Goal: Task Accomplishment & Management: Use online tool/utility

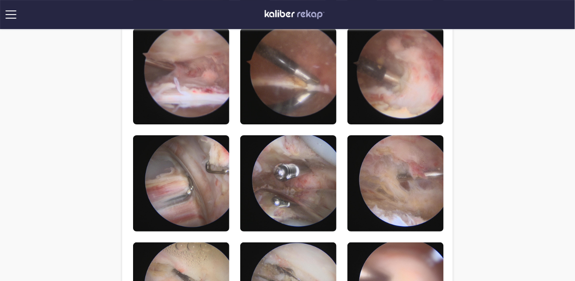
scroll to position [788, 0]
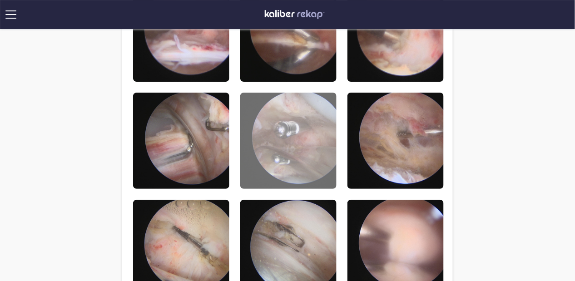
click at [308, 132] on img at bounding box center [288, 141] width 96 height 96
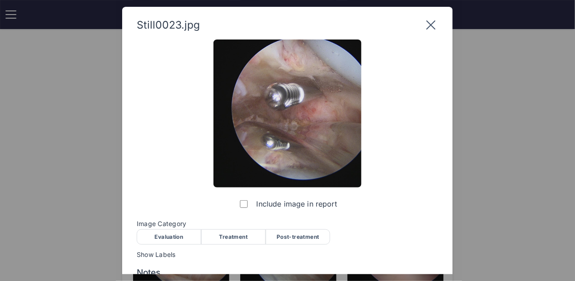
click at [430, 26] on icon at bounding box center [431, 25] width 15 height 15
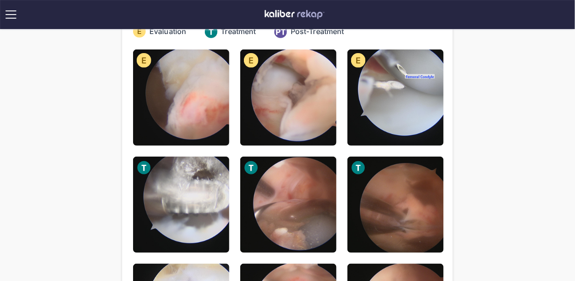
scroll to position [48, 0]
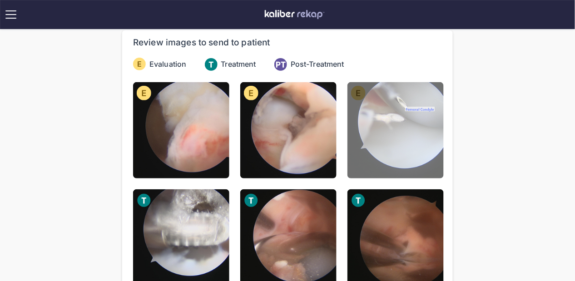
click at [397, 131] on img at bounding box center [395, 130] width 96 height 96
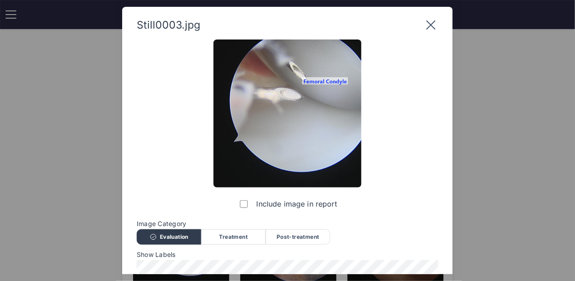
click at [431, 21] on icon at bounding box center [431, 25] width 15 height 15
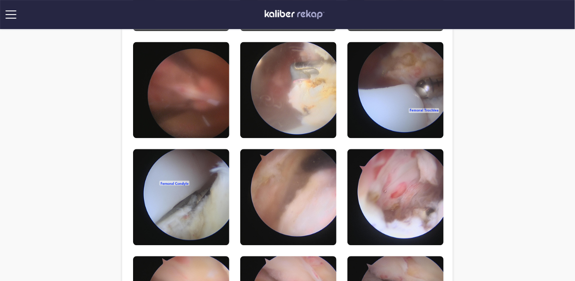
scroll to position [606, 0]
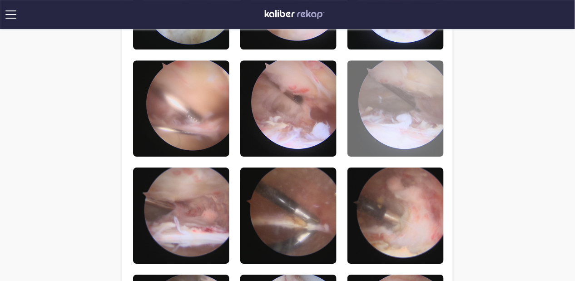
click at [392, 116] on img at bounding box center [395, 108] width 96 height 96
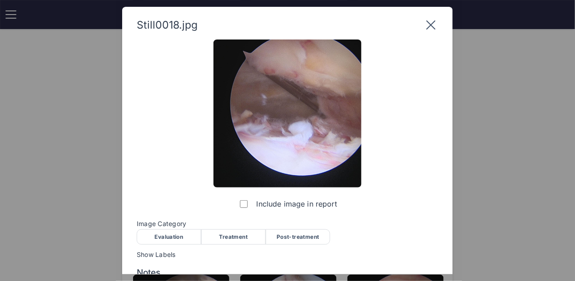
click at [431, 24] on icon at bounding box center [431, 25] width 15 height 15
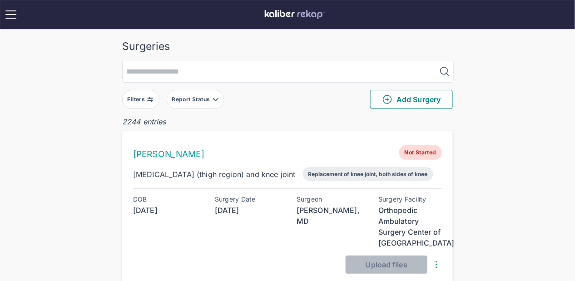
click at [142, 102] on div "Filters" at bounding box center [138, 99] width 20 height 7
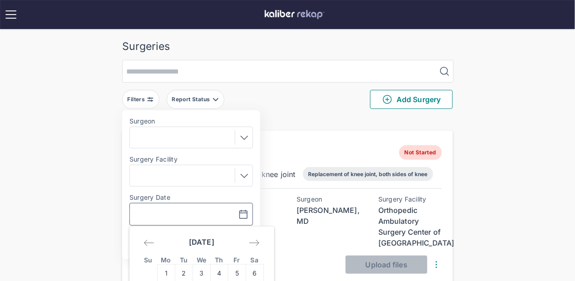
click at [165, 213] on input "text" at bounding box center [160, 214] width 53 height 11
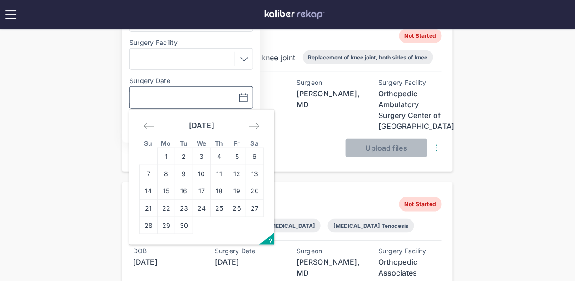
scroll to position [126, 0]
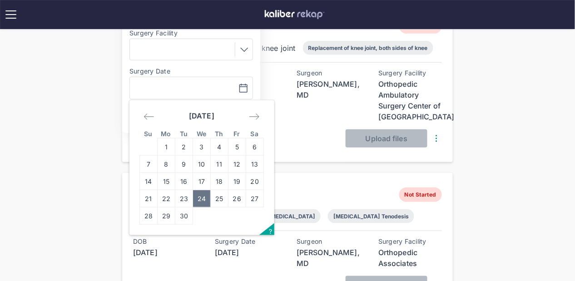
click at [206, 195] on td "24" at bounding box center [202, 198] width 18 height 17
type input "**********"
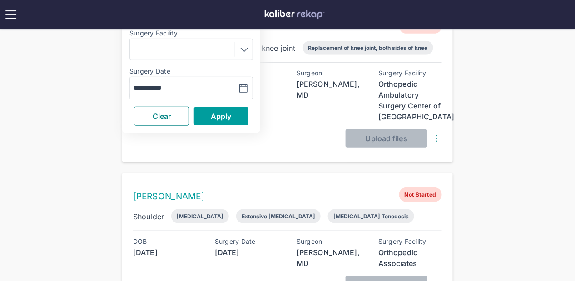
click at [222, 115] on span "Apply" at bounding box center [221, 116] width 21 height 9
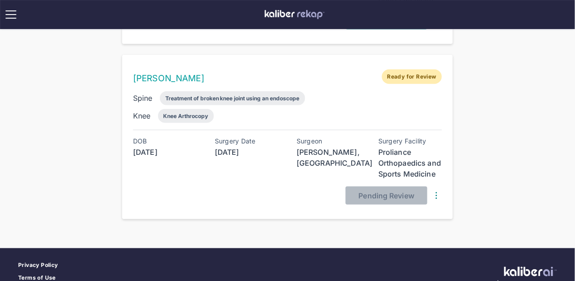
scroll to position [861, 0]
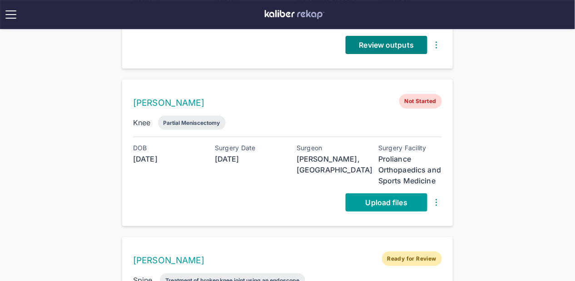
click at [392, 193] on link "Upload files" at bounding box center [387, 202] width 82 height 18
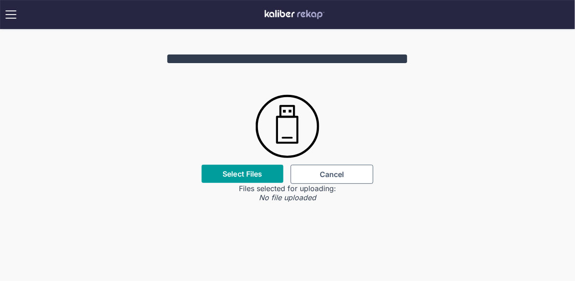
click at [253, 174] on label "Select Files" at bounding box center [243, 173] width 40 height 9
click at [0, 0] on input "Select Files" at bounding box center [0, 0] width 0 height 0
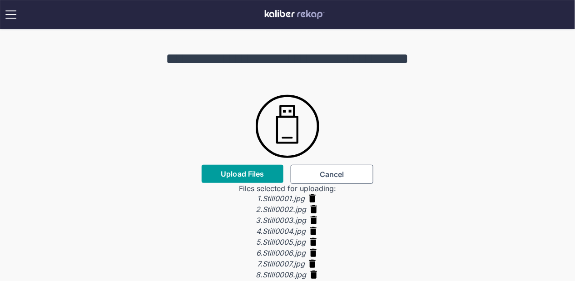
click at [229, 172] on span "Upload Files" at bounding box center [242, 173] width 43 height 9
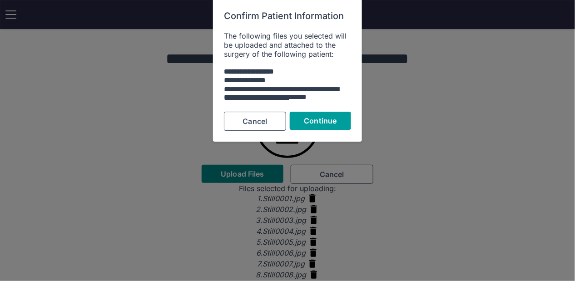
click at [313, 111] on div "**********" at bounding box center [287, 71] width 149 height 144
click at [316, 120] on span "Continue" at bounding box center [320, 121] width 33 height 9
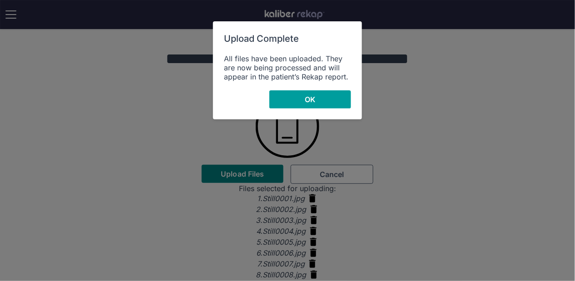
click at [322, 95] on button "OK" at bounding box center [310, 99] width 82 height 18
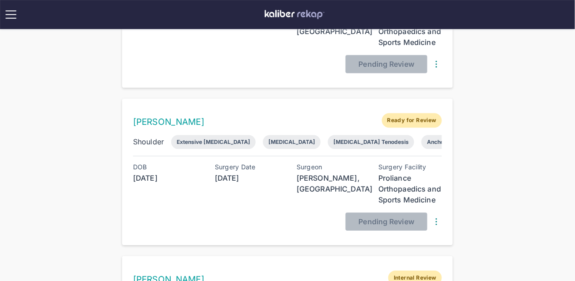
scroll to position [645, 0]
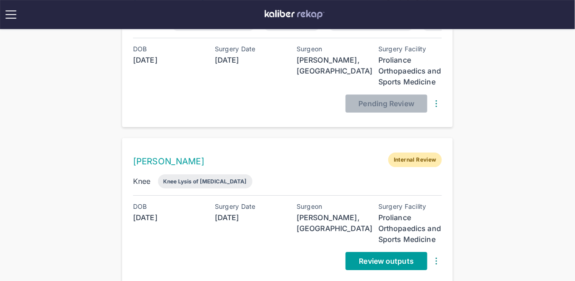
click at [392, 259] on span "Review outputs" at bounding box center [386, 261] width 55 height 9
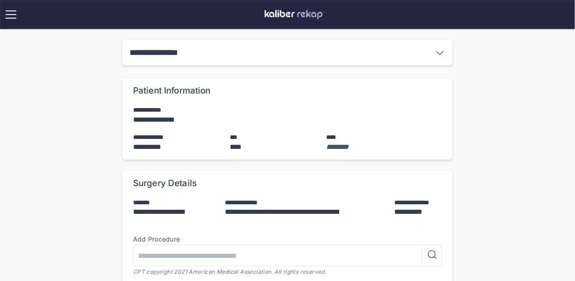
scroll to position [282, 0]
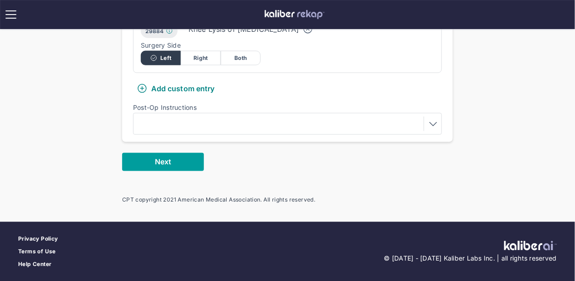
click at [169, 154] on button "Next" at bounding box center [163, 162] width 82 height 18
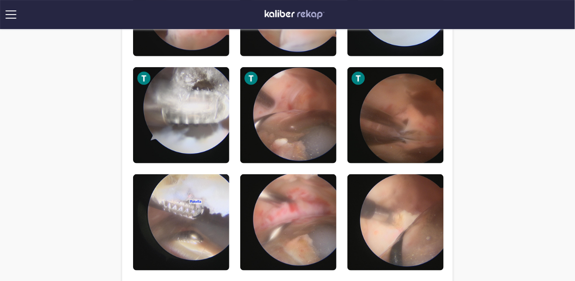
scroll to position [244, 0]
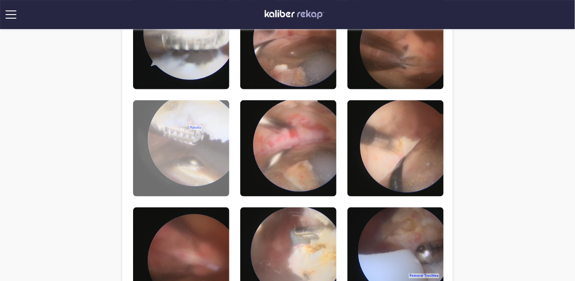
click at [190, 151] on img at bounding box center [181, 148] width 96 height 96
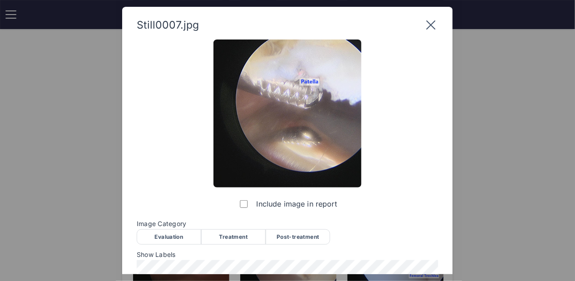
click at [433, 25] on icon at bounding box center [431, 25] width 15 height 15
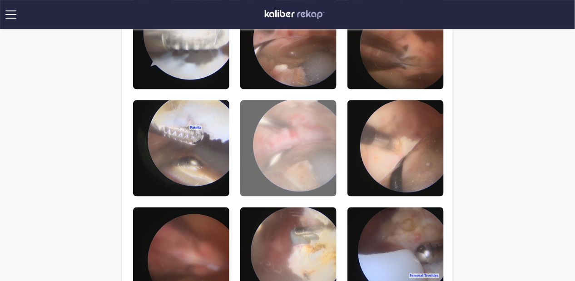
click at [309, 140] on img at bounding box center [288, 148] width 96 height 96
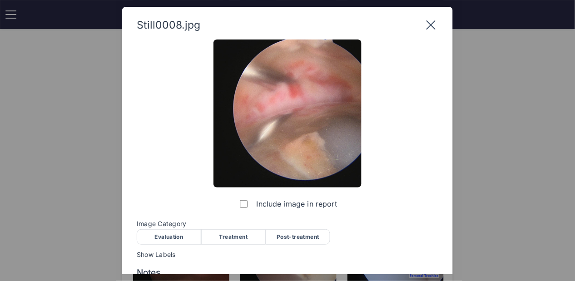
click at [431, 27] on icon at bounding box center [431, 25] width 15 height 15
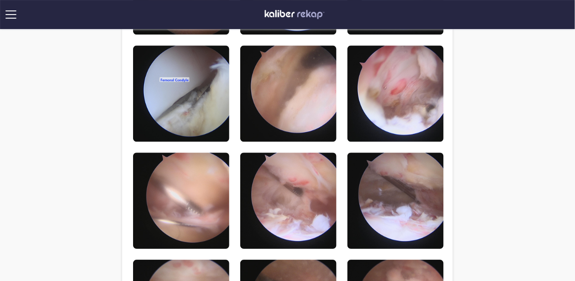
scroll to position [539, 0]
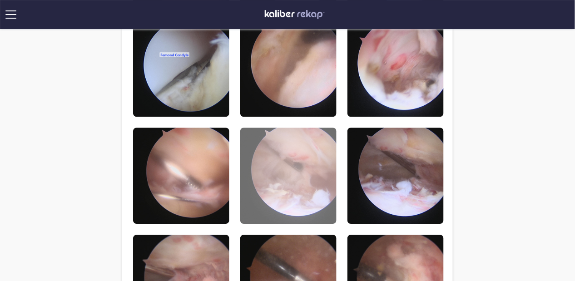
click at [298, 184] on img at bounding box center [288, 176] width 96 height 96
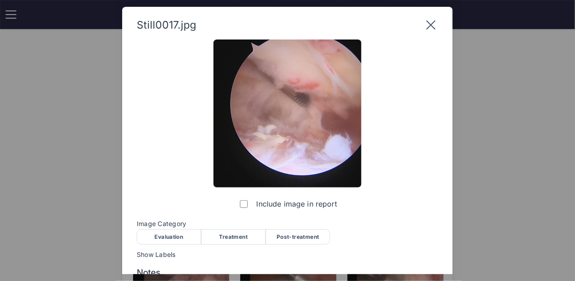
click at [432, 25] on icon at bounding box center [430, 25] width 9 height 9
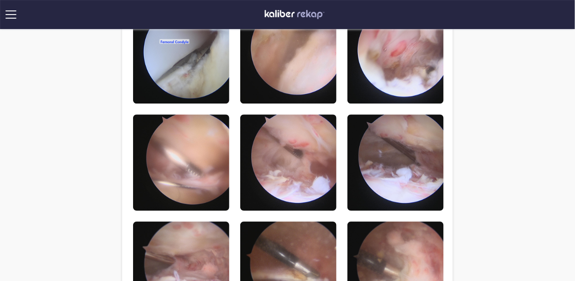
scroll to position [559, 0]
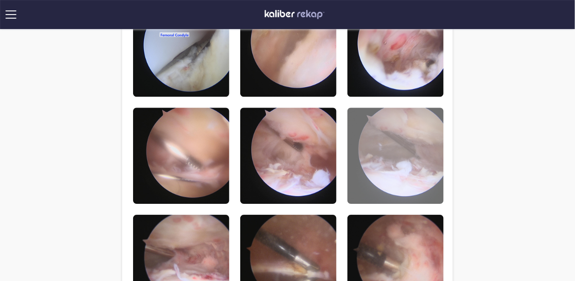
click at [425, 174] on img at bounding box center [395, 156] width 96 height 96
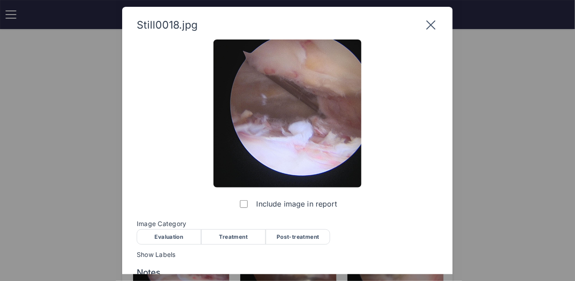
click at [431, 29] on icon at bounding box center [431, 25] width 15 height 15
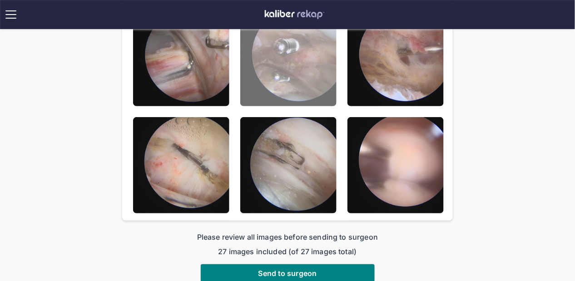
scroll to position [904, 0]
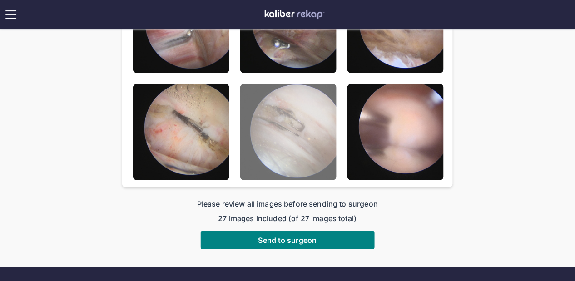
click at [306, 152] on img at bounding box center [288, 132] width 96 height 96
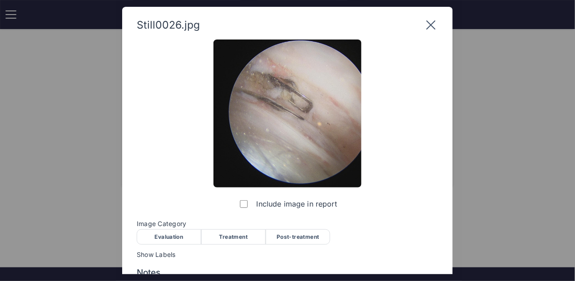
click at [431, 28] on icon at bounding box center [431, 25] width 15 height 15
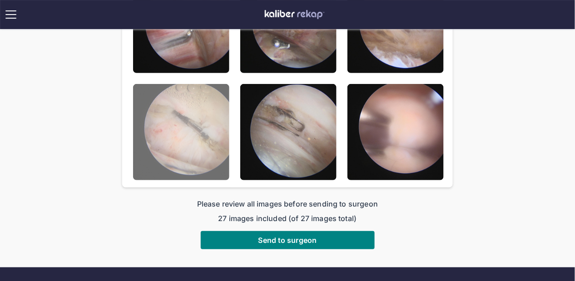
click at [200, 131] on img at bounding box center [181, 132] width 96 height 96
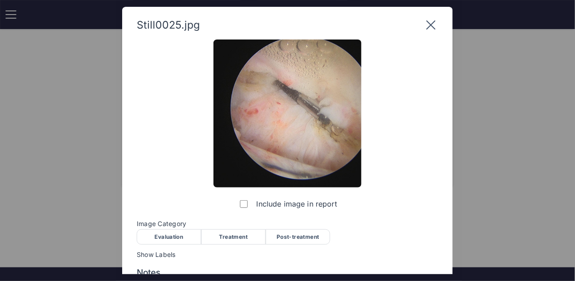
click at [432, 19] on icon at bounding box center [431, 25] width 15 height 15
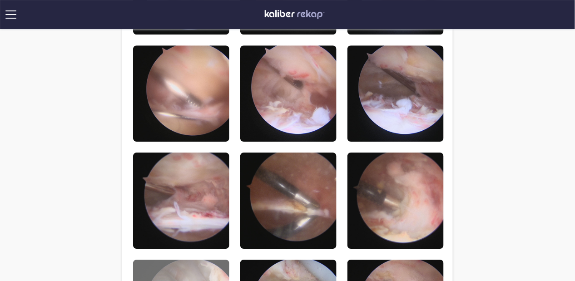
scroll to position [602, 0]
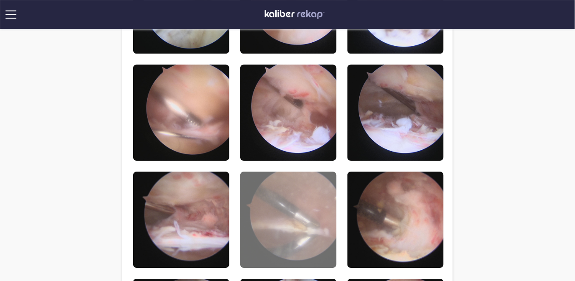
click at [310, 207] on img at bounding box center [288, 220] width 96 height 96
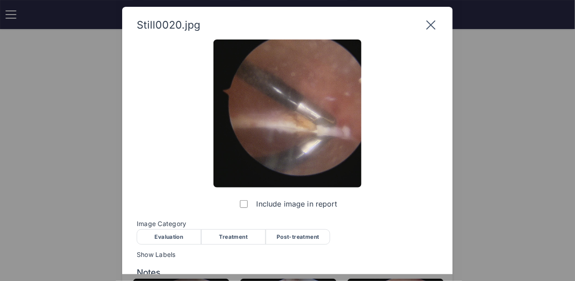
click at [435, 29] on icon at bounding box center [430, 25] width 9 height 9
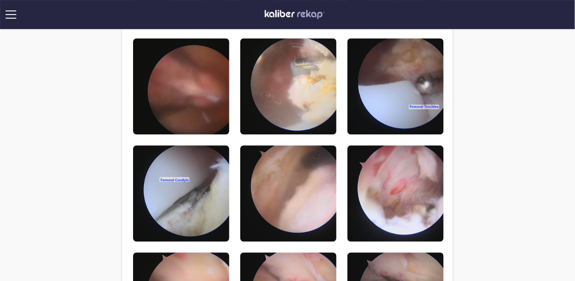
scroll to position [385, 0]
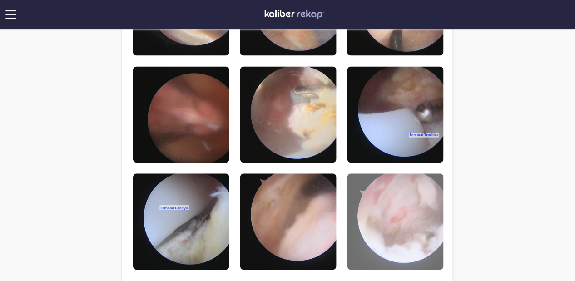
click at [418, 215] on img at bounding box center [395, 222] width 96 height 96
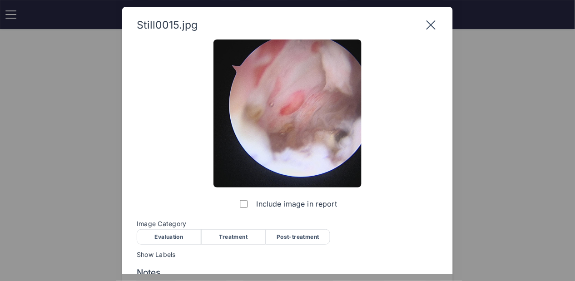
click at [428, 21] on icon at bounding box center [431, 25] width 15 height 15
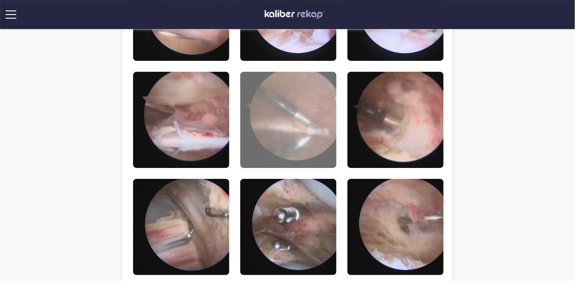
scroll to position [777, 0]
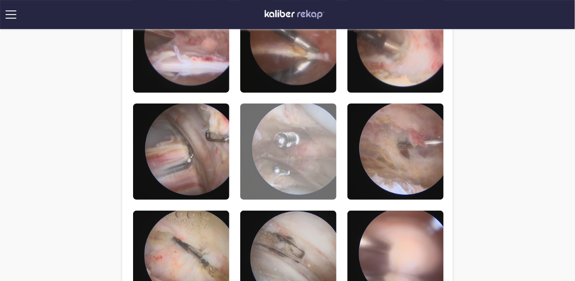
click at [302, 156] on img at bounding box center [288, 152] width 96 height 96
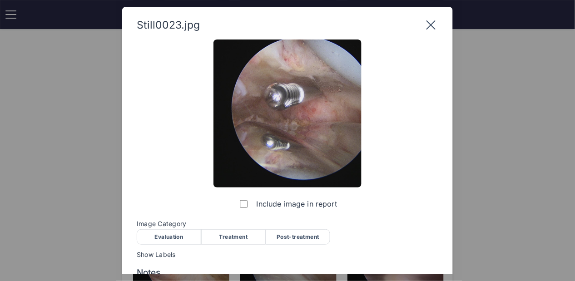
click at [431, 24] on icon at bounding box center [431, 25] width 15 height 15
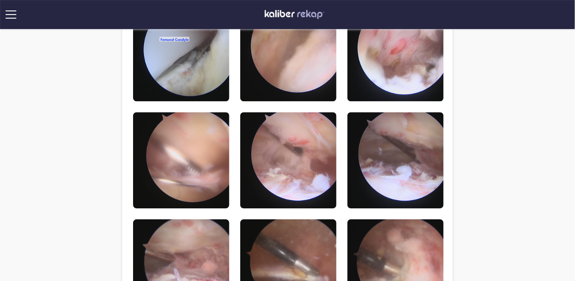
scroll to position [674, 0]
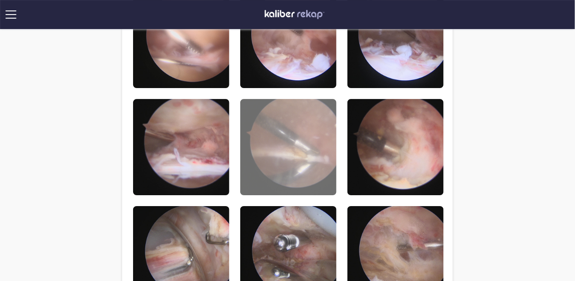
click at [294, 153] on img at bounding box center [288, 147] width 96 height 96
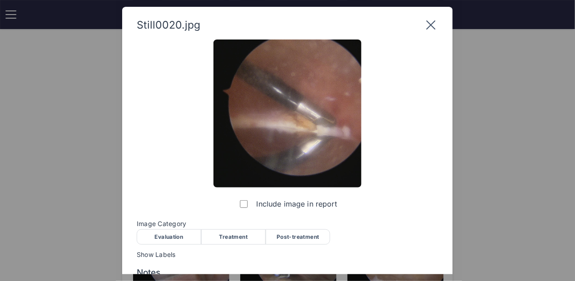
click at [432, 24] on icon at bounding box center [430, 25] width 9 height 9
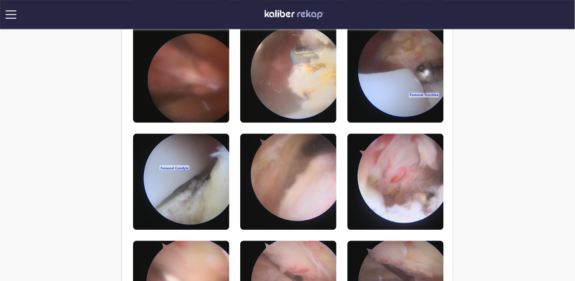
scroll to position [426, 0]
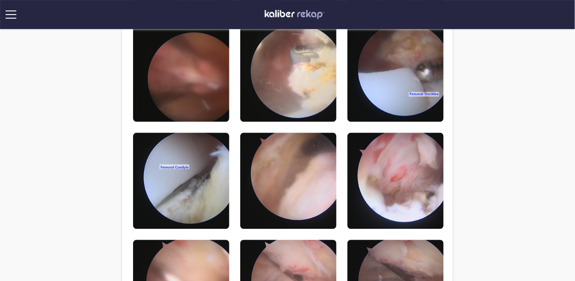
click at [69, 61] on div "**********" at bounding box center [287, 150] width 575 height 1153
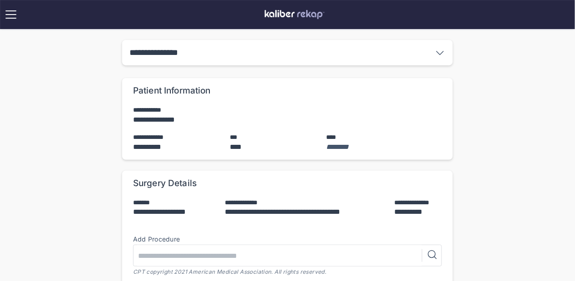
click at [312, 1] on div "**********" at bounding box center [288, 14] width 568 height 29
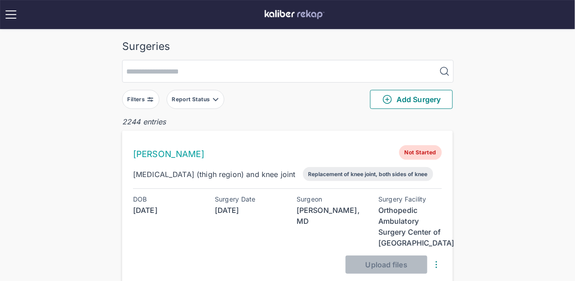
click at [129, 83] on div "Filters Report Status Add Surgery" at bounding box center [287, 100] width 331 height 34
click at [144, 94] on button "Filters" at bounding box center [140, 99] width 37 height 19
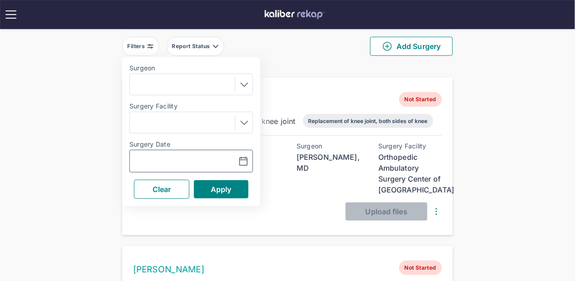
click at [161, 156] on input "text" at bounding box center [160, 161] width 53 height 11
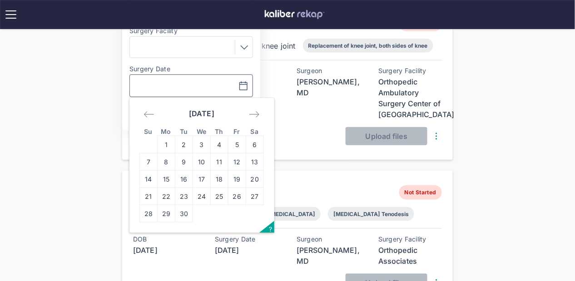
scroll to position [144, 0]
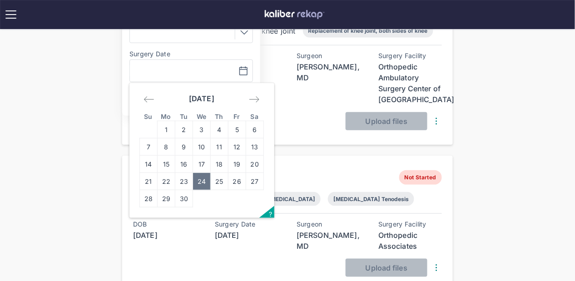
click at [205, 178] on td "24" at bounding box center [202, 181] width 18 height 17
type input "**********"
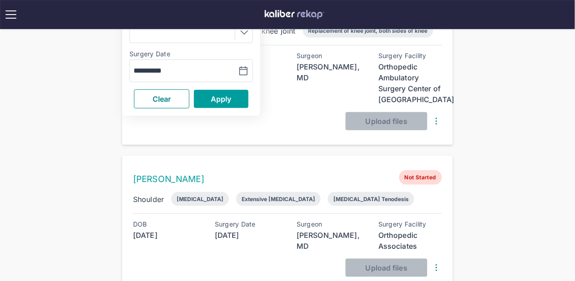
click at [213, 98] on span "Apply" at bounding box center [221, 98] width 21 height 9
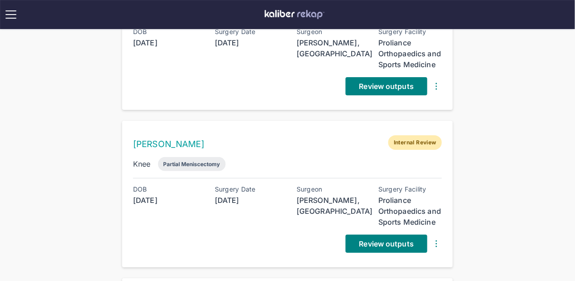
scroll to position [816, 0]
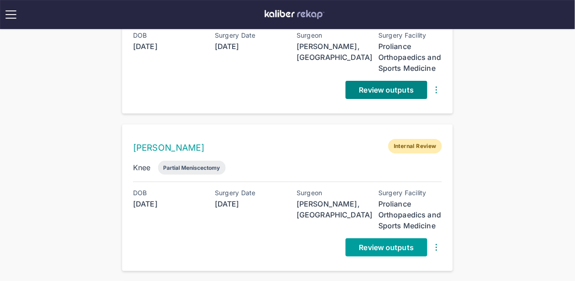
click at [372, 247] on span "Review outputs" at bounding box center [386, 247] width 55 height 9
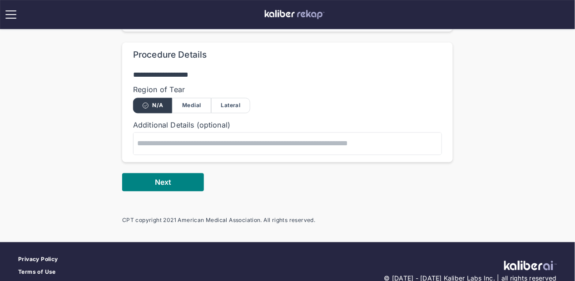
scroll to position [412, 0]
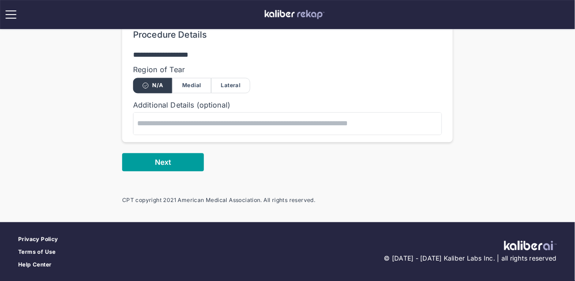
click at [203, 167] on button "Next" at bounding box center [163, 163] width 82 height 18
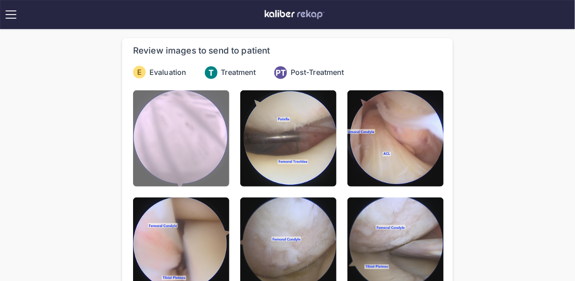
scroll to position [44, 0]
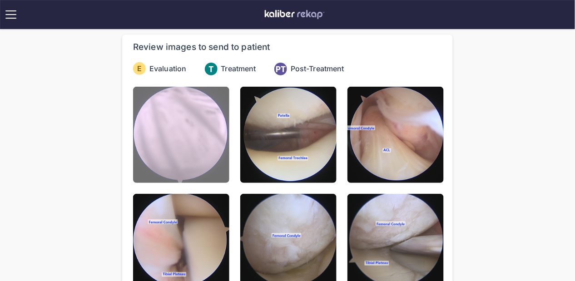
click at [200, 157] on img at bounding box center [181, 135] width 96 height 96
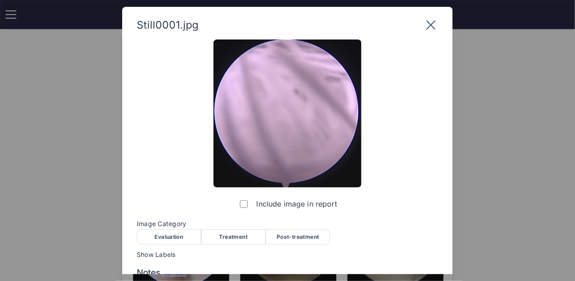
click at [176, 235] on div "Evaluation" at bounding box center [169, 236] width 64 height 15
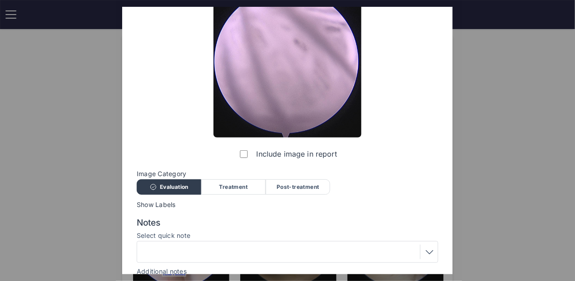
scroll to position [112, 0]
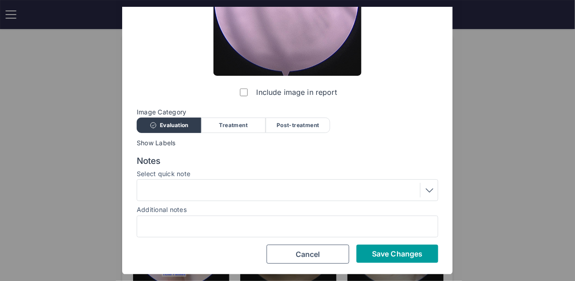
click at [403, 251] on span "Save Changes" at bounding box center [397, 253] width 50 height 9
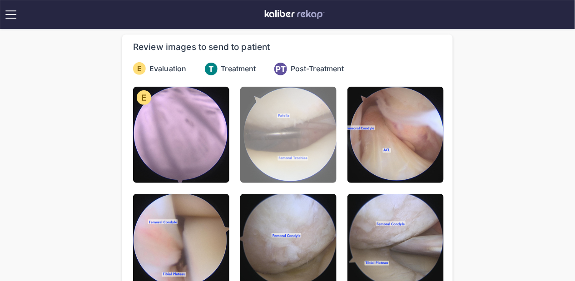
click at [307, 145] on img at bounding box center [288, 135] width 96 height 96
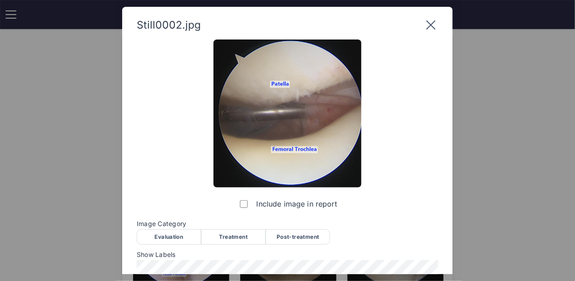
click at [189, 239] on div "Evaluation" at bounding box center [169, 236] width 64 height 15
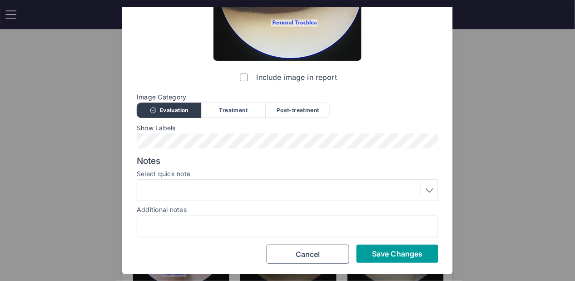
click at [393, 253] on span "Save Changes" at bounding box center [397, 253] width 50 height 9
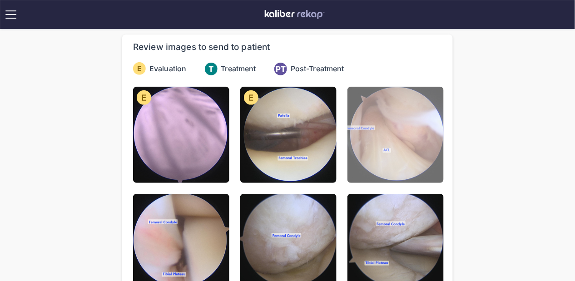
click at [387, 159] on img at bounding box center [395, 135] width 96 height 96
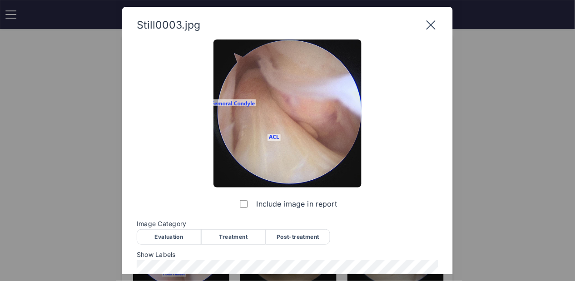
click at [198, 230] on div "Evaluation" at bounding box center [169, 236] width 64 height 15
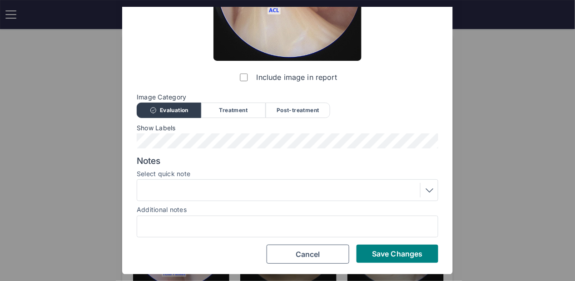
click at [176, 130] on span "Show Labels" at bounding box center [288, 127] width 302 height 7
click at [176, 132] on div "Show Labels" at bounding box center [288, 136] width 302 height 24
click at [416, 252] on span "Save Changes" at bounding box center [397, 253] width 50 height 9
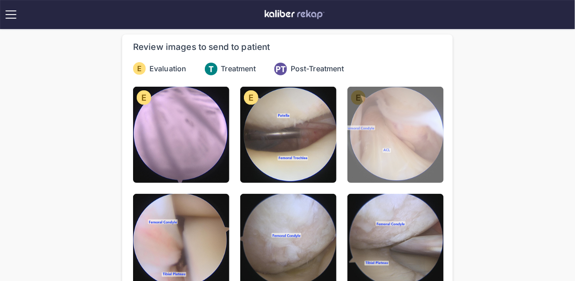
click at [365, 173] on img at bounding box center [395, 135] width 96 height 96
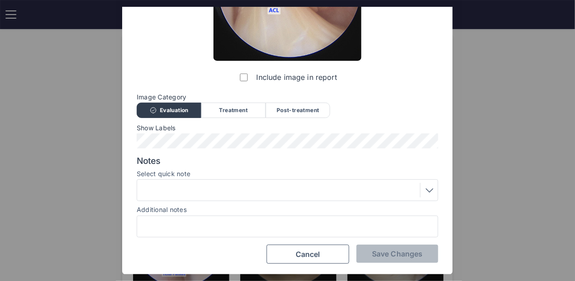
click at [203, 202] on div "Notes Select quick note Additional notes" at bounding box center [288, 197] width 302 height 82
click at [186, 192] on div at bounding box center [287, 190] width 295 height 15
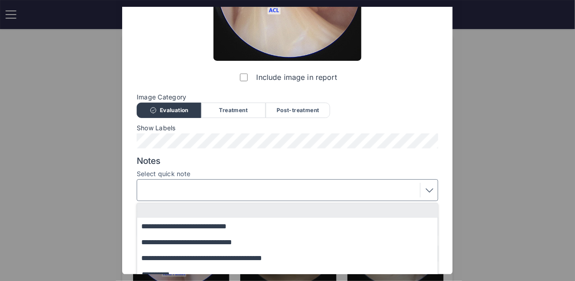
scroll to position [183, 0]
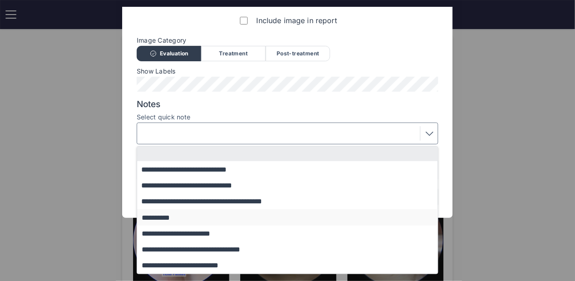
click at [194, 213] on button "**********" at bounding box center [291, 217] width 309 height 16
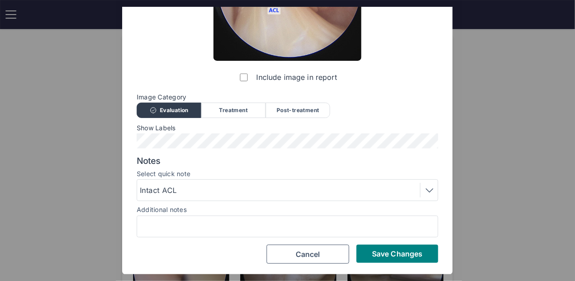
click at [400, 263] on div "Still0003.jpg Include image in report Image Category Evaluation Treatment Post-…" at bounding box center [287, 77] width 331 height 395
click at [396, 251] on span "Save Changes" at bounding box center [397, 253] width 50 height 9
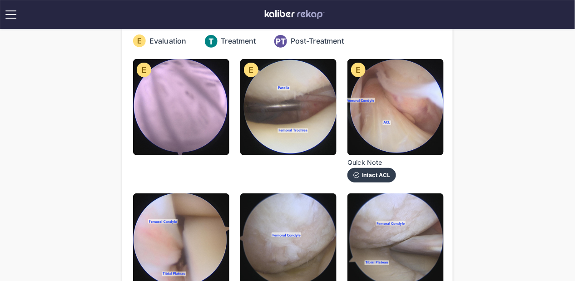
scroll to position [71, 0]
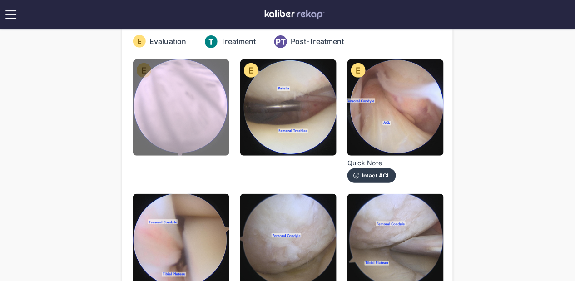
click at [215, 139] on img at bounding box center [181, 107] width 96 height 96
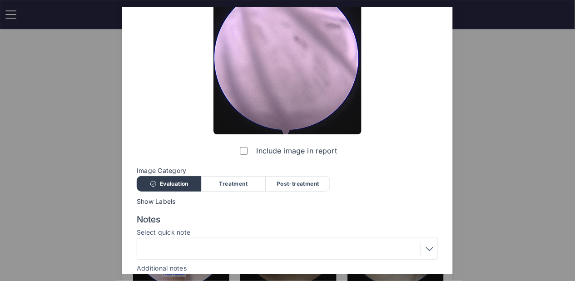
scroll to position [0, 0]
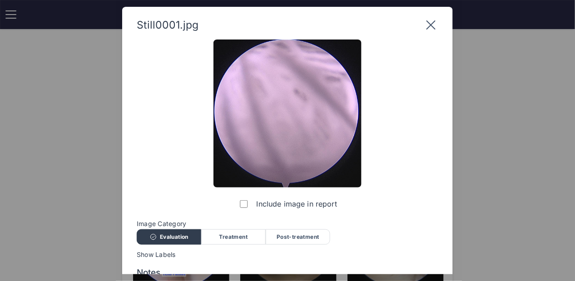
click at [433, 21] on icon at bounding box center [431, 25] width 15 height 15
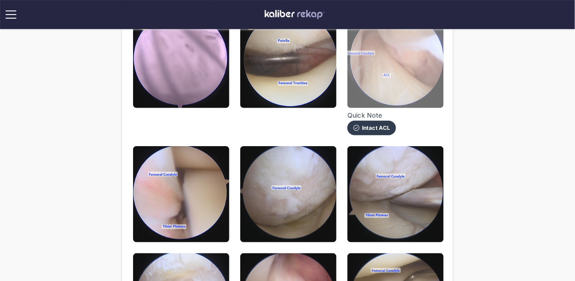
scroll to position [139, 0]
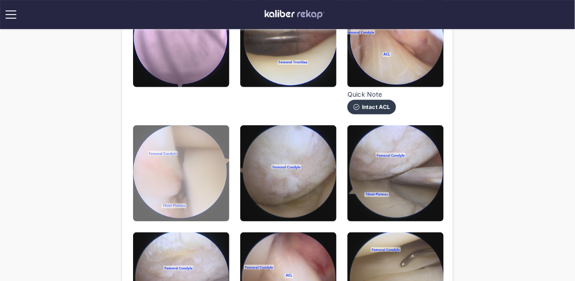
click at [191, 195] on img at bounding box center [181, 173] width 96 height 96
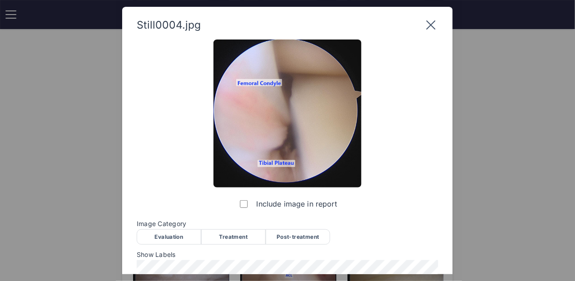
click at [187, 236] on div "Evaluation" at bounding box center [169, 236] width 64 height 15
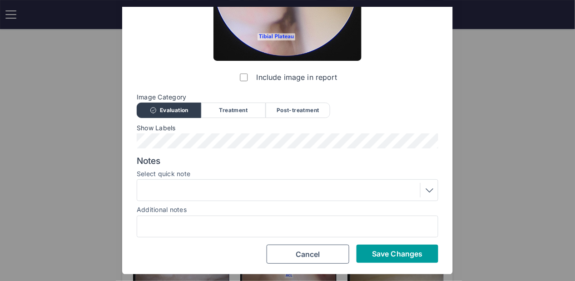
click at [384, 257] on span "Save Changes" at bounding box center [397, 253] width 50 height 9
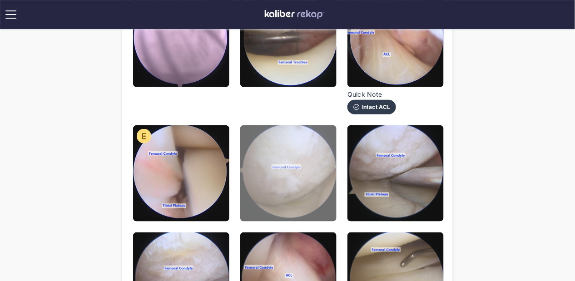
click at [303, 178] on img at bounding box center [288, 173] width 96 height 96
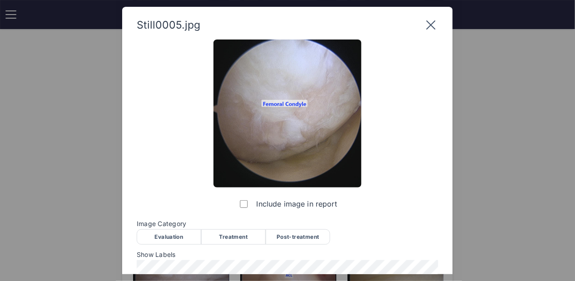
click at [168, 231] on div "Evaluation" at bounding box center [169, 236] width 64 height 15
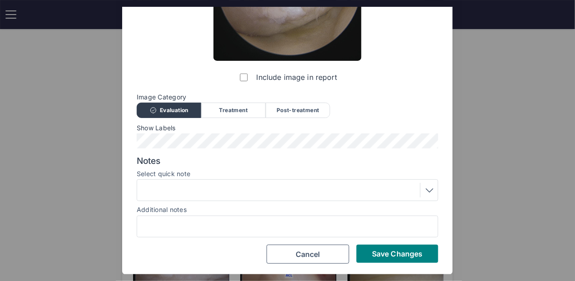
click at [220, 179] on div at bounding box center [288, 190] width 302 height 22
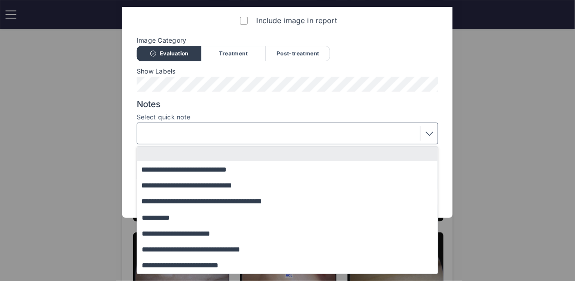
click at [224, 186] on button "**********" at bounding box center [291, 186] width 309 height 16
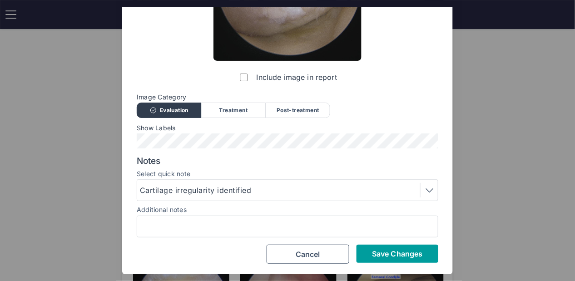
click at [376, 252] on span "Save Changes" at bounding box center [397, 253] width 50 height 9
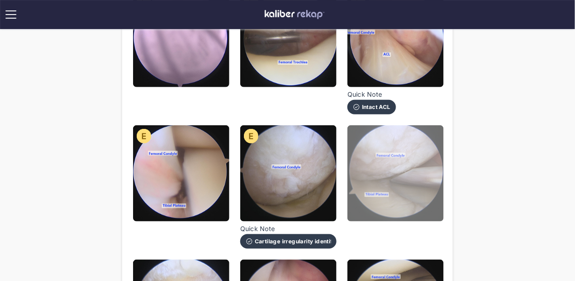
click at [384, 207] on img at bounding box center [395, 173] width 96 height 96
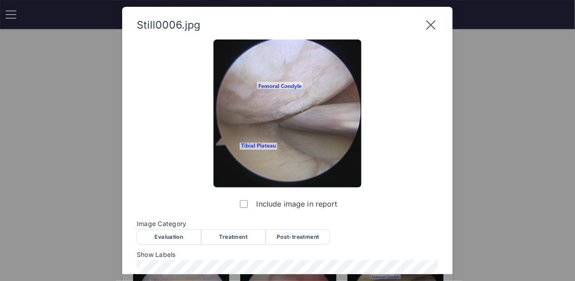
click at [245, 241] on div "Treatment" at bounding box center [233, 236] width 64 height 15
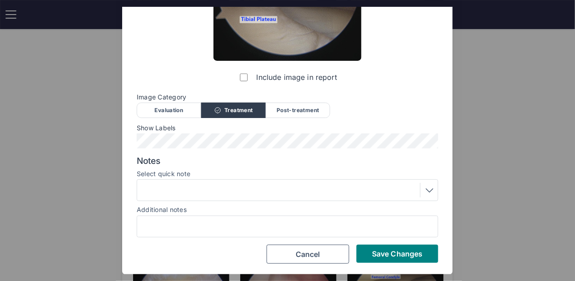
click at [225, 189] on div at bounding box center [287, 190] width 295 height 15
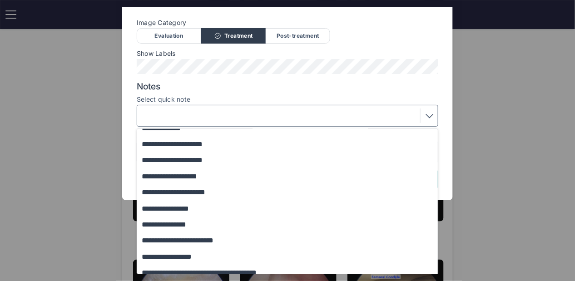
scroll to position [78, 0]
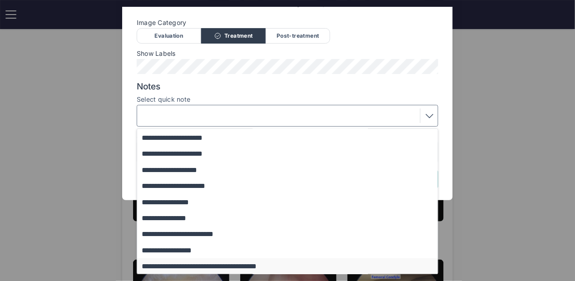
click at [218, 264] on button "**********" at bounding box center [291, 266] width 309 height 16
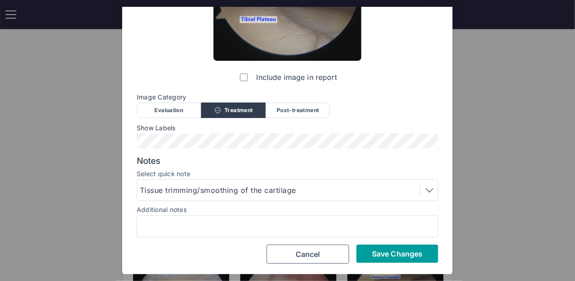
click at [398, 245] on button "Save Changes" at bounding box center [398, 254] width 82 height 18
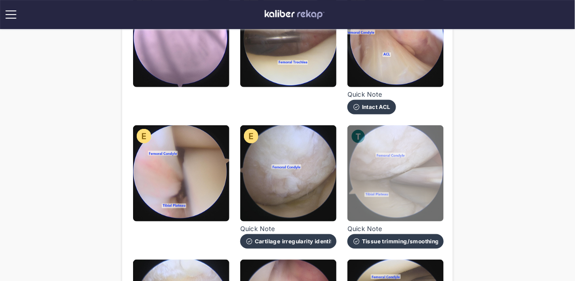
click at [375, 176] on img at bounding box center [395, 173] width 96 height 96
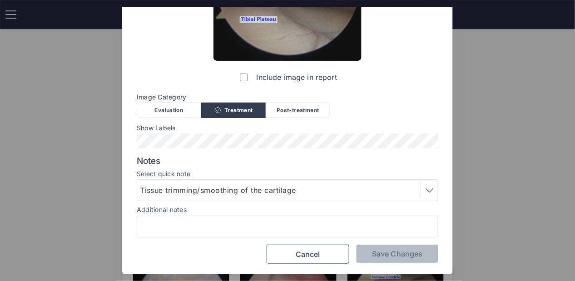
scroll to position [0, 0]
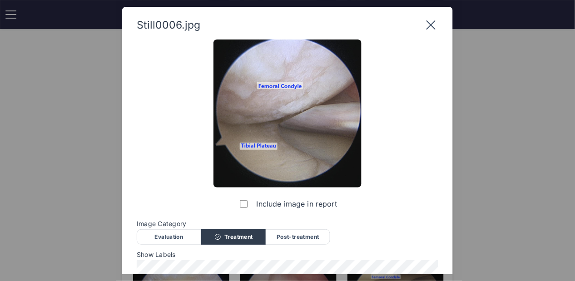
click at [436, 24] on icon at bounding box center [431, 25] width 15 height 15
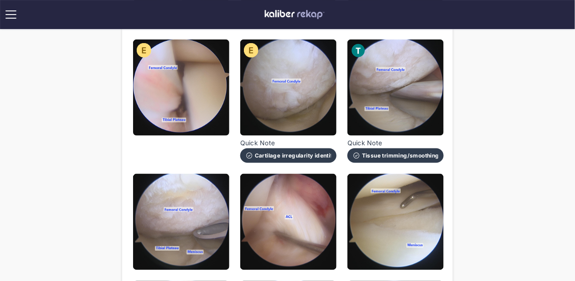
scroll to position [238, 0]
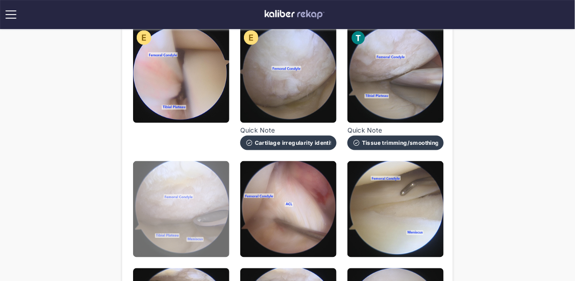
click at [180, 256] on img at bounding box center [181, 209] width 96 height 96
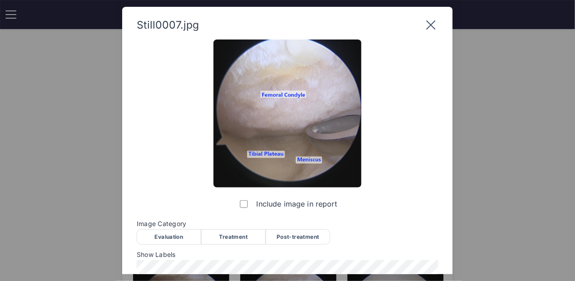
click at [253, 229] on div "Image Category Evaluation Treatment Post-treatment Evaluation Treatment Post-tr…" at bounding box center [288, 232] width 302 height 24
click at [250, 230] on div "Treatment" at bounding box center [233, 236] width 64 height 15
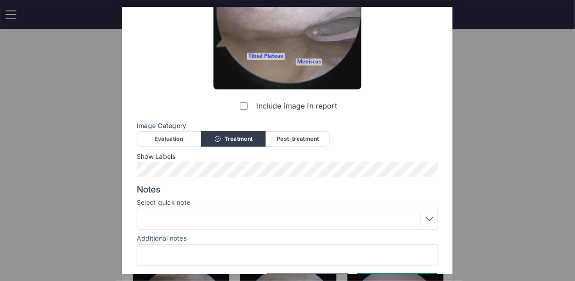
scroll to position [127, 0]
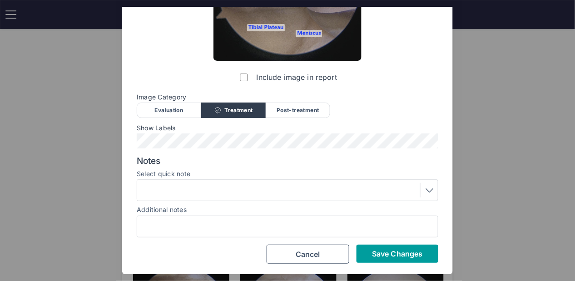
click at [384, 255] on span "Save Changes" at bounding box center [397, 253] width 50 height 9
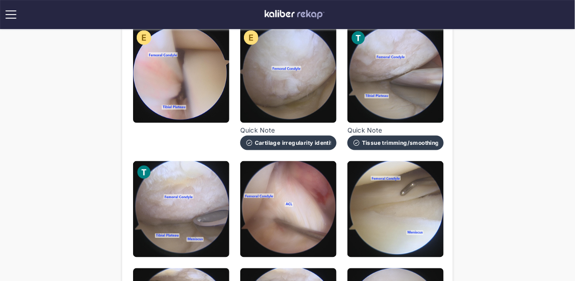
click at [301, 102] on img at bounding box center [288, 75] width 96 height 96
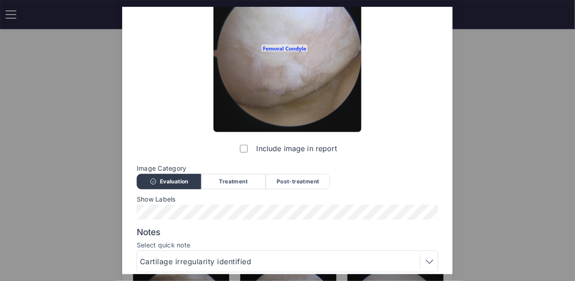
scroll to position [0, 0]
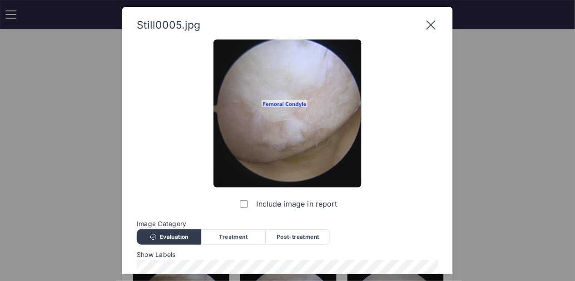
click at [429, 22] on icon at bounding box center [431, 25] width 15 height 15
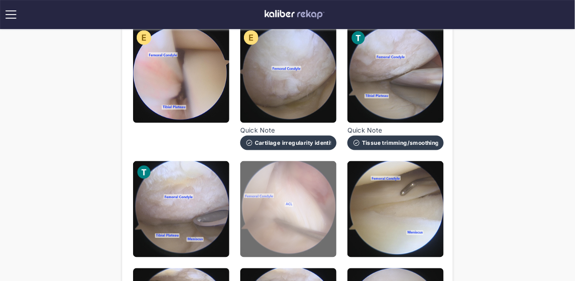
click at [270, 233] on img at bounding box center [288, 209] width 96 height 96
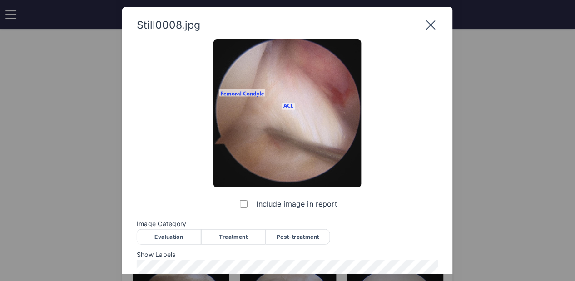
click at [178, 244] on div "Include image in report Image Category Evaluation Treatment Post-treatment Eval…" at bounding box center [288, 215] width 302 height 351
click at [142, 127] on div "Include image in report Image Category Evaluation Treatment Post-treatment Eval…" at bounding box center [288, 215] width 302 height 351
click at [172, 240] on div "Evaluation" at bounding box center [169, 236] width 64 height 15
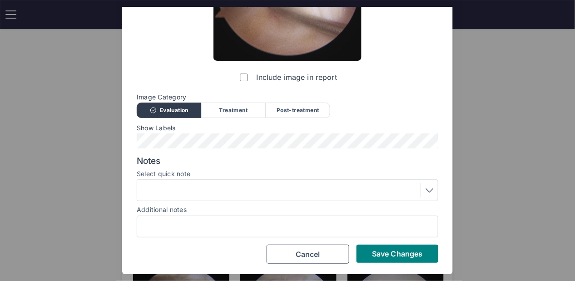
click at [395, 240] on div "Include image in report Image Category Evaluation Treatment Post-treatment Eval…" at bounding box center [288, 88] width 302 height 351
click at [395, 245] on button "Save Changes" at bounding box center [398, 254] width 82 height 18
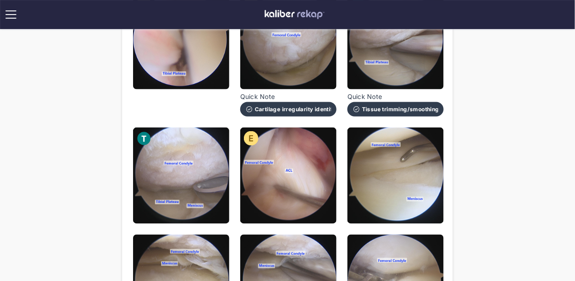
scroll to position [280, 0]
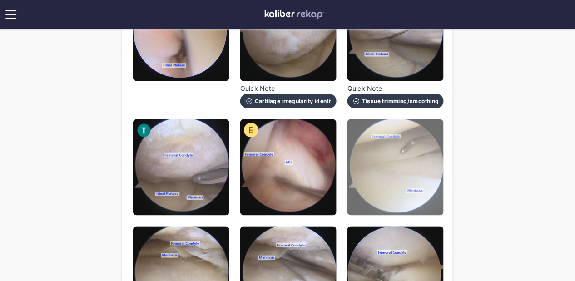
click at [383, 195] on img at bounding box center [395, 167] width 96 height 96
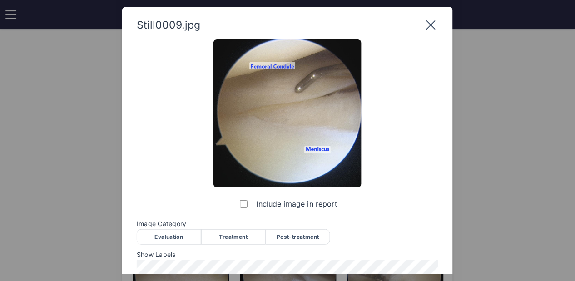
click at [148, 236] on div "Evaluation" at bounding box center [169, 236] width 64 height 15
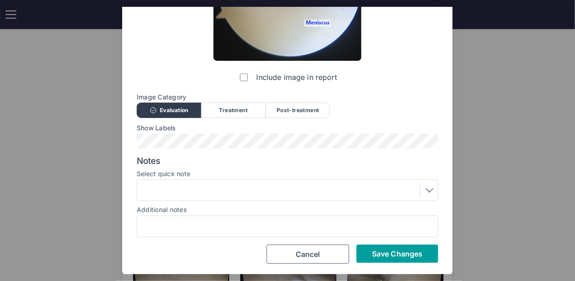
click at [394, 251] on span "Save Changes" at bounding box center [397, 253] width 50 height 9
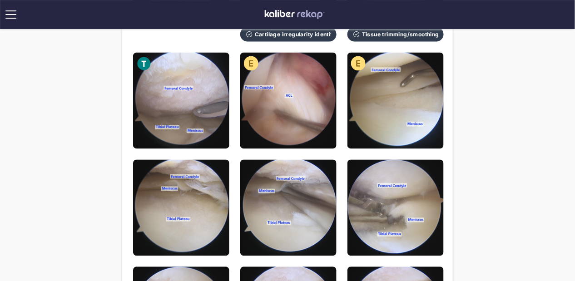
scroll to position [370, 0]
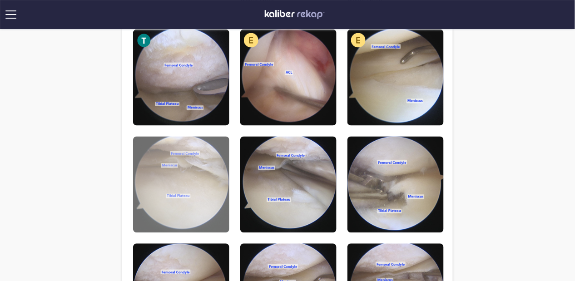
click at [167, 186] on img at bounding box center [181, 185] width 96 height 96
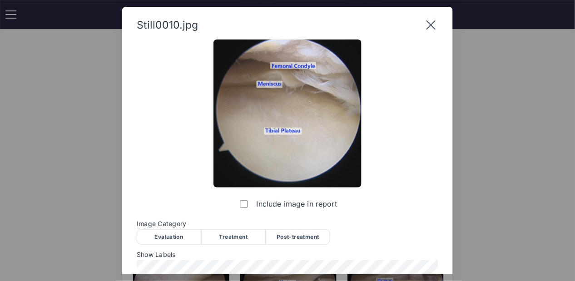
click at [182, 237] on div "Evaluation" at bounding box center [169, 236] width 64 height 15
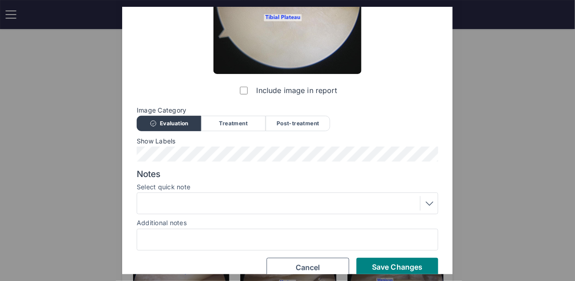
scroll to position [127, 0]
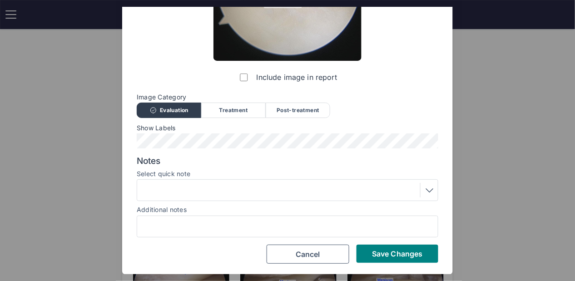
click at [171, 191] on div at bounding box center [287, 190] width 295 height 15
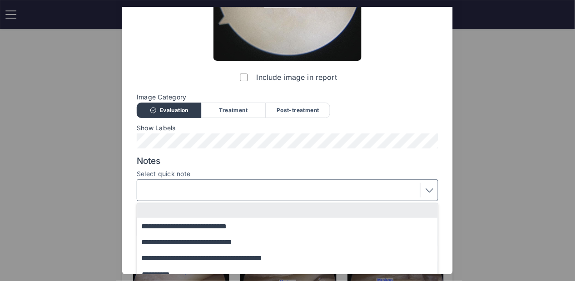
scroll to position [183, 0]
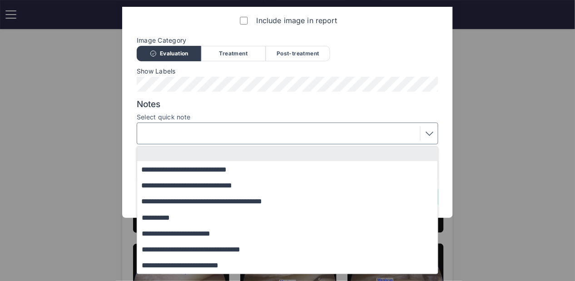
drag, startPoint x: 182, startPoint y: 244, endPoint x: 311, endPoint y: 259, distance: 129.5
click at [313, 256] on button "**********" at bounding box center [291, 250] width 309 height 16
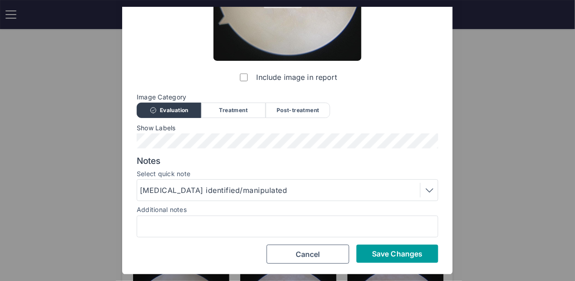
click at [404, 253] on span "Save Changes" at bounding box center [397, 253] width 50 height 9
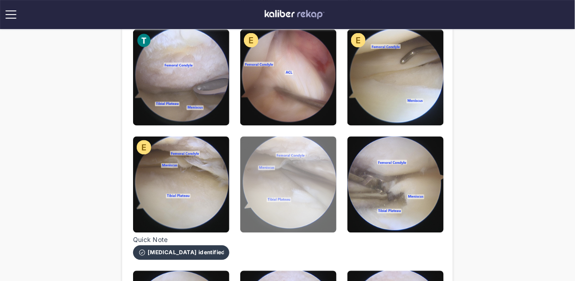
click at [268, 189] on img at bounding box center [288, 185] width 96 height 96
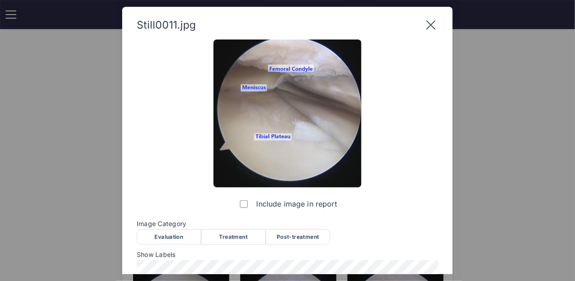
click at [232, 233] on div "Treatment" at bounding box center [233, 236] width 64 height 15
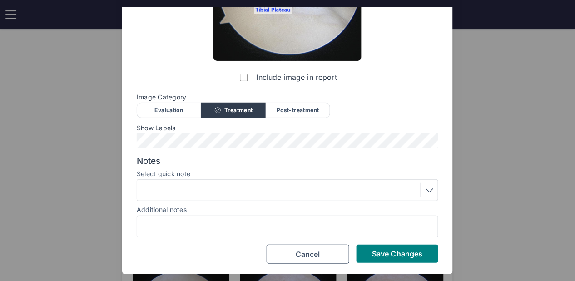
click at [218, 208] on div "Additional notes" at bounding box center [288, 209] width 302 height 9
click at [218, 196] on div at bounding box center [287, 190] width 295 height 15
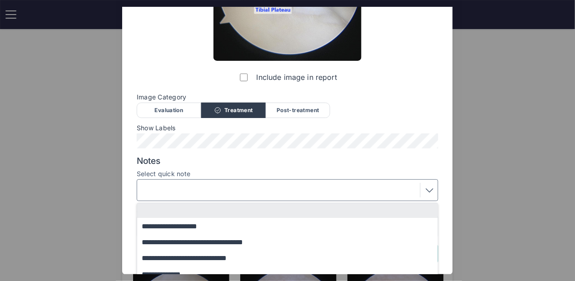
scroll to position [201, 0]
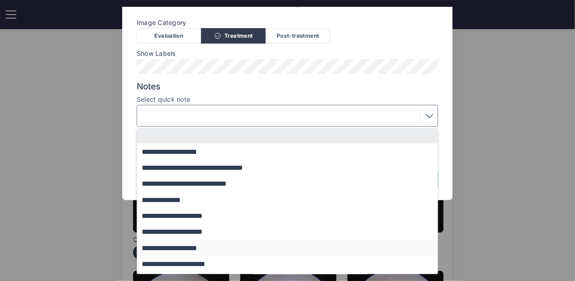
click at [198, 250] on button "**********" at bounding box center [291, 248] width 309 height 16
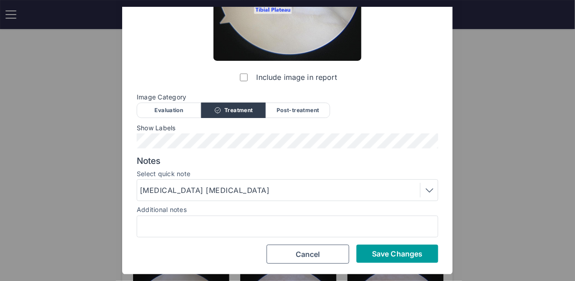
click at [422, 251] on span "Save Changes" at bounding box center [397, 253] width 50 height 9
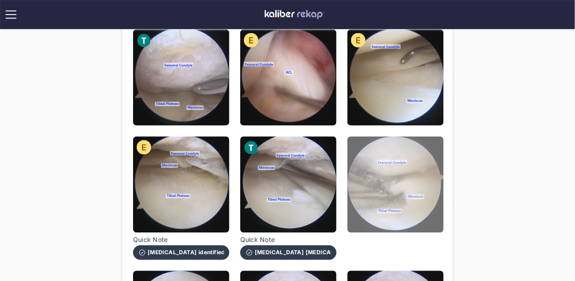
click at [388, 191] on img at bounding box center [395, 185] width 96 height 96
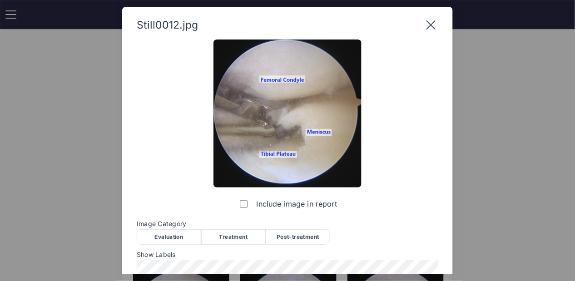
click at [235, 236] on div "Treatment" at bounding box center [233, 236] width 64 height 15
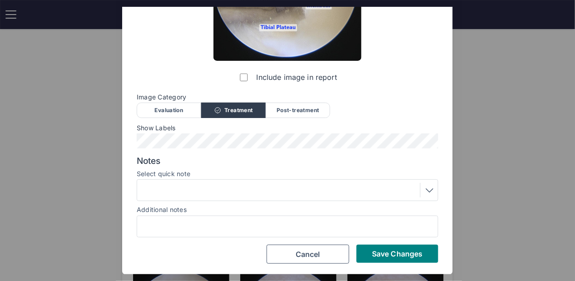
click at [218, 183] on div at bounding box center [287, 190] width 295 height 15
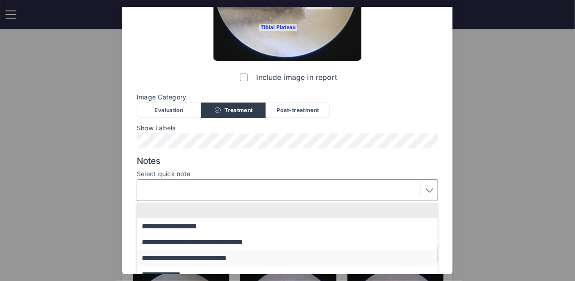
scroll to position [78, 0]
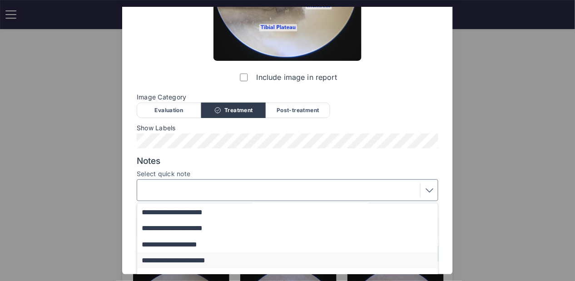
click at [222, 258] on button "**********" at bounding box center [291, 261] width 309 height 16
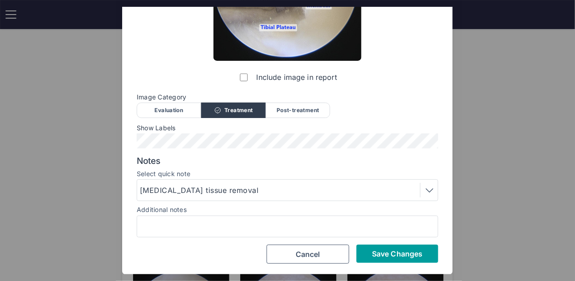
click at [386, 252] on span "Save Changes" at bounding box center [397, 253] width 50 height 9
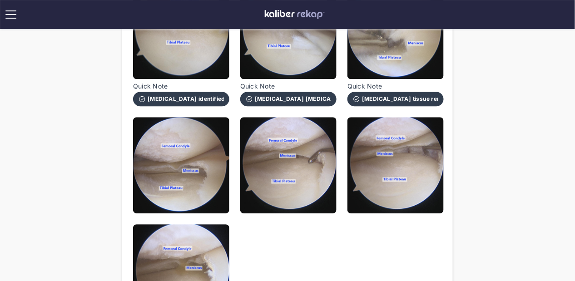
scroll to position [537, 0]
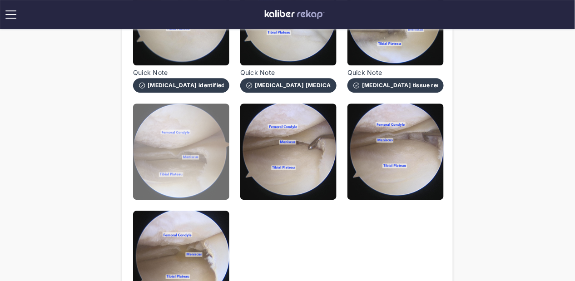
click at [199, 172] on img at bounding box center [181, 152] width 96 height 96
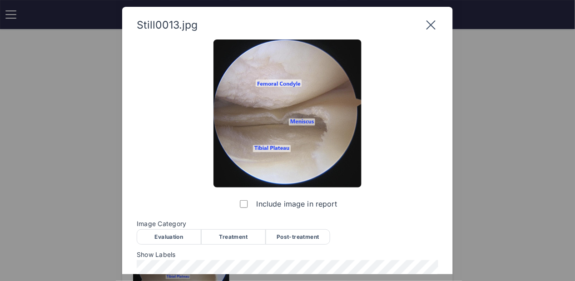
click at [297, 241] on div "Post-treatment" at bounding box center [298, 236] width 64 height 15
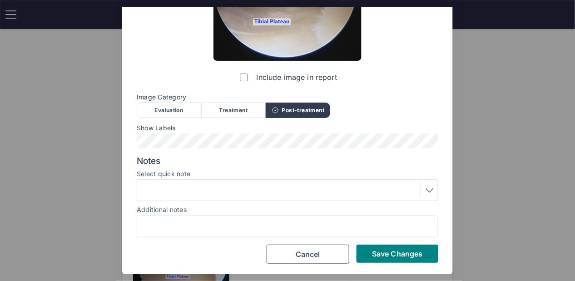
click at [228, 184] on div at bounding box center [287, 190] width 295 height 15
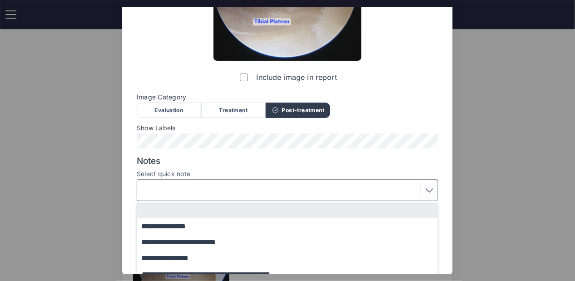
scroll to position [167, 0]
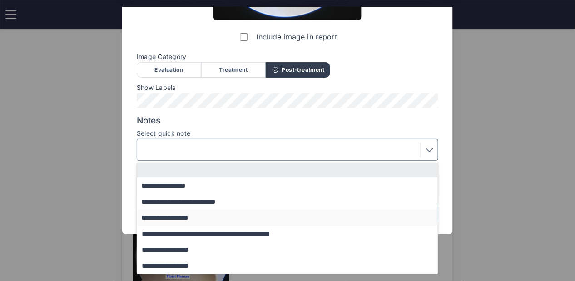
click at [217, 222] on button "**********" at bounding box center [291, 218] width 309 height 16
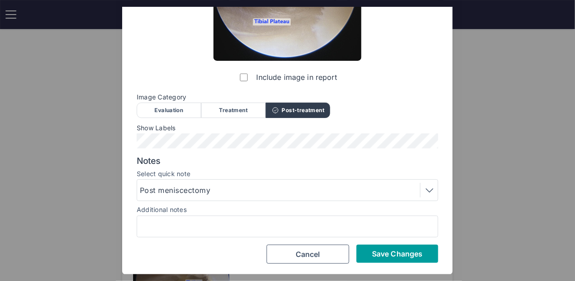
click at [379, 247] on button "Save Changes" at bounding box center [398, 254] width 82 height 18
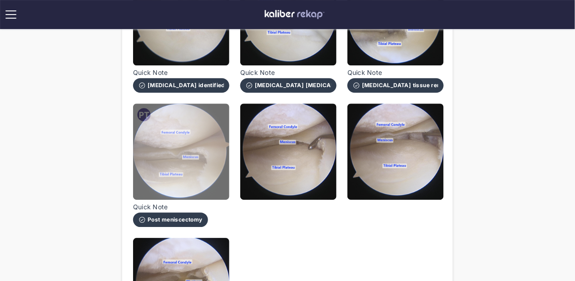
click at [189, 150] on img at bounding box center [181, 152] width 96 height 96
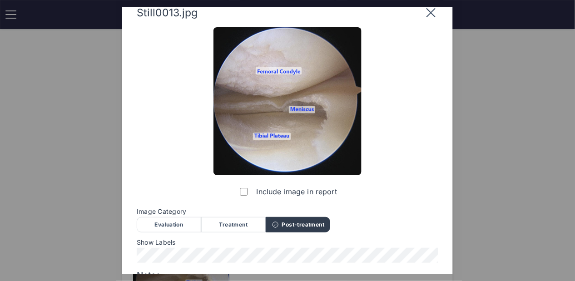
scroll to position [0, 0]
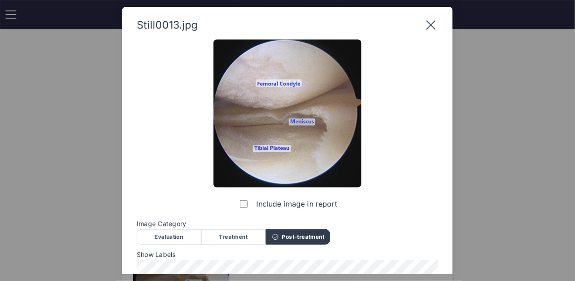
click at [436, 25] on icon at bounding box center [431, 25] width 15 height 15
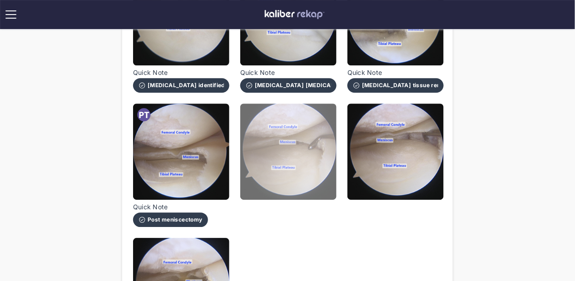
click at [312, 153] on img at bounding box center [288, 152] width 96 height 96
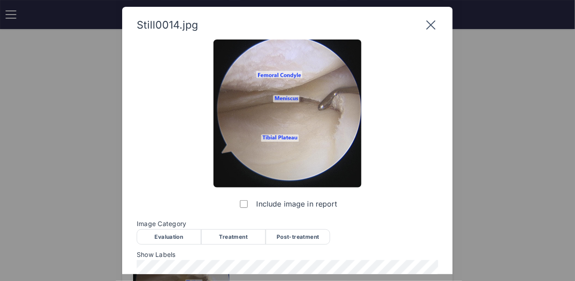
click at [322, 235] on div "Post-treatment" at bounding box center [298, 236] width 64 height 15
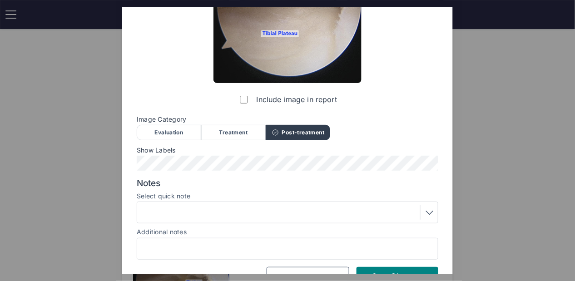
scroll to position [127, 0]
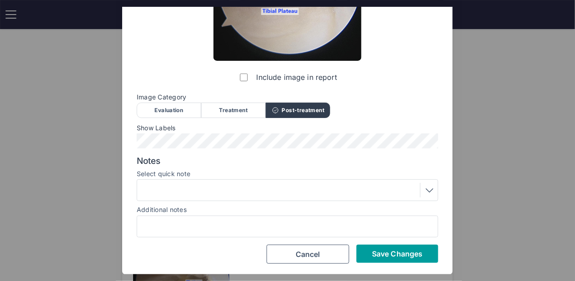
click at [379, 247] on button "Save Changes" at bounding box center [398, 254] width 82 height 18
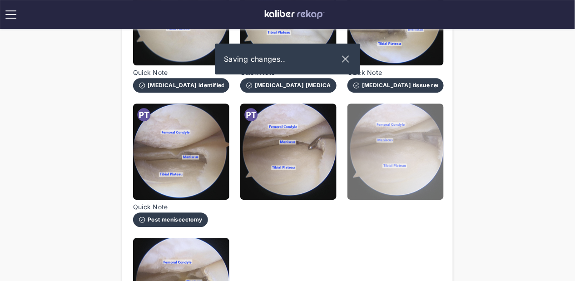
click at [398, 159] on img at bounding box center [395, 152] width 96 height 96
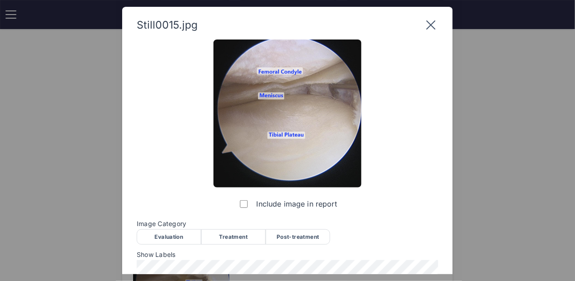
click at [317, 238] on div "Post-treatment" at bounding box center [298, 236] width 64 height 15
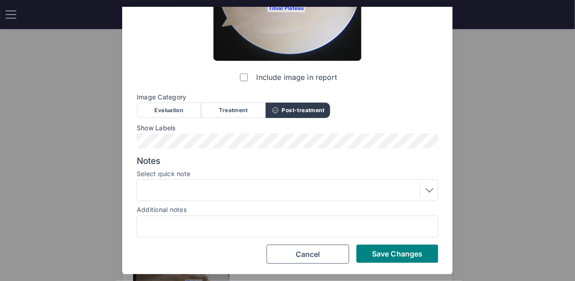
click at [281, 183] on div at bounding box center [287, 190] width 295 height 15
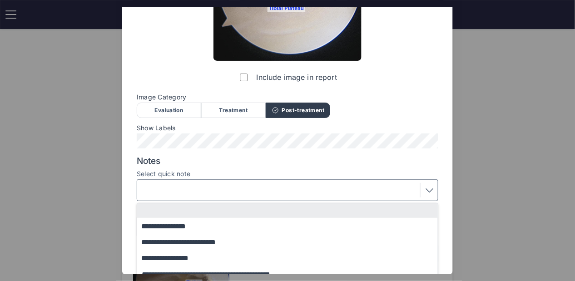
scroll to position [167, 0]
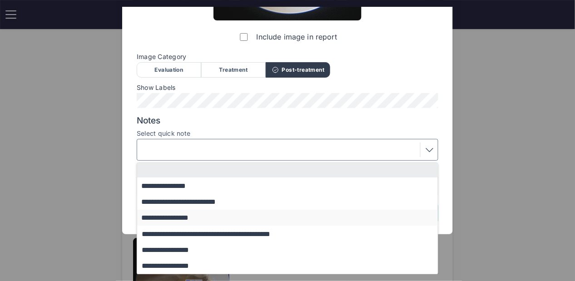
click at [248, 213] on button "**********" at bounding box center [291, 218] width 309 height 16
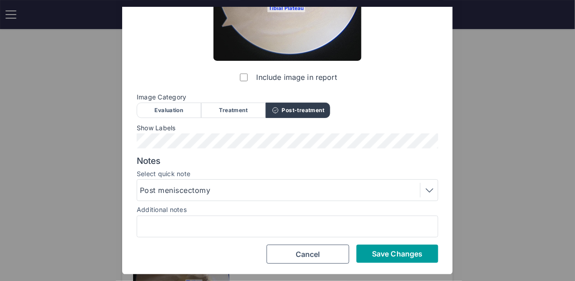
click at [389, 248] on button "Save Changes" at bounding box center [398, 254] width 82 height 18
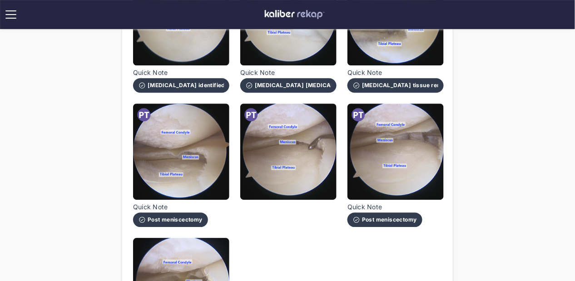
scroll to position [623, 0]
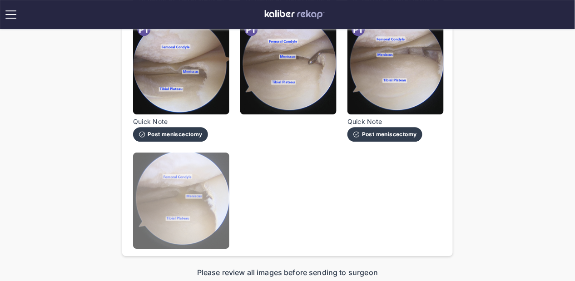
click at [178, 197] on img at bounding box center [181, 201] width 96 height 96
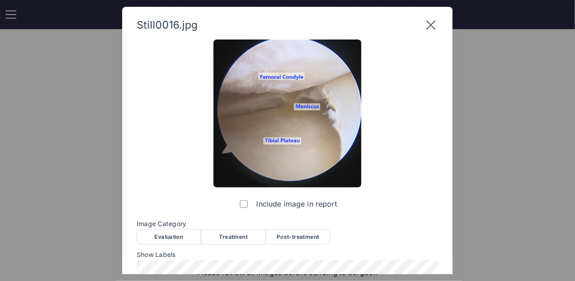
click at [316, 227] on span "Image Category" at bounding box center [288, 223] width 302 height 7
click at [316, 235] on div "Post-treatment" at bounding box center [298, 236] width 64 height 15
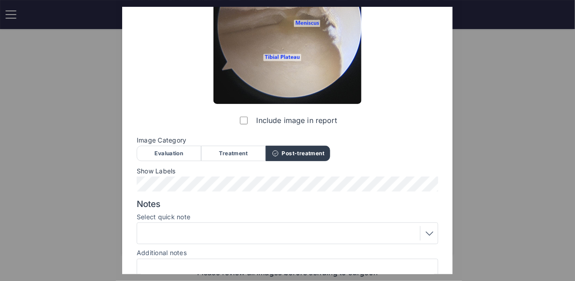
scroll to position [127, 0]
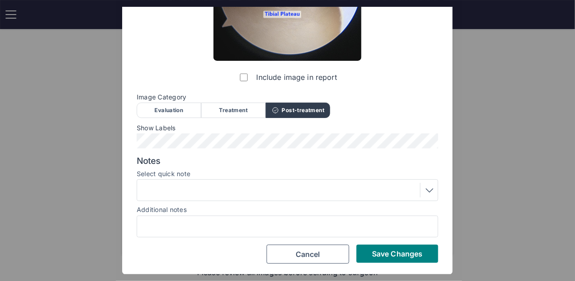
click at [398, 240] on div "Include image in report Image Category Evaluation Treatment Post-treatment Eval…" at bounding box center [288, 88] width 302 height 351
click at [402, 260] on button "Save Changes" at bounding box center [398, 254] width 82 height 18
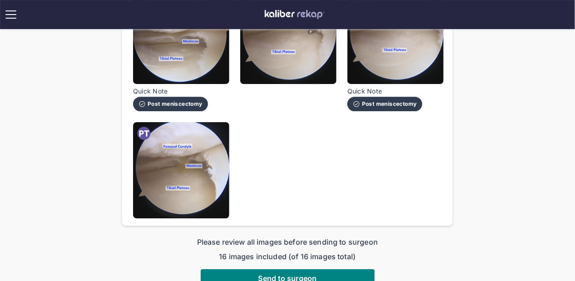
scroll to position [737, 0]
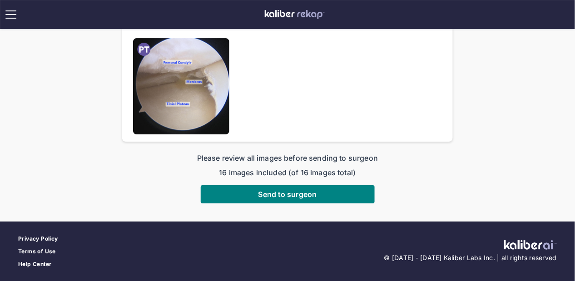
click at [233, 179] on div "Please review all images before sending to surgeon 16 images included (of 16 im…" at bounding box center [287, 178] width 331 height 51
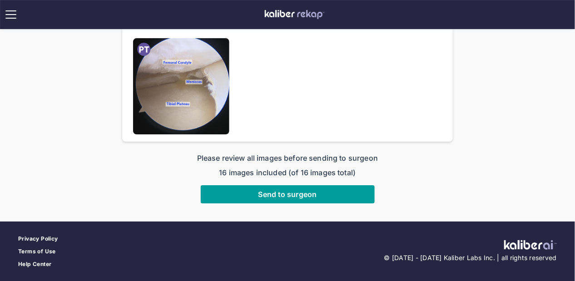
click at [237, 195] on button "Send to surgeon" at bounding box center [288, 194] width 174 height 18
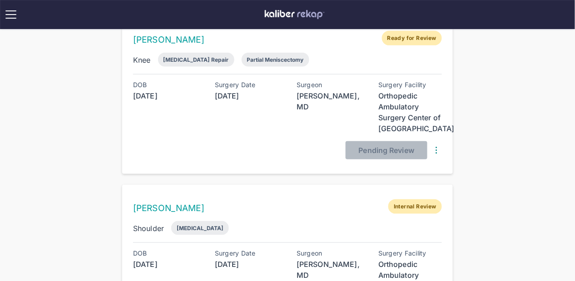
scroll to position [232, 0]
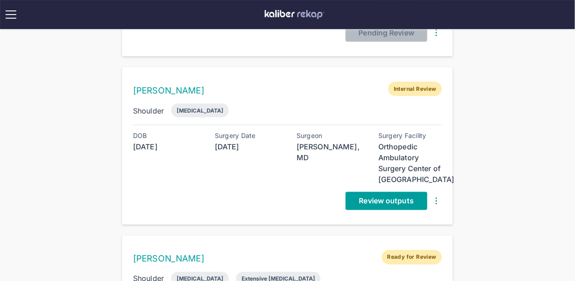
click at [420, 193] on link "Review outputs" at bounding box center [387, 201] width 82 height 18
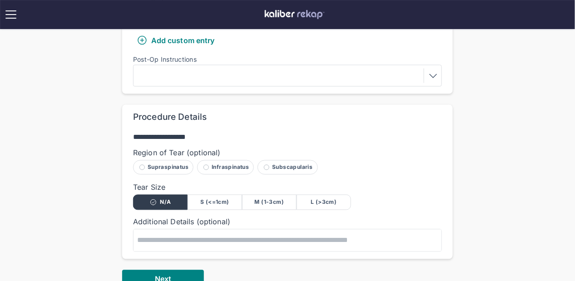
scroll to position [446, 0]
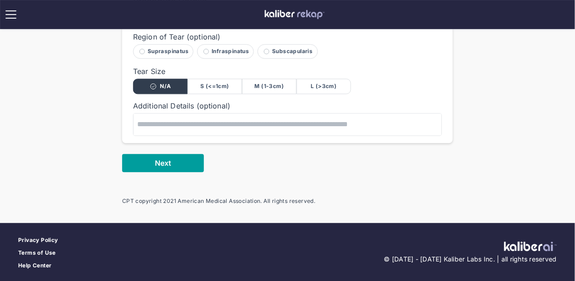
click at [165, 165] on span "Next" at bounding box center [163, 163] width 16 height 9
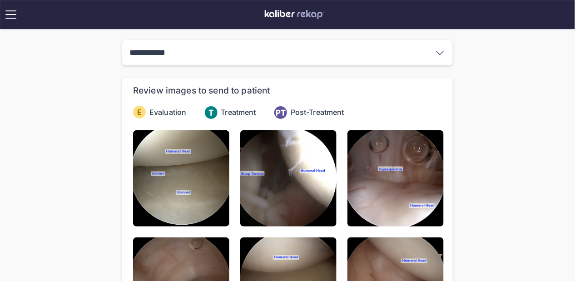
click at [165, 165] on img at bounding box center [181, 178] width 96 height 96
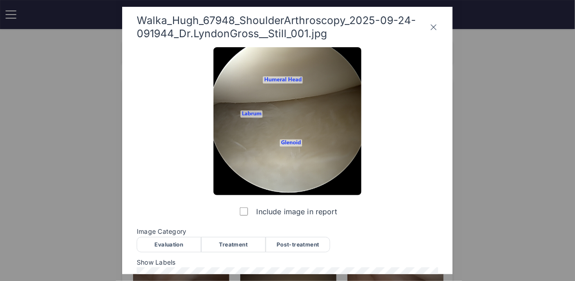
scroll to position [5, 0]
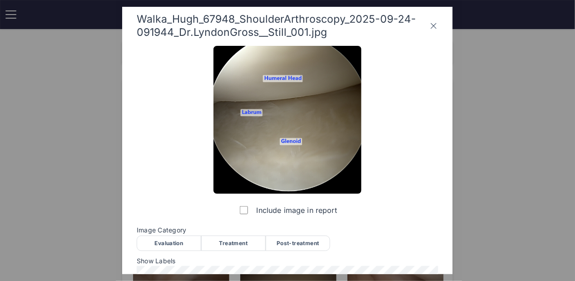
click at [170, 243] on div "Evaluation" at bounding box center [169, 243] width 64 height 15
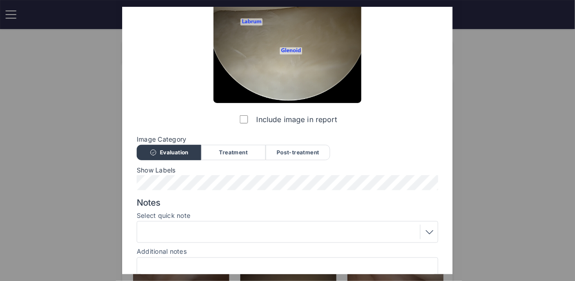
scroll to position [138, 0]
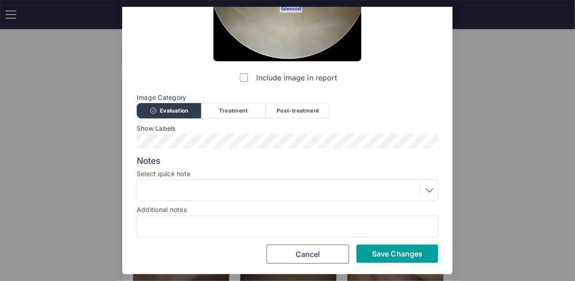
click at [397, 245] on button "Save Changes" at bounding box center [398, 254] width 82 height 18
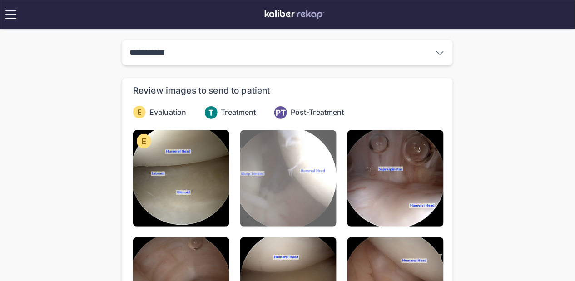
click at [283, 192] on img at bounding box center [288, 178] width 96 height 96
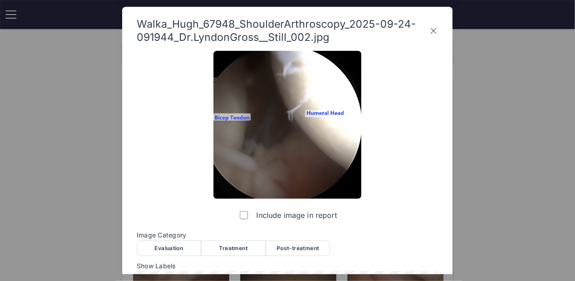
click at [164, 252] on div "Evaluation" at bounding box center [169, 248] width 64 height 15
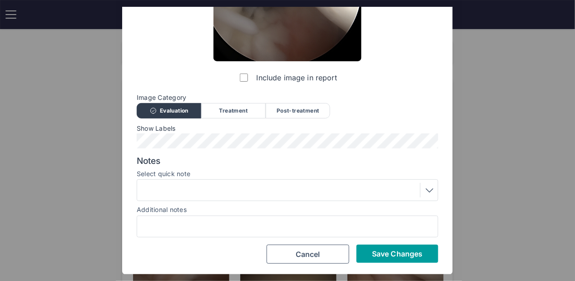
click at [375, 246] on button "Save Changes" at bounding box center [398, 254] width 82 height 18
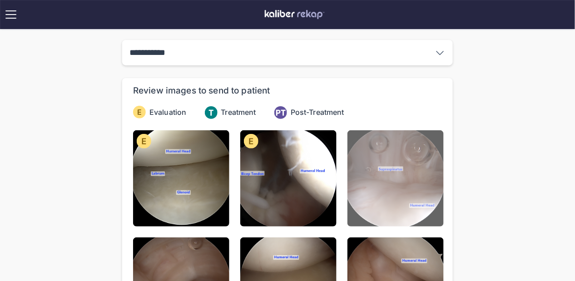
click at [382, 177] on img at bounding box center [395, 178] width 96 height 96
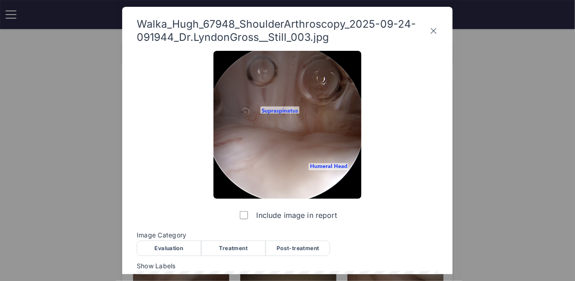
click at [179, 243] on div "Evaluation" at bounding box center [169, 248] width 64 height 15
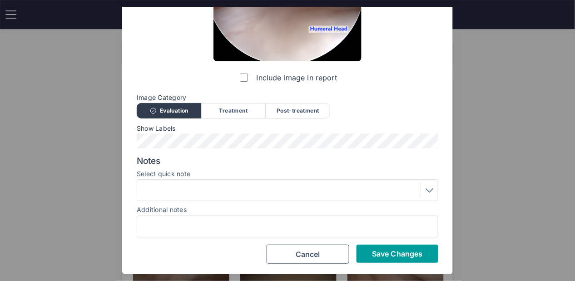
click at [388, 251] on span "Save Changes" at bounding box center [397, 253] width 50 height 9
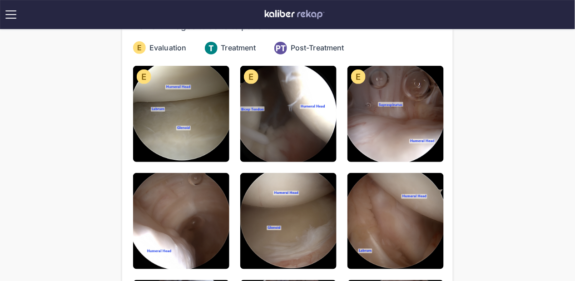
scroll to position [143, 0]
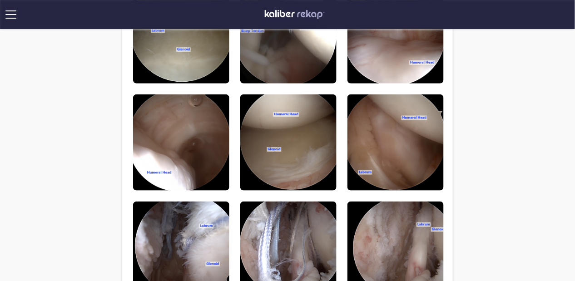
click at [217, 144] on img at bounding box center [181, 142] width 96 height 96
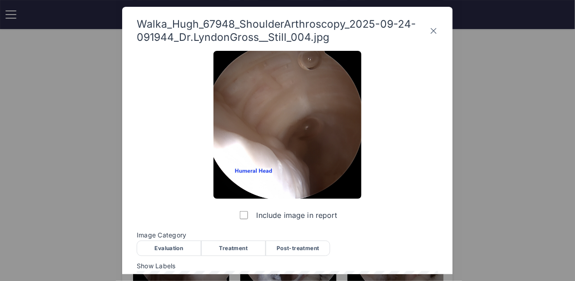
click at [182, 248] on div "Evaluation" at bounding box center [169, 248] width 64 height 15
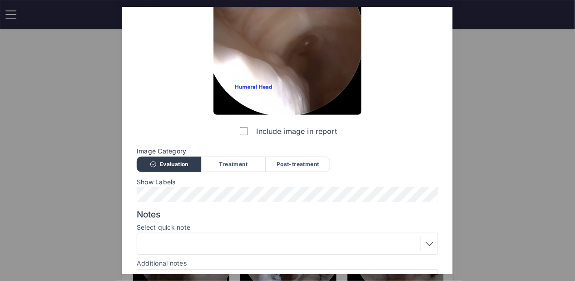
scroll to position [138, 0]
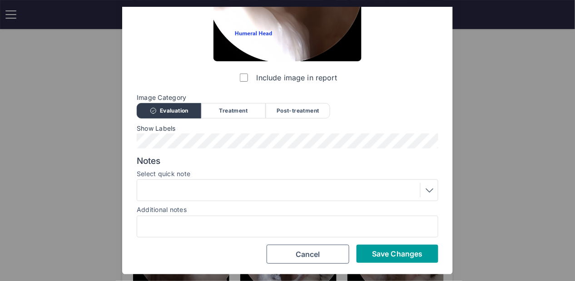
click at [377, 248] on button "Save Changes" at bounding box center [398, 254] width 82 height 18
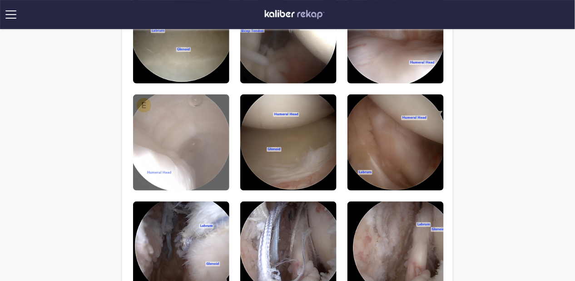
click at [193, 134] on img at bounding box center [181, 142] width 96 height 96
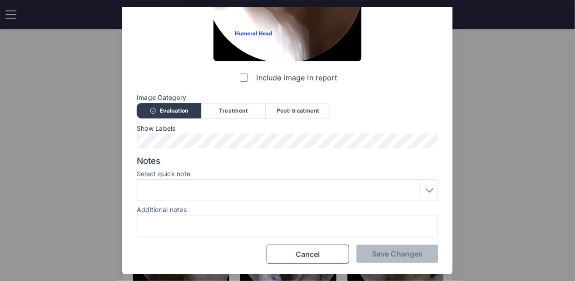
click at [214, 192] on div at bounding box center [287, 190] width 295 height 15
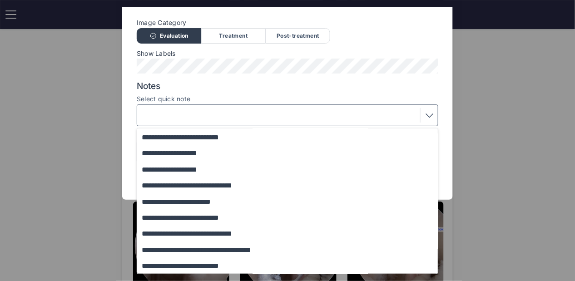
scroll to position [100, 0]
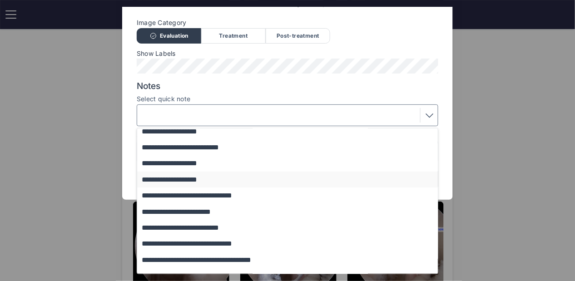
click at [213, 181] on button "**********" at bounding box center [291, 180] width 309 height 16
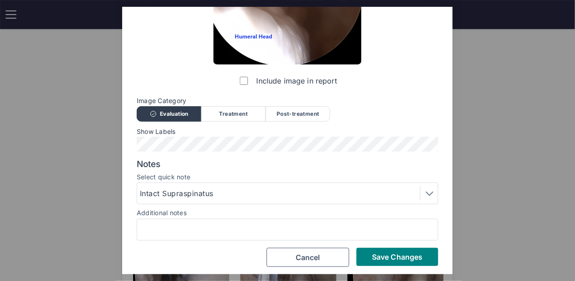
scroll to position [138, 0]
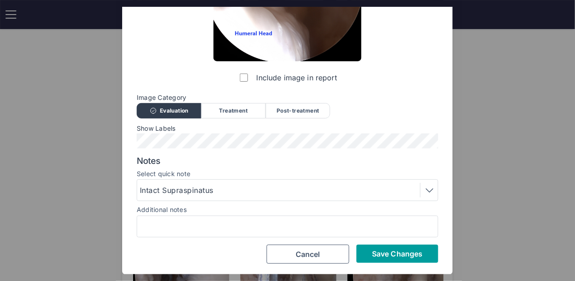
click at [427, 251] on button "Save Changes" at bounding box center [398, 254] width 82 height 18
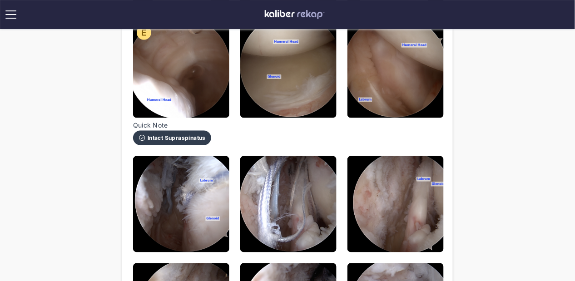
scroll to position [102, 0]
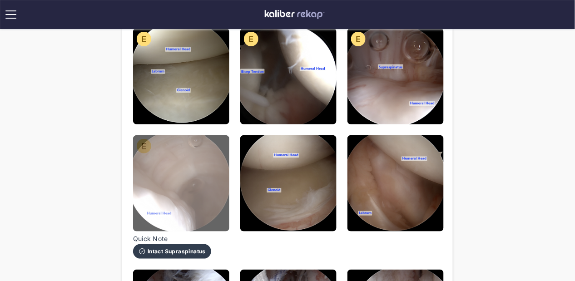
click at [217, 206] on img at bounding box center [181, 183] width 96 height 96
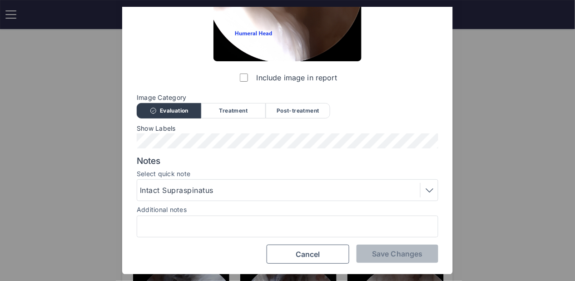
click at [217, 197] on div "Intact Supraspinatus" at bounding box center [288, 190] width 302 height 22
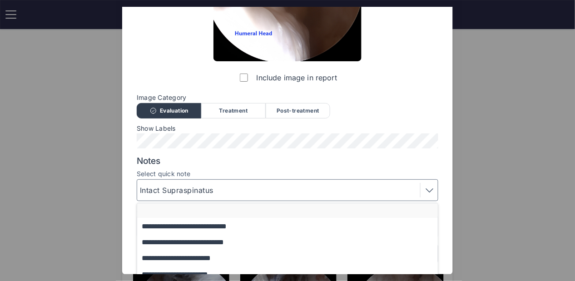
click at [219, 213] on button "button" at bounding box center [291, 210] width 309 height 15
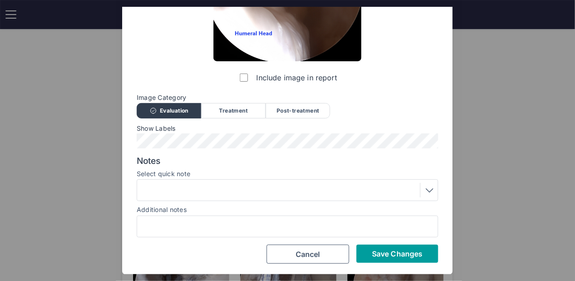
click at [397, 249] on span "Save Changes" at bounding box center [397, 253] width 50 height 9
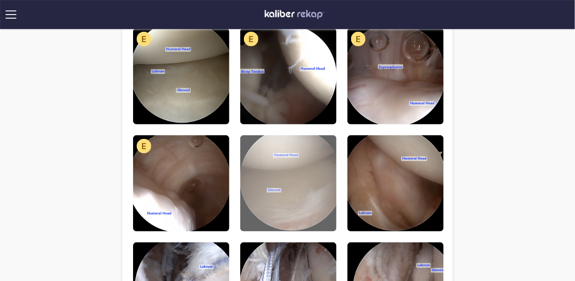
click at [292, 167] on img at bounding box center [288, 183] width 96 height 96
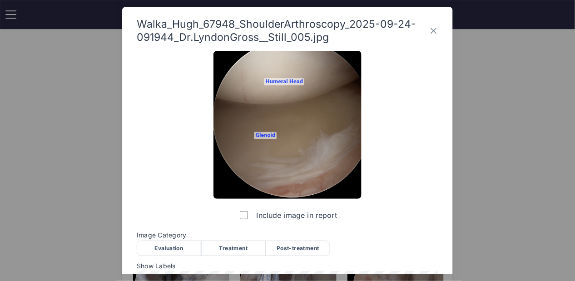
click at [182, 248] on div "Evaluation" at bounding box center [169, 248] width 64 height 15
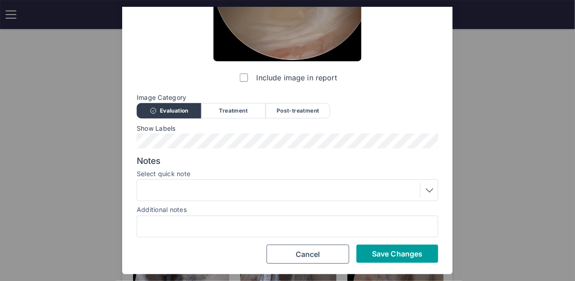
click at [388, 249] on span "Save Changes" at bounding box center [397, 253] width 50 height 9
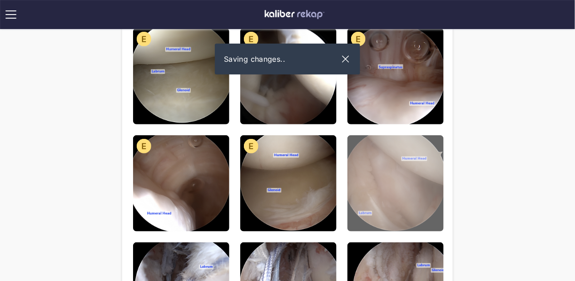
click at [371, 161] on img at bounding box center [395, 183] width 96 height 96
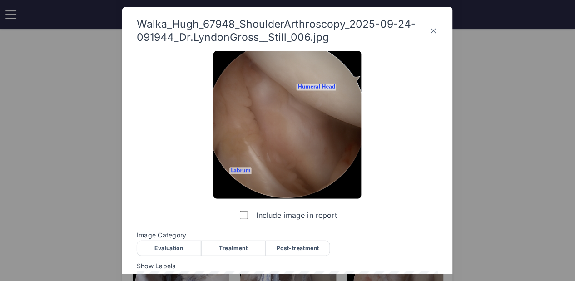
click at [176, 242] on div "Evaluation" at bounding box center [169, 248] width 64 height 15
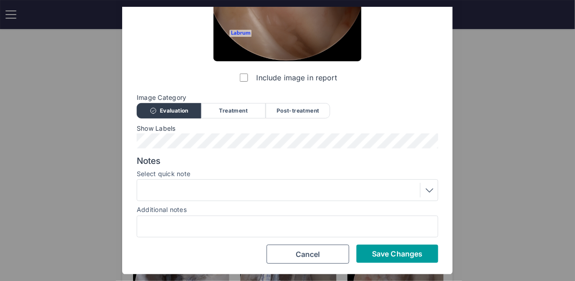
click at [426, 248] on button "Save Changes" at bounding box center [398, 254] width 82 height 18
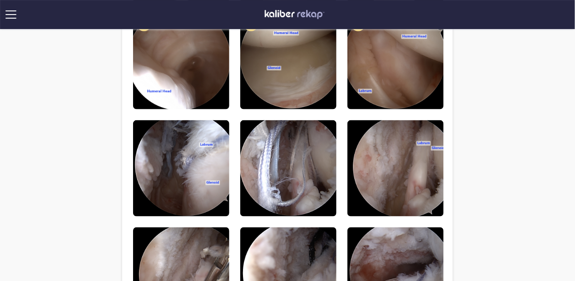
scroll to position [239, 0]
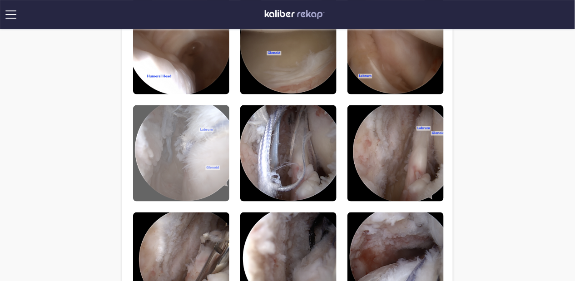
click at [193, 174] on img at bounding box center [181, 153] width 96 height 96
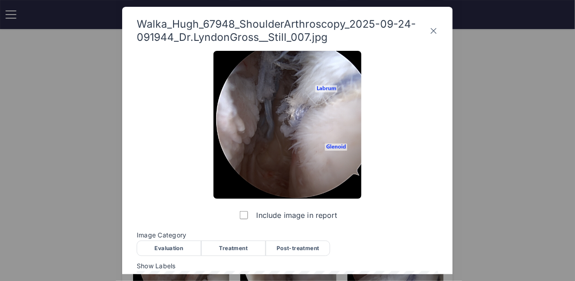
click at [259, 251] on div "Treatment" at bounding box center [233, 248] width 64 height 15
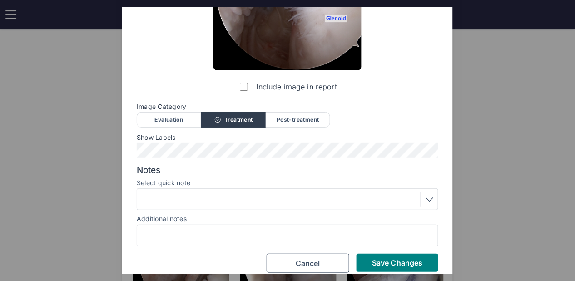
scroll to position [138, 0]
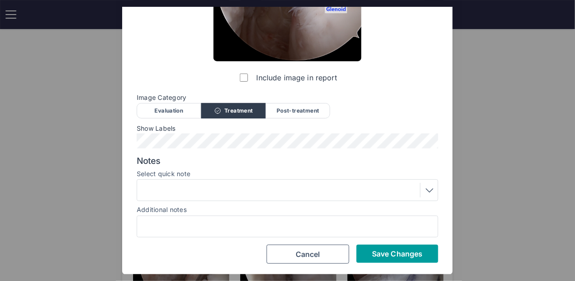
click at [400, 259] on button "Save Changes" at bounding box center [398, 254] width 82 height 18
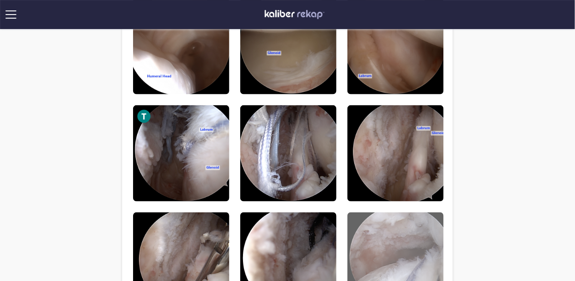
scroll to position [353, 0]
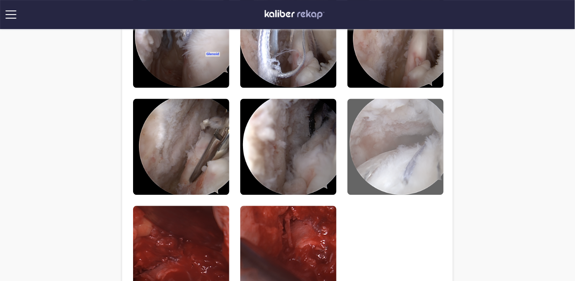
click at [434, 225] on div "Walka_Hugh_67948_ShoulderArthroscopy_2025-09-24-091944_Dr.LyndonGross__Still_00…" at bounding box center [287, 39] width 309 height 525
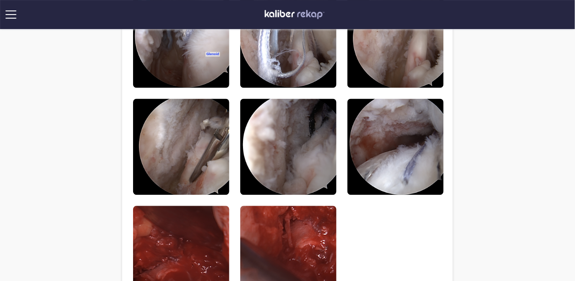
click at [83, 69] on div "**********" at bounding box center [287, 9] width 575 height 724
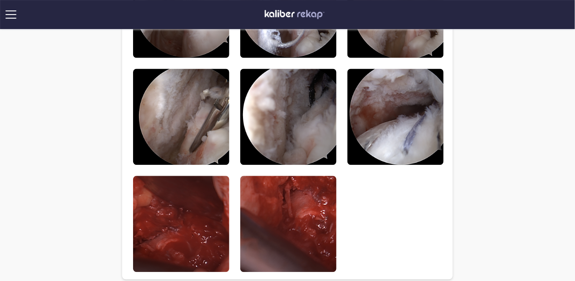
scroll to position [379, 0]
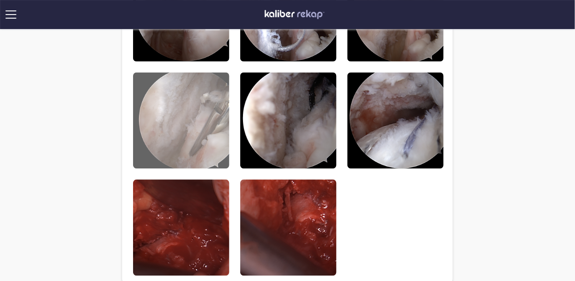
click at [175, 116] on img at bounding box center [181, 121] width 96 height 96
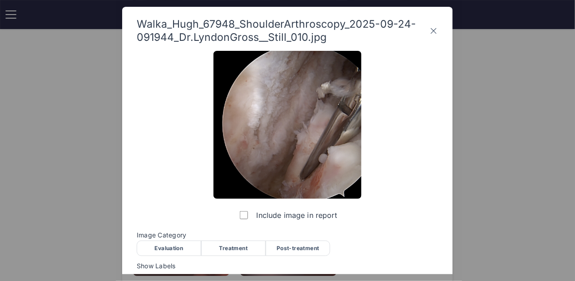
click at [221, 248] on div "Treatment" at bounding box center [233, 248] width 64 height 15
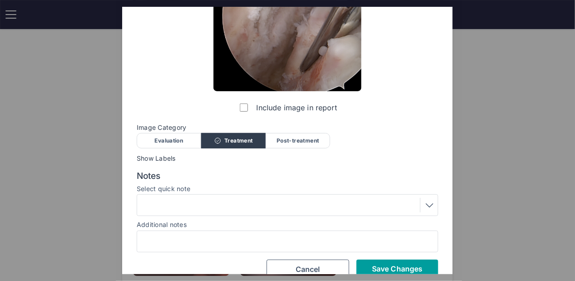
click at [404, 266] on span "Save Changes" at bounding box center [397, 268] width 50 height 9
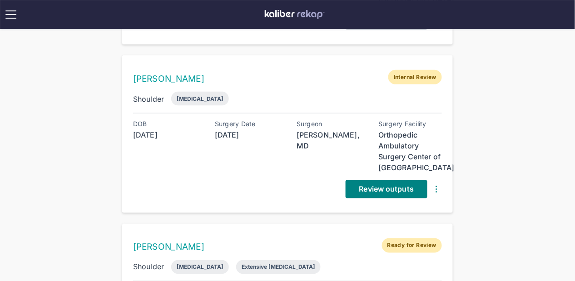
scroll to position [243, 0]
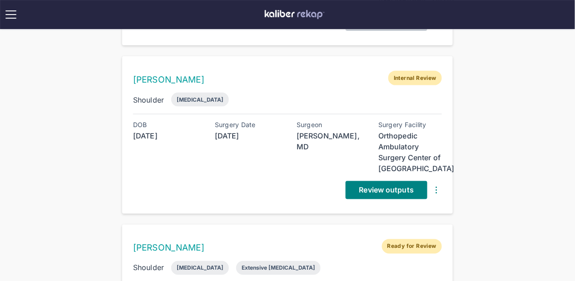
click at [349, 198] on div "[PERSON_NAME] Internal Review Shoulder [MEDICAL_DATA] DOB [DEMOGRAPHIC_DATA] Su…" at bounding box center [287, 135] width 331 height 158
click at [351, 192] on link "Review outputs" at bounding box center [387, 190] width 82 height 18
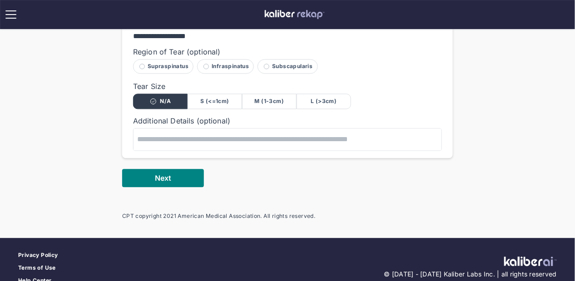
scroll to position [446, 0]
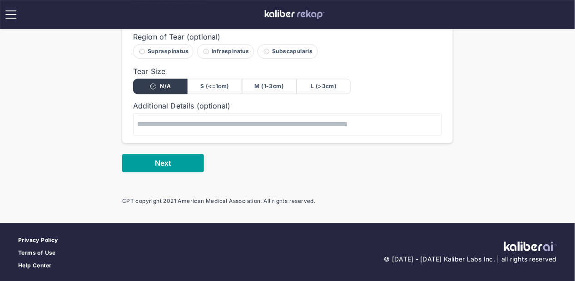
click at [175, 159] on button "Next" at bounding box center [163, 163] width 82 height 18
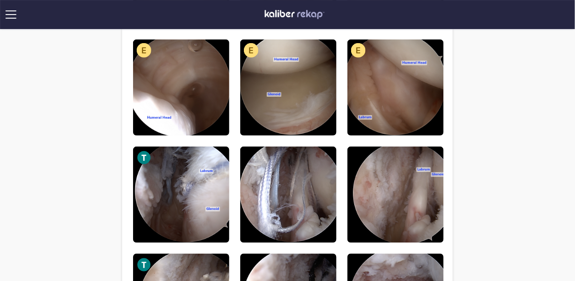
scroll to position [251, 0]
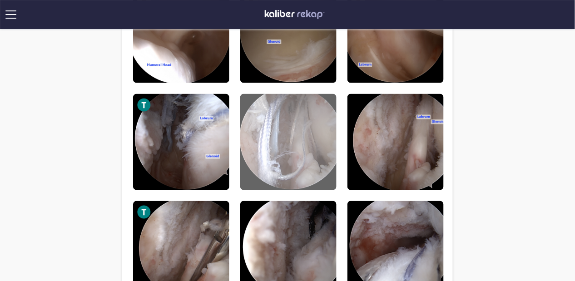
click at [271, 130] on img at bounding box center [288, 142] width 96 height 96
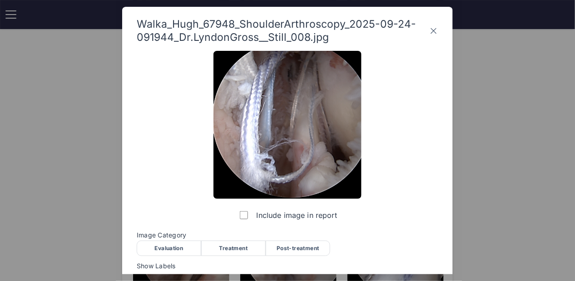
click at [229, 246] on div "Treatment" at bounding box center [233, 248] width 64 height 15
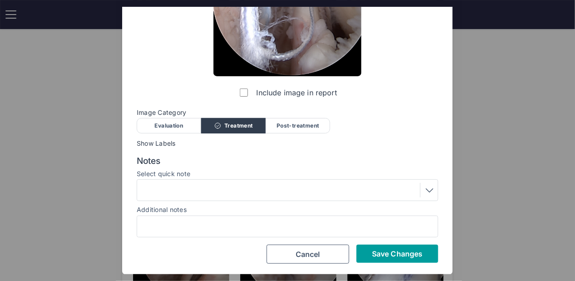
click at [397, 262] on button "Save Changes" at bounding box center [398, 254] width 82 height 18
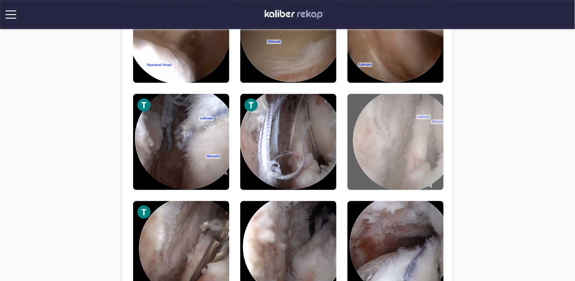
click at [372, 142] on img at bounding box center [395, 142] width 96 height 96
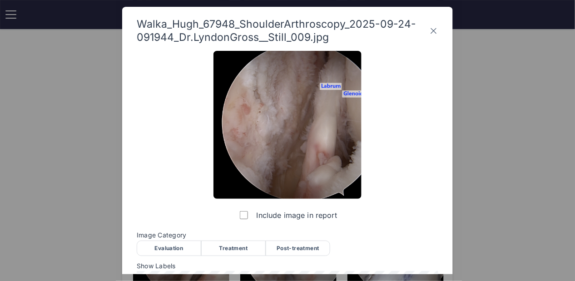
click at [250, 254] on div "Treatment" at bounding box center [233, 248] width 64 height 15
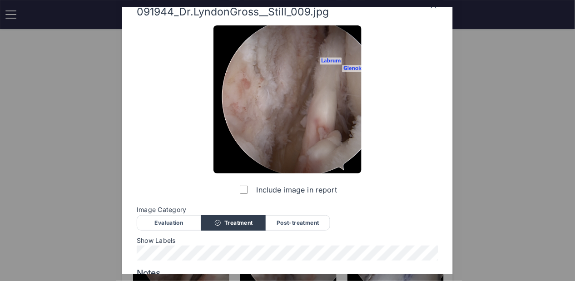
scroll to position [32, 0]
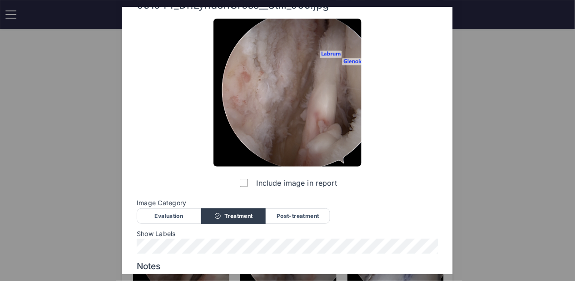
click at [218, 235] on span "Show Labels" at bounding box center [288, 233] width 302 height 7
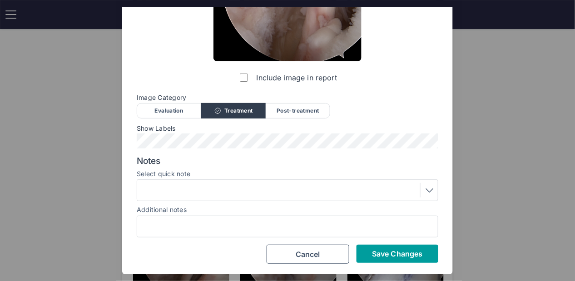
click at [391, 257] on span "Save Changes" at bounding box center [397, 253] width 50 height 9
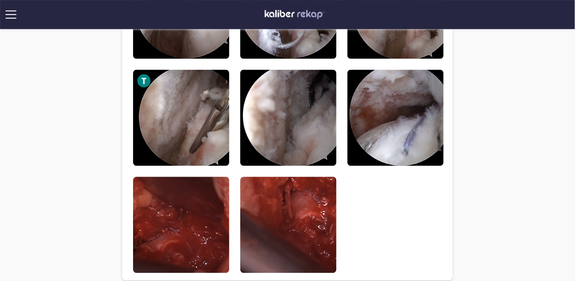
scroll to position [400, 0]
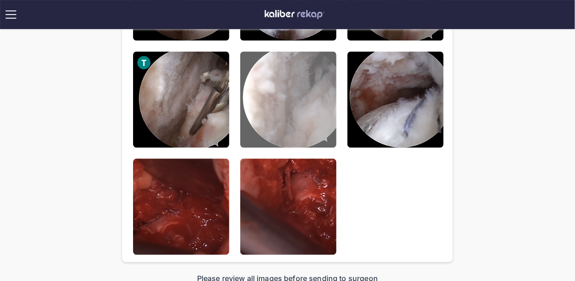
click at [302, 67] on img at bounding box center [288, 100] width 96 height 96
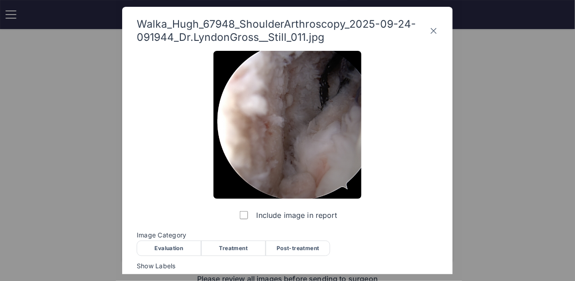
click at [223, 248] on div "Treatment" at bounding box center [233, 248] width 64 height 15
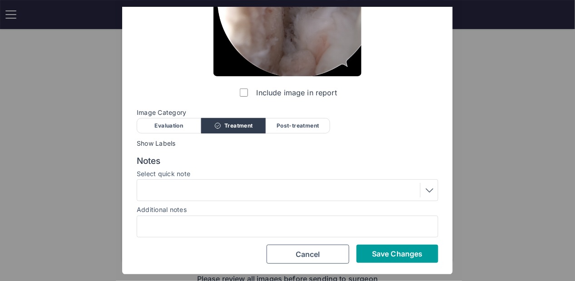
click at [406, 255] on span "Save Changes" at bounding box center [397, 253] width 50 height 9
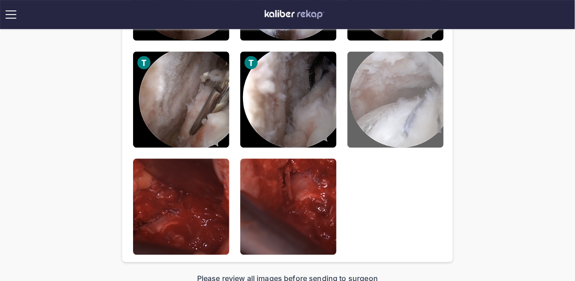
click at [377, 123] on img at bounding box center [395, 100] width 96 height 96
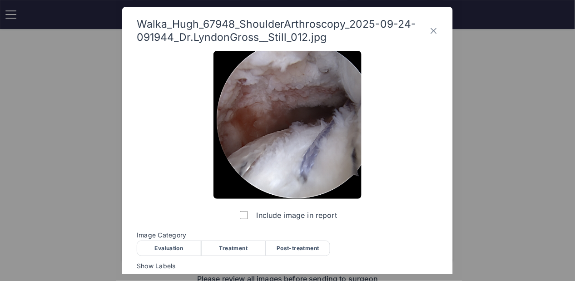
click at [296, 241] on div "Post-treatment" at bounding box center [298, 248] width 64 height 15
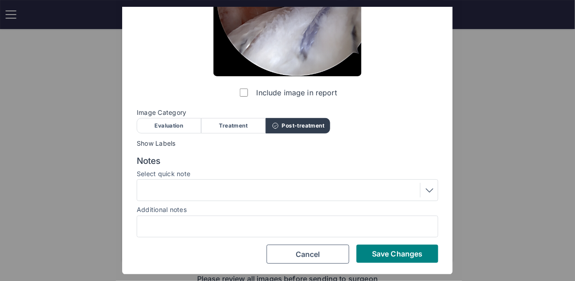
click at [256, 196] on div at bounding box center [287, 190] width 295 height 15
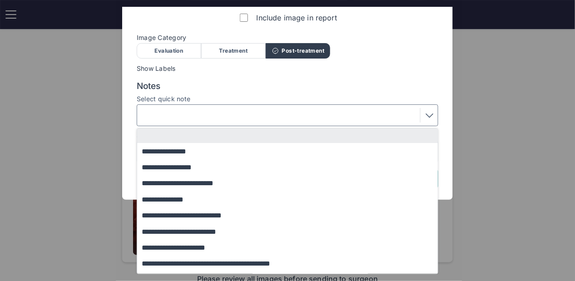
scroll to position [62, 0]
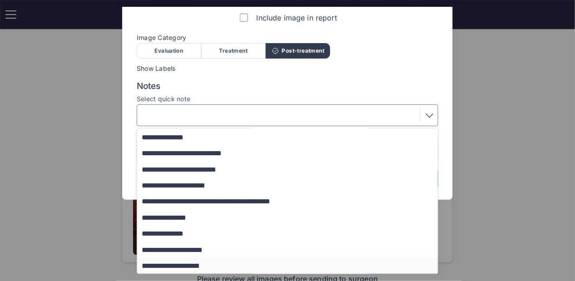
click at [201, 263] on button "**********" at bounding box center [291, 266] width 309 height 16
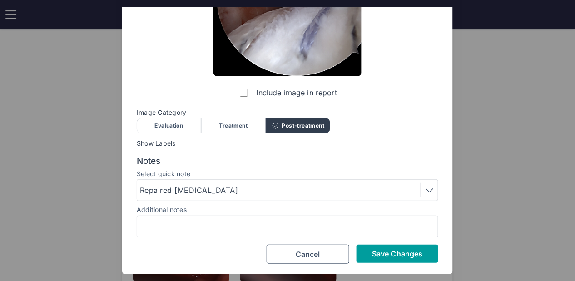
click at [365, 260] on button "Save Changes" at bounding box center [398, 254] width 82 height 18
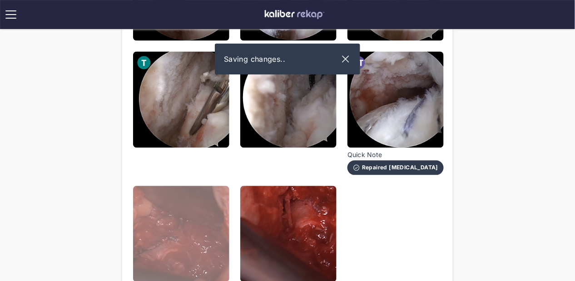
click at [181, 255] on img at bounding box center [181, 234] width 96 height 96
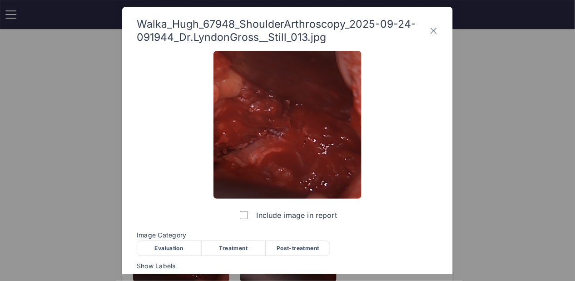
click at [287, 241] on div "Post-treatment" at bounding box center [298, 248] width 64 height 15
click at [436, 17] on div "Walka_Hugh_67948_ShoulderArthroscopy_2025-09-24-091944_Dr.LyndonGross__Still_01…" at bounding box center [287, 202] width 331 height 391
click at [434, 26] on icon at bounding box center [433, 31] width 9 height 15
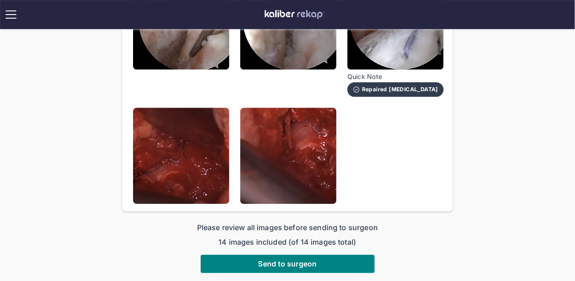
scroll to position [513, 0]
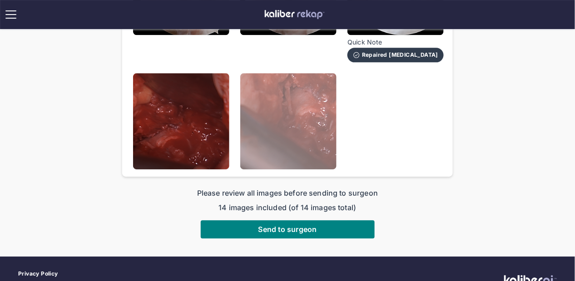
click at [297, 94] on img at bounding box center [288, 121] width 96 height 96
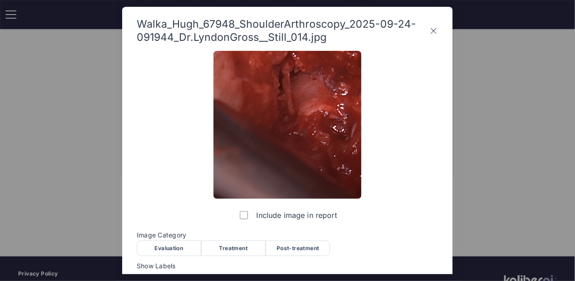
click at [297, 248] on div "Post-treatment" at bounding box center [298, 248] width 64 height 15
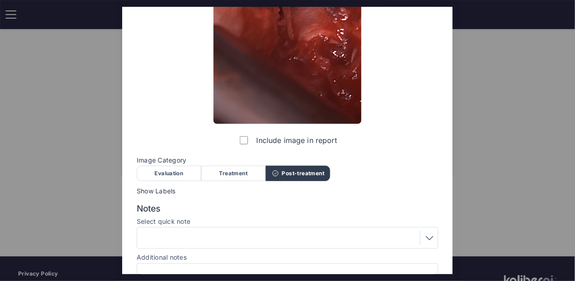
scroll to position [123, 0]
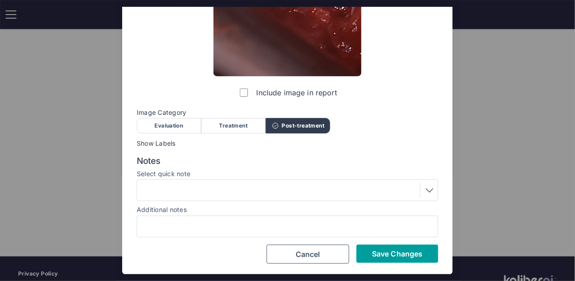
click at [391, 257] on span "Save Changes" at bounding box center [397, 253] width 50 height 9
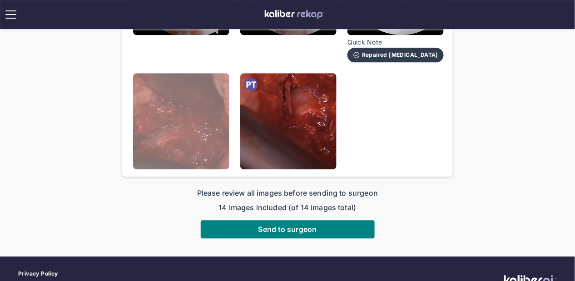
click at [218, 147] on img at bounding box center [181, 121] width 96 height 96
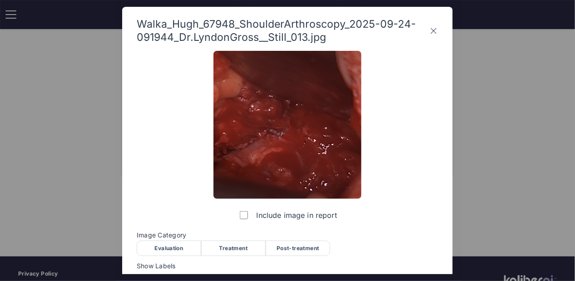
click at [285, 246] on div "Post-treatment" at bounding box center [298, 248] width 64 height 15
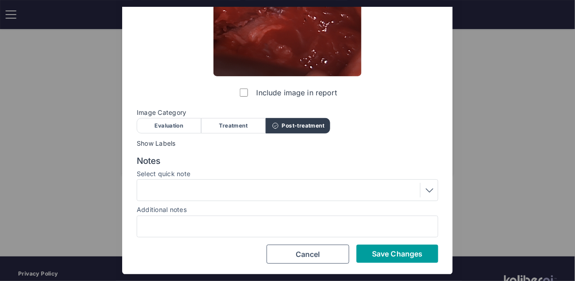
click at [373, 245] on button "Save Changes" at bounding box center [398, 254] width 82 height 18
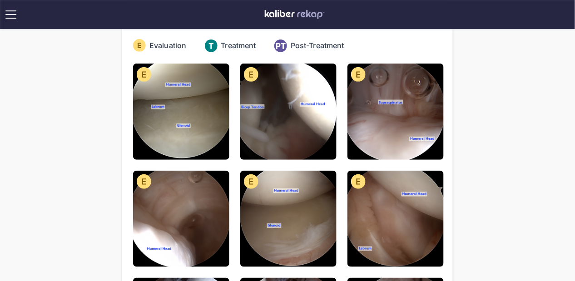
scroll to position [67, 0]
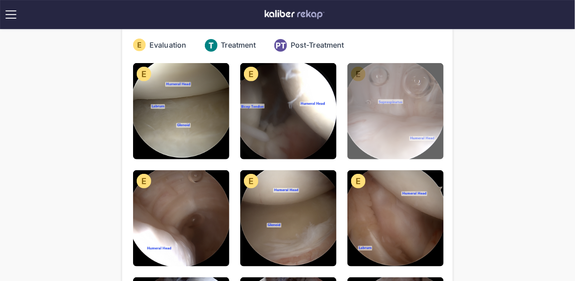
click at [416, 129] on img at bounding box center [395, 111] width 96 height 96
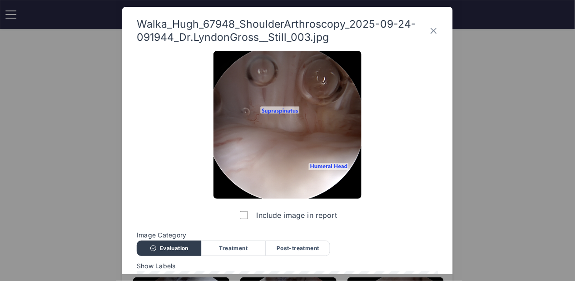
click at [433, 24] on icon at bounding box center [433, 31] width 9 height 15
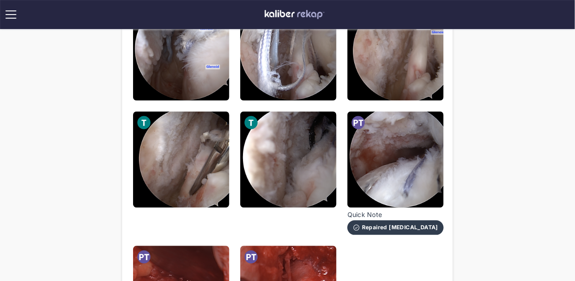
scroll to position [548, 0]
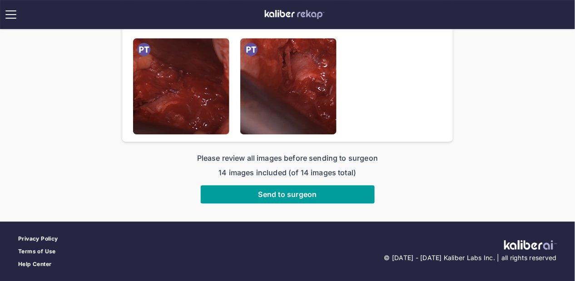
click at [326, 192] on button "Send to surgeon" at bounding box center [288, 194] width 174 height 18
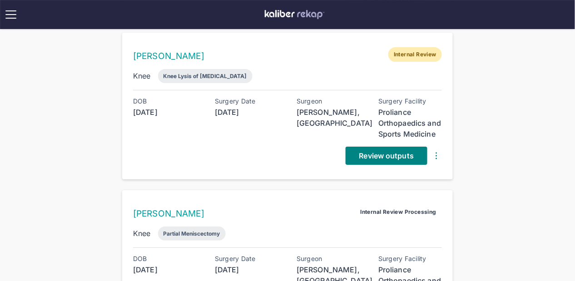
scroll to position [707, 0]
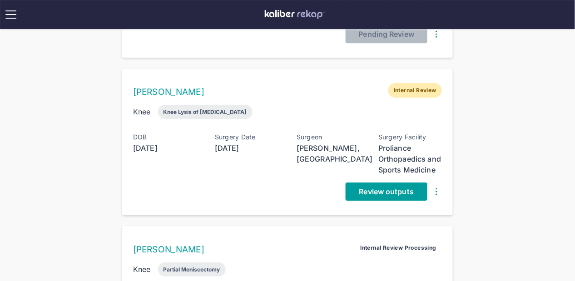
click at [371, 187] on span "Review outputs" at bounding box center [386, 191] width 55 height 9
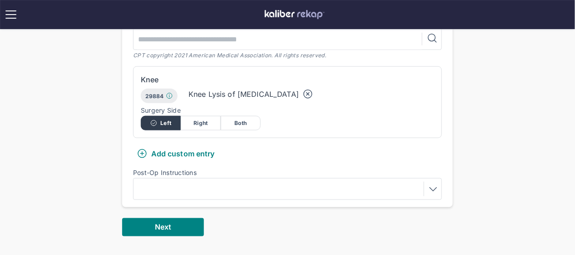
scroll to position [308, 0]
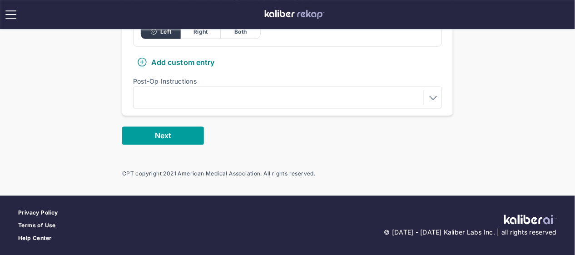
click at [183, 139] on button "Next" at bounding box center [163, 136] width 82 height 18
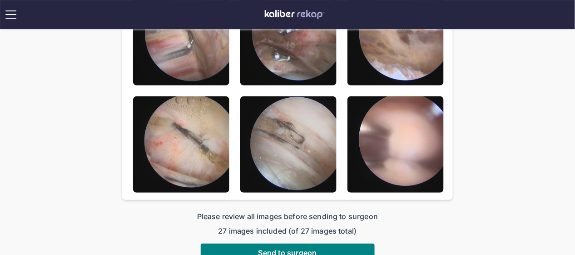
scroll to position [753, 0]
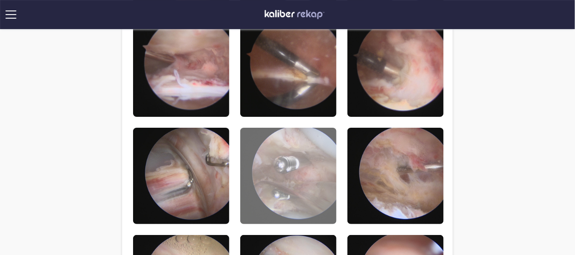
click at [282, 169] on img at bounding box center [288, 176] width 96 height 96
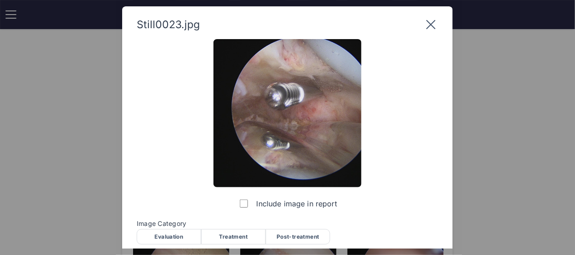
click at [432, 21] on icon at bounding box center [431, 24] width 15 height 15
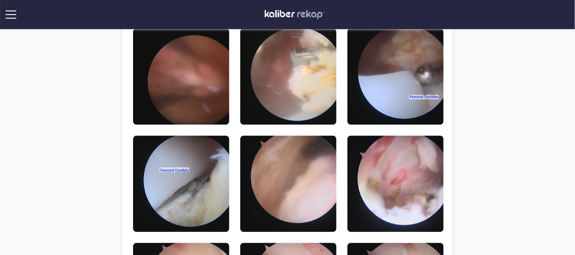
scroll to position [414, 0]
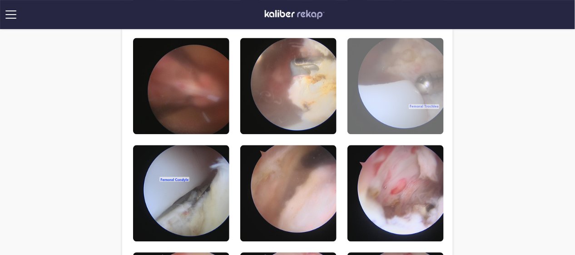
click at [372, 108] on img at bounding box center [395, 86] width 96 height 96
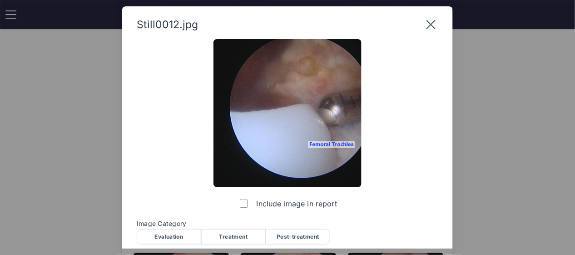
click at [429, 24] on icon at bounding box center [431, 24] width 15 height 15
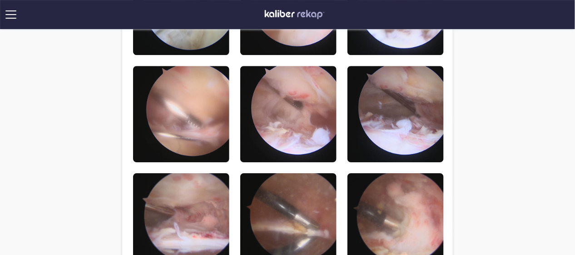
scroll to position [593, 0]
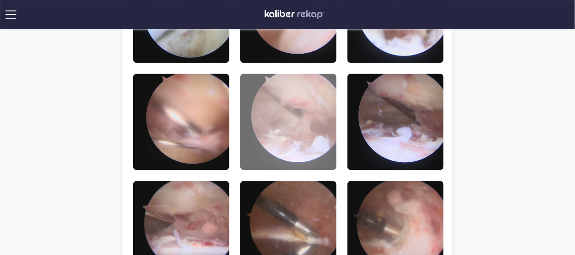
click at [326, 122] on img at bounding box center [288, 122] width 96 height 96
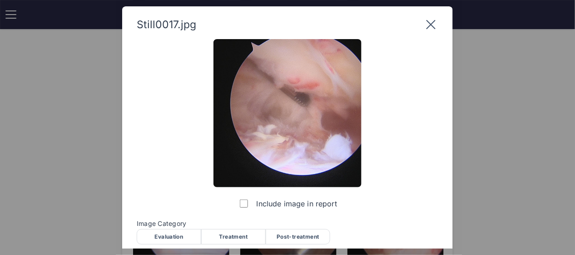
click at [432, 19] on icon at bounding box center [431, 24] width 15 height 15
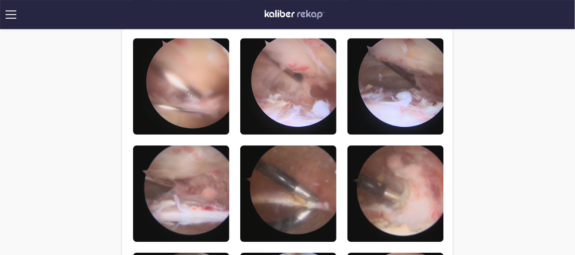
scroll to position [659, 0]
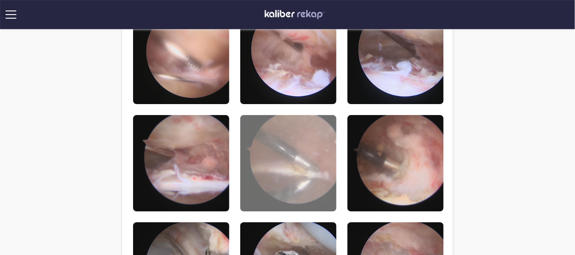
click at [307, 147] on img at bounding box center [288, 163] width 96 height 96
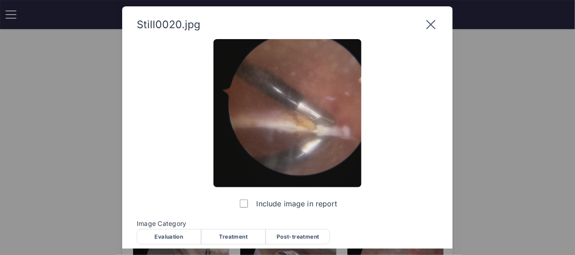
click at [431, 25] on icon at bounding box center [431, 24] width 15 height 15
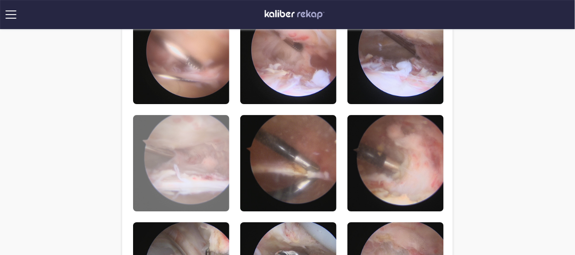
click at [194, 157] on img at bounding box center [181, 163] width 96 height 96
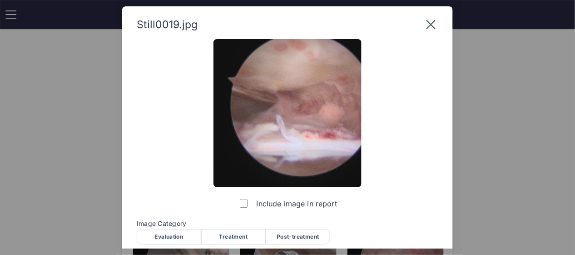
click at [433, 19] on icon at bounding box center [431, 24] width 15 height 15
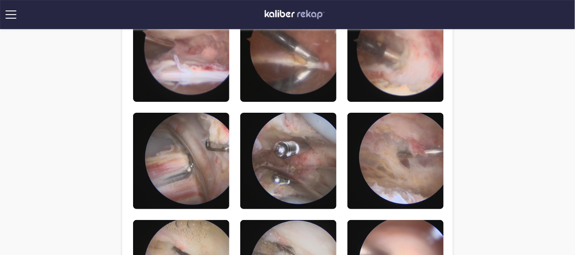
scroll to position [774, 0]
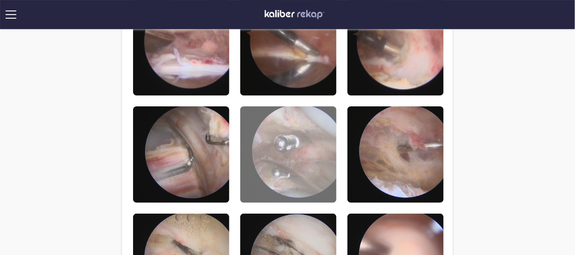
click at [309, 148] on img at bounding box center [288, 154] width 96 height 96
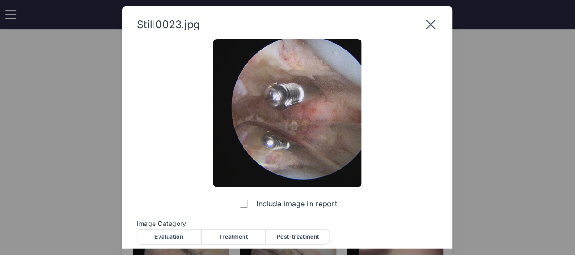
click at [428, 24] on icon at bounding box center [431, 24] width 15 height 15
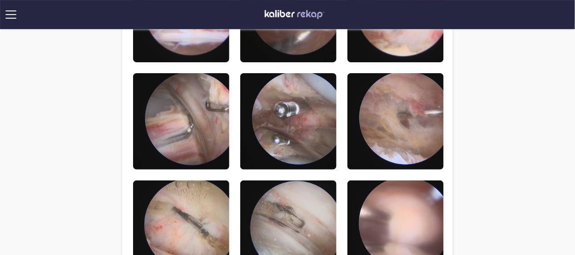
scroll to position [809, 0]
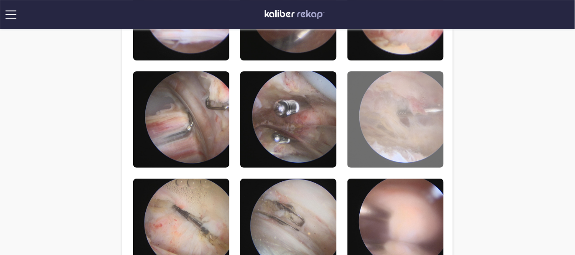
click at [416, 133] on img at bounding box center [395, 119] width 96 height 96
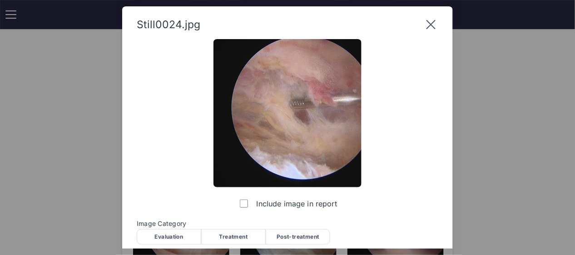
click at [429, 20] on icon at bounding box center [431, 24] width 15 height 15
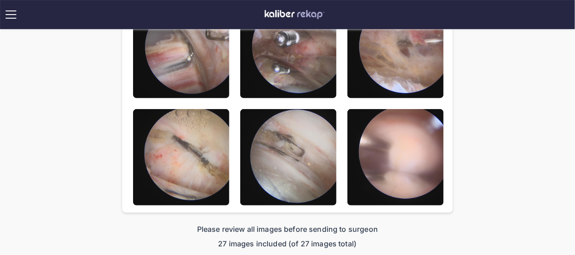
scroll to position [873, 0]
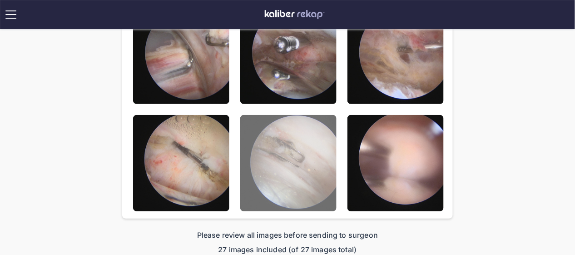
click at [283, 178] on img at bounding box center [288, 163] width 96 height 96
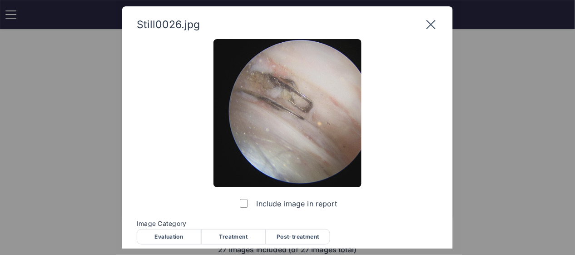
click at [431, 17] on icon at bounding box center [431, 24] width 15 height 15
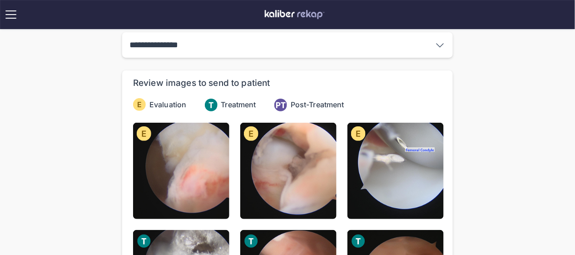
scroll to position [6, 0]
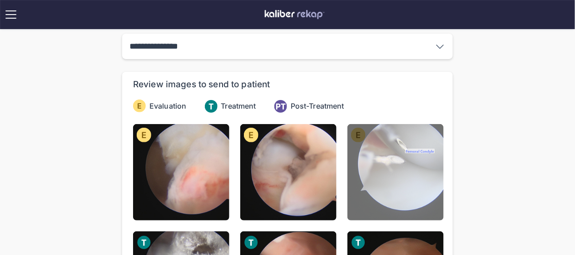
click at [416, 169] on img at bounding box center [395, 172] width 96 height 96
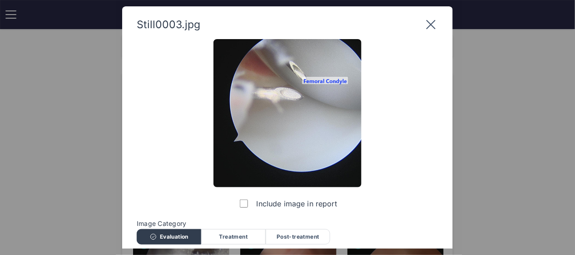
click at [433, 24] on icon at bounding box center [431, 24] width 15 height 15
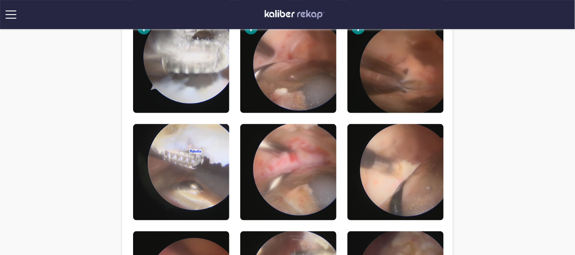
scroll to position [285, 0]
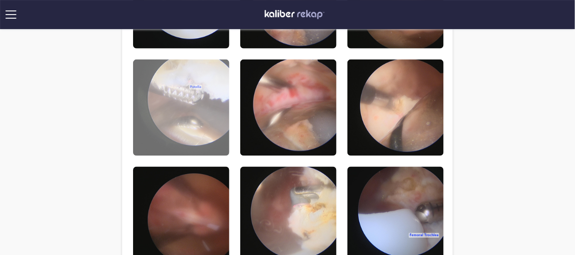
click at [201, 109] on img at bounding box center [181, 107] width 96 height 96
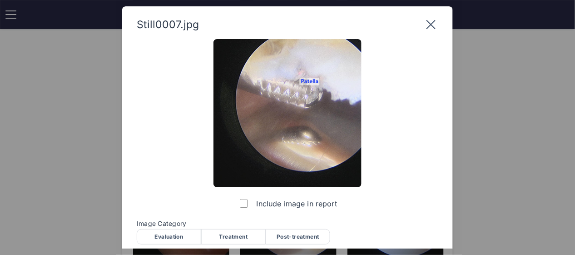
click at [431, 20] on icon at bounding box center [431, 24] width 15 height 15
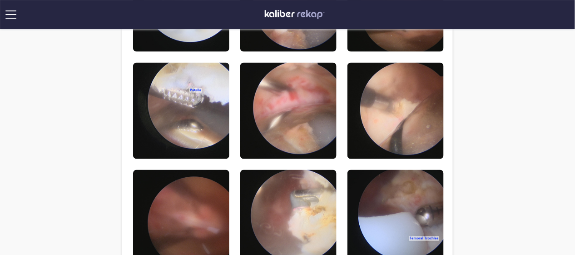
scroll to position [327, 0]
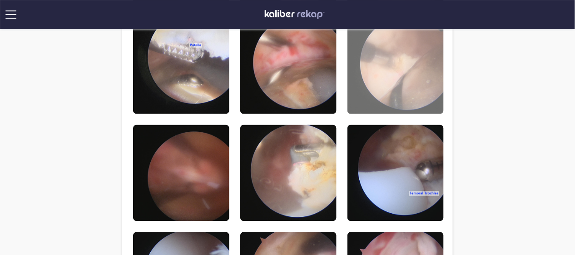
click at [440, 94] on img at bounding box center [395, 66] width 96 height 96
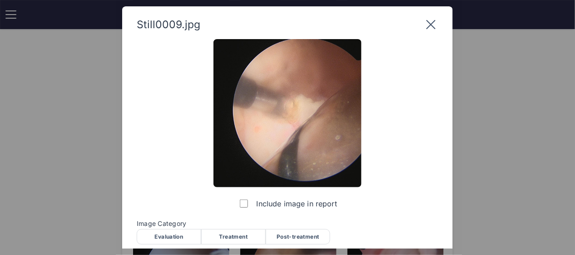
click at [423, 22] on div "Still0009.jpg" at bounding box center [288, 24] width 302 height 15
click at [424, 25] on icon at bounding box center [431, 24] width 15 height 15
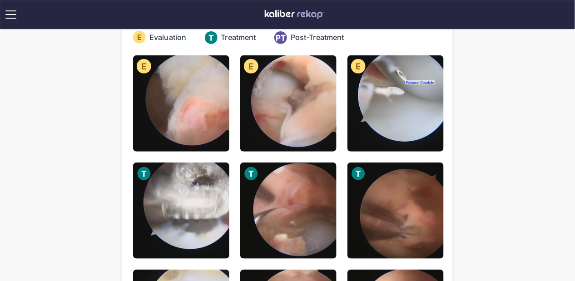
scroll to position [235, 0]
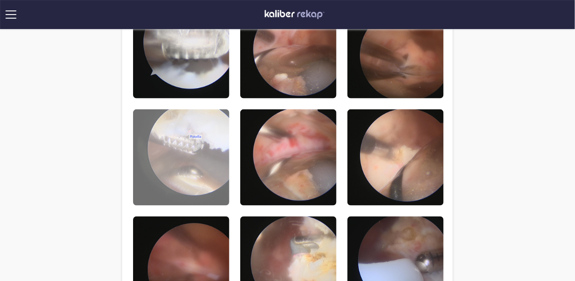
click at [135, 159] on img at bounding box center [181, 157] width 96 height 96
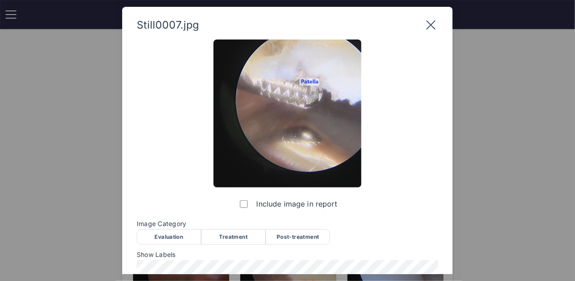
click at [235, 232] on div "Treatment" at bounding box center [233, 236] width 64 height 15
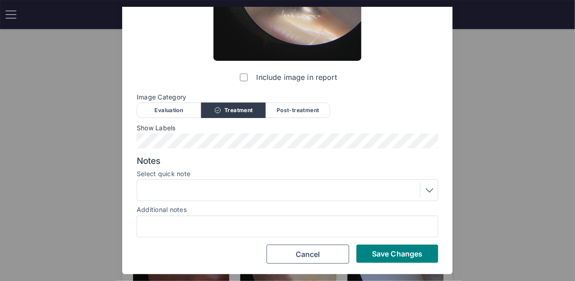
click at [268, 194] on div at bounding box center [287, 190] width 295 height 15
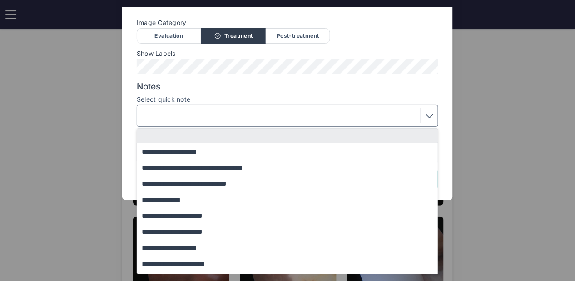
scroll to position [78, 0]
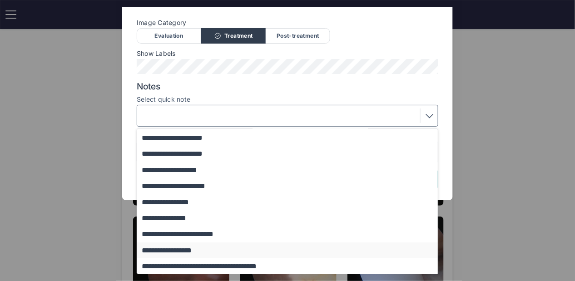
click at [219, 249] on button "**********" at bounding box center [291, 251] width 309 height 16
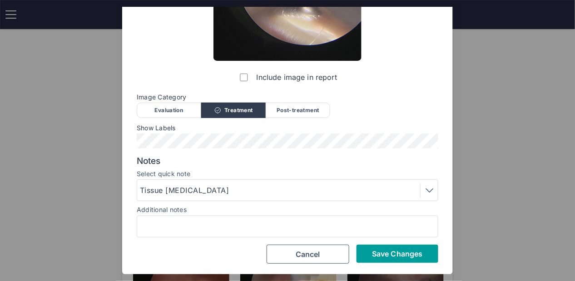
click at [377, 251] on span "Save Changes" at bounding box center [397, 253] width 50 height 9
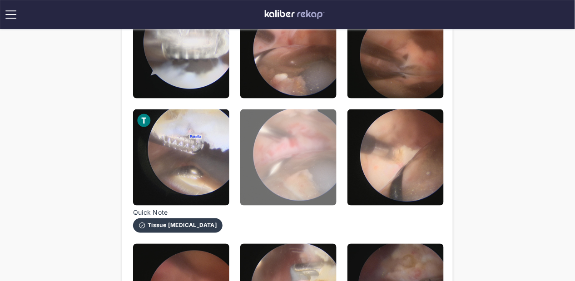
click at [307, 183] on img at bounding box center [288, 157] width 96 height 96
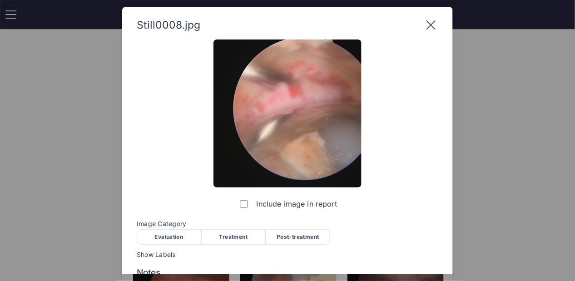
click at [242, 235] on div "Treatment" at bounding box center [233, 236] width 64 height 15
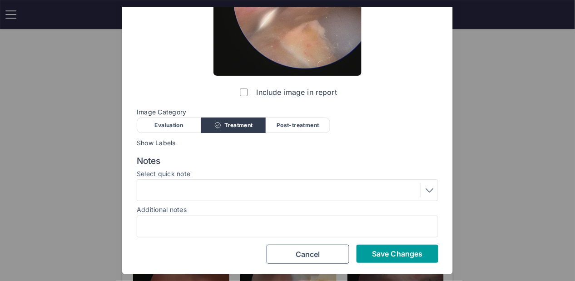
click at [386, 262] on button "Save Changes" at bounding box center [398, 254] width 82 height 18
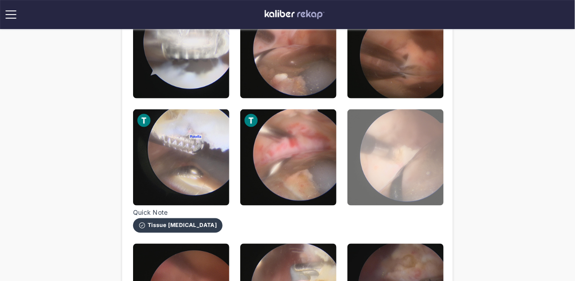
click at [385, 157] on img at bounding box center [395, 157] width 96 height 96
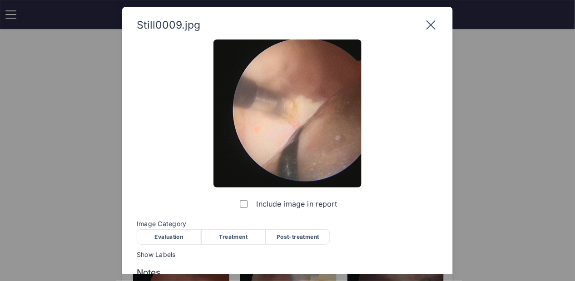
click at [236, 246] on div "Include image in report Image Category Evaluation Treatment Post-treatment Eval…" at bounding box center [288, 208] width 302 height 336
click at [242, 235] on div "Treatment" at bounding box center [233, 236] width 64 height 15
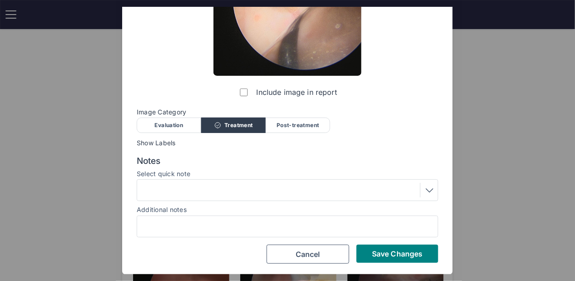
click at [385, 244] on div "Include image in report Image Category Evaluation Treatment Post-treatment Eval…" at bounding box center [288, 96] width 302 height 336
click at [380, 252] on span "Save Changes" at bounding box center [397, 253] width 50 height 9
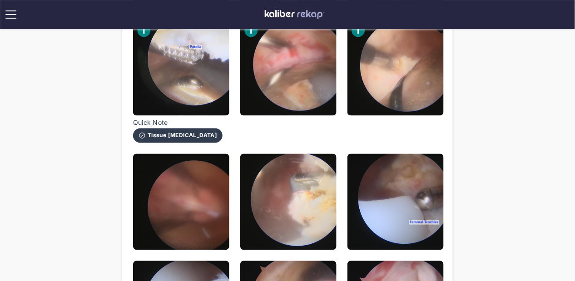
scroll to position [361, 0]
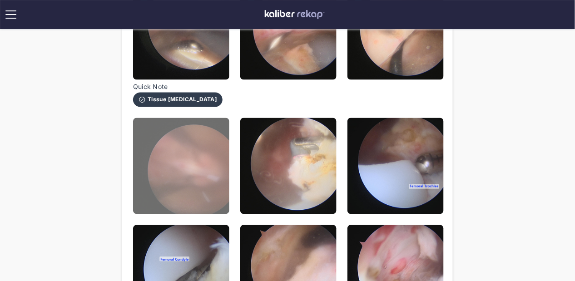
click at [208, 209] on img at bounding box center [181, 166] width 96 height 96
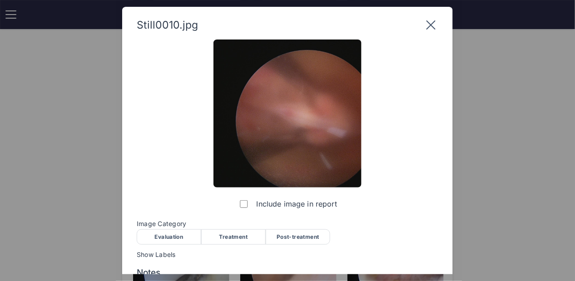
click at [247, 235] on div "Treatment" at bounding box center [233, 236] width 64 height 15
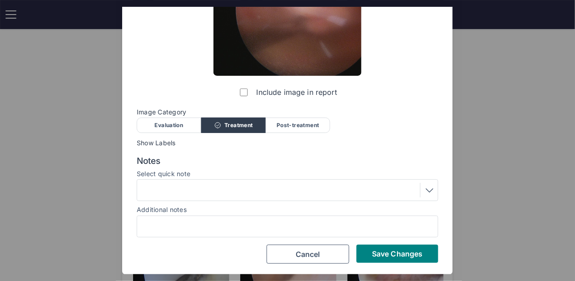
click at [380, 243] on div "Include image in report Image Category Evaluation Treatment Post-treatment Eval…" at bounding box center [288, 96] width 302 height 336
click at [374, 248] on button "Save Changes" at bounding box center [398, 254] width 82 height 18
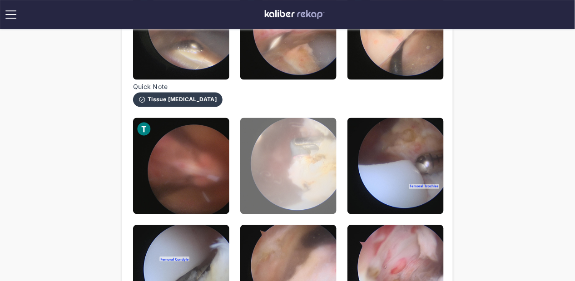
click at [299, 199] on img at bounding box center [288, 166] width 96 height 96
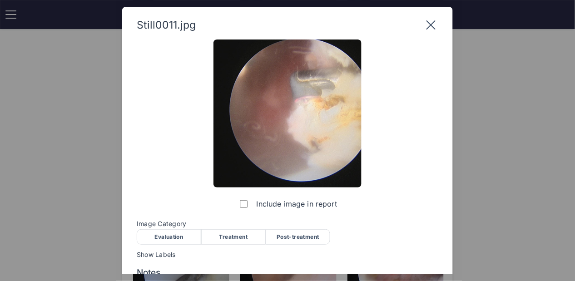
click at [238, 231] on div "Treatment" at bounding box center [233, 236] width 64 height 15
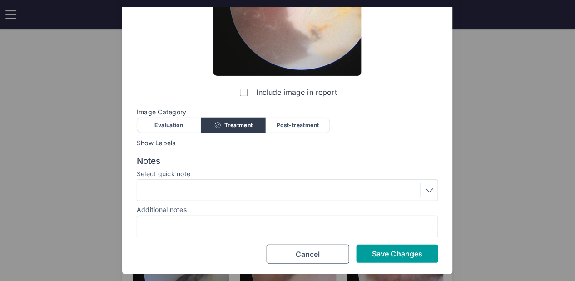
click at [395, 255] on span "Save Changes" at bounding box center [397, 253] width 50 height 9
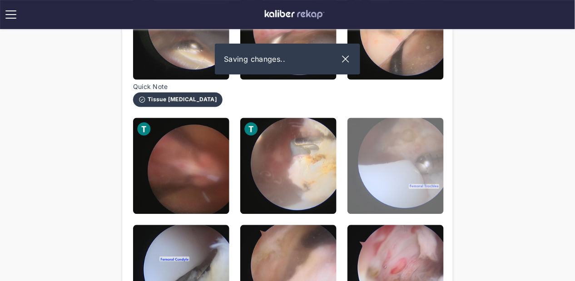
click at [399, 162] on img at bounding box center [395, 166] width 96 height 96
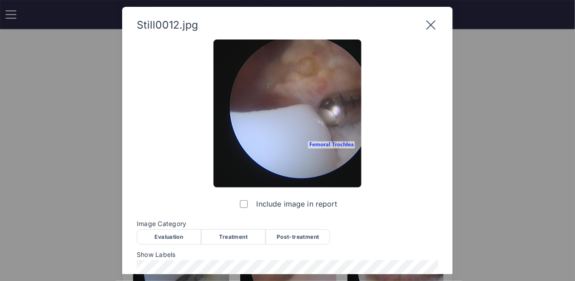
click at [239, 240] on div "Treatment" at bounding box center [233, 236] width 64 height 15
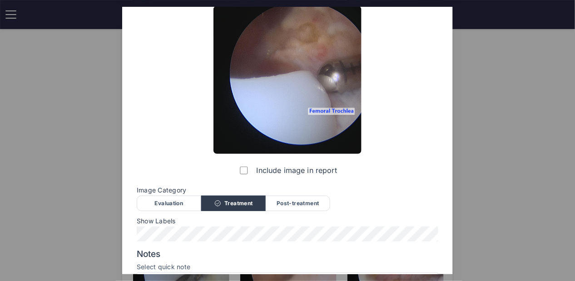
scroll to position [127, 0]
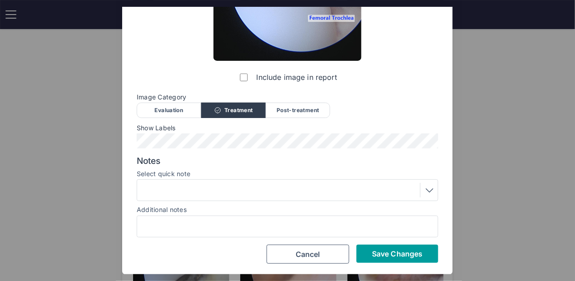
click at [378, 245] on button "Save Changes" at bounding box center [398, 254] width 82 height 18
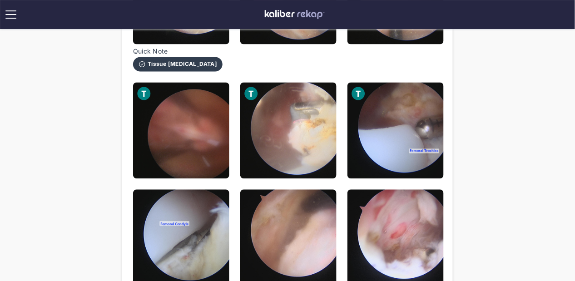
scroll to position [417, 0]
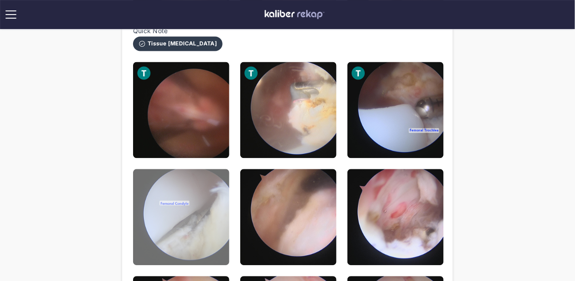
click at [211, 203] on img at bounding box center [181, 217] width 96 height 96
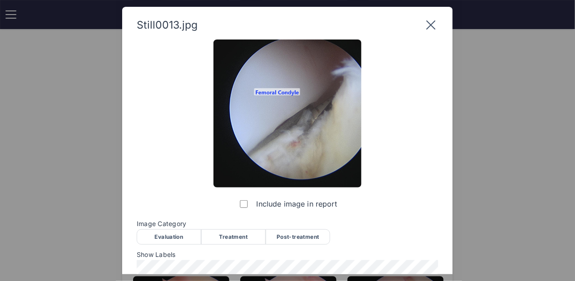
click at [255, 238] on div "Treatment" at bounding box center [233, 236] width 64 height 15
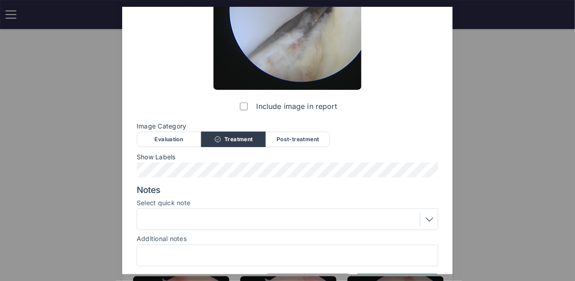
scroll to position [127, 0]
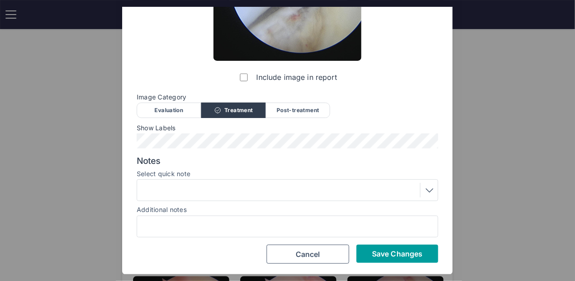
click at [397, 251] on span "Save Changes" at bounding box center [397, 253] width 50 height 9
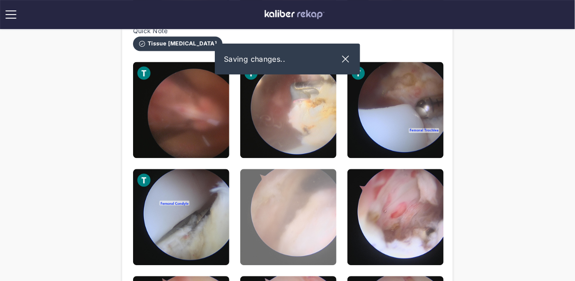
click at [318, 199] on img at bounding box center [288, 217] width 96 height 96
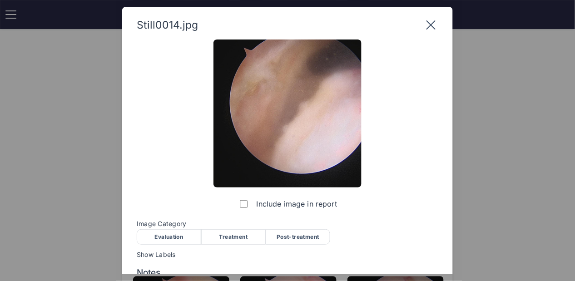
click at [246, 241] on div "Treatment" at bounding box center [233, 236] width 64 height 15
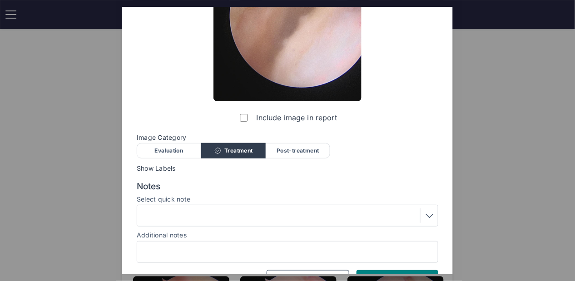
scroll to position [112, 0]
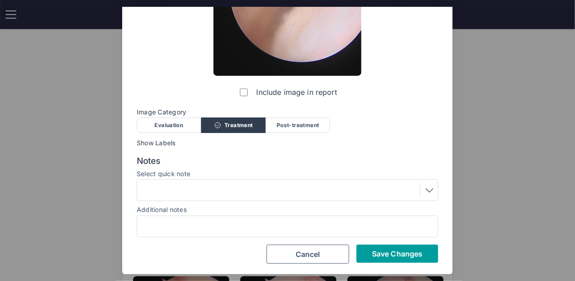
click at [388, 256] on span "Save Changes" at bounding box center [397, 253] width 50 height 9
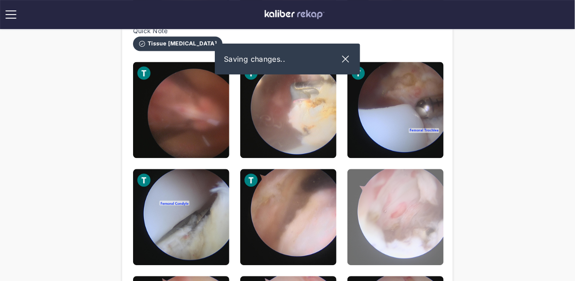
click at [406, 206] on img at bounding box center [395, 217] width 96 height 96
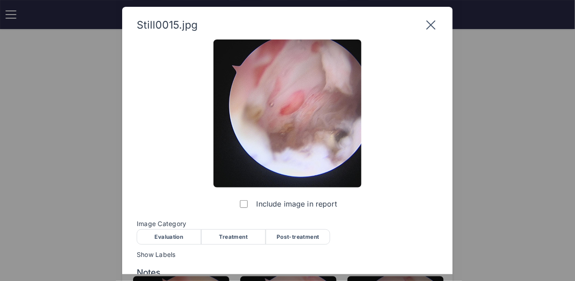
click at [245, 248] on div "Include image in report Image Category Evaluation Treatment Post-treatment Eval…" at bounding box center [288, 208] width 302 height 336
click at [243, 229] on div "Treatment" at bounding box center [233, 236] width 64 height 15
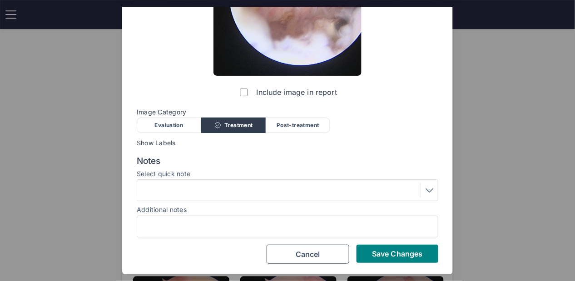
click at [383, 243] on div "Include image in report Image Category Evaluation Treatment Post-treatment Eval…" at bounding box center [288, 96] width 302 height 336
click at [387, 256] on span "Save Changes" at bounding box center [397, 253] width 50 height 9
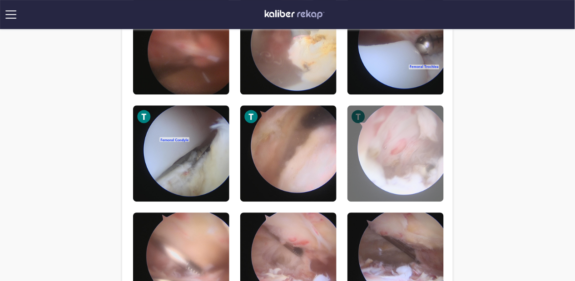
scroll to position [567, 0]
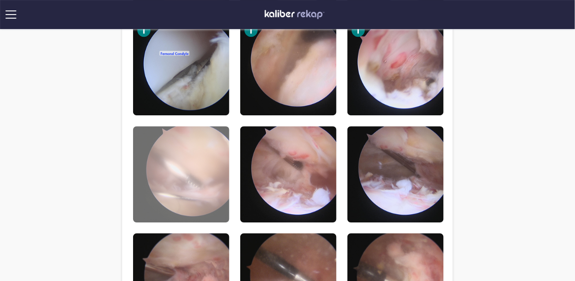
click at [203, 145] on img at bounding box center [181, 174] width 96 height 96
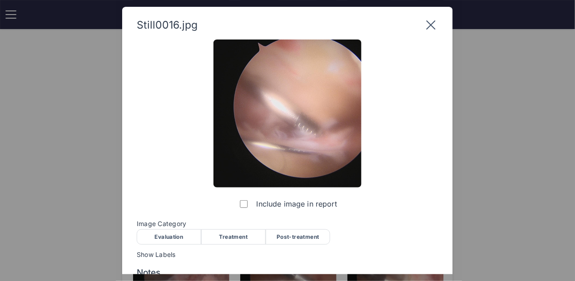
click at [250, 236] on div "Treatment" at bounding box center [233, 236] width 64 height 15
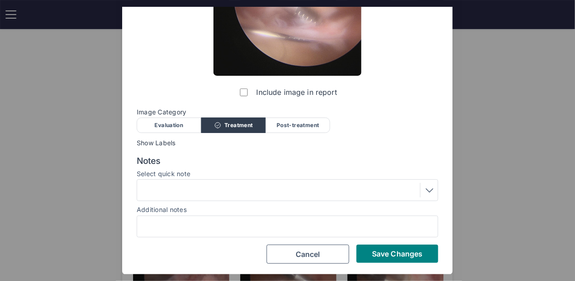
click at [191, 189] on div at bounding box center [287, 190] width 295 height 15
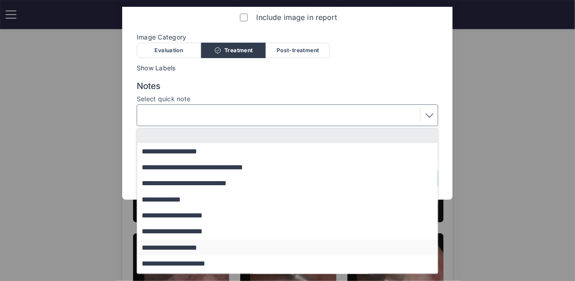
scroll to position [78, 0]
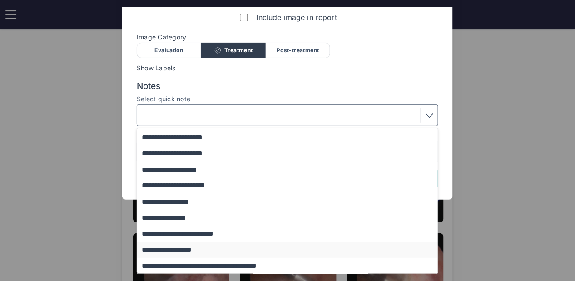
click at [191, 247] on button "**********" at bounding box center [291, 250] width 309 height 16
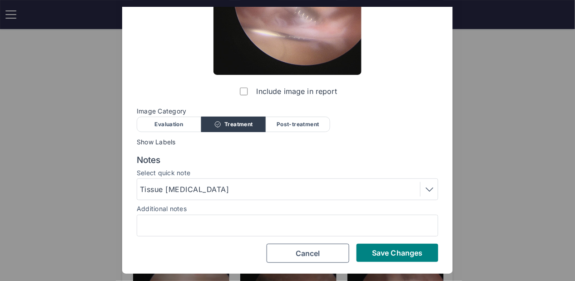
scroll to position [112, 0]
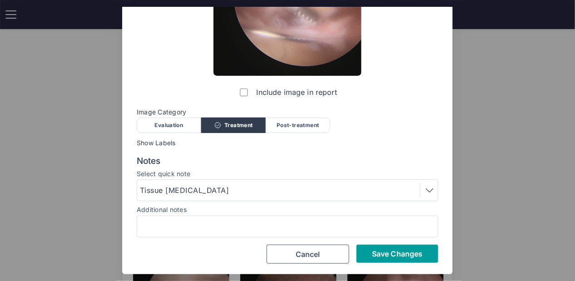
click at [387, 253] on span "Save Changes" at bounding box center [397, 253] width 50 height 9
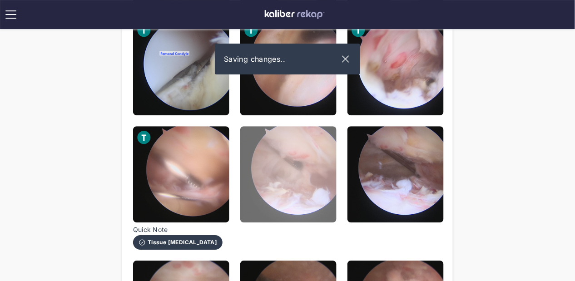
click at [283, 192] on img at bounding box center [288, 174] width 96 height 96
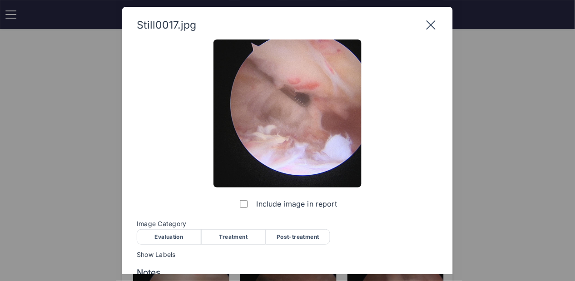
click at [262, 230] on div "Treatment" at bounding box center [233, 236] width 64 height 15
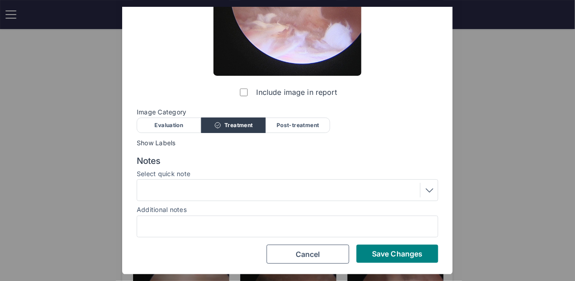
click at [395, 264] on div "Still0017.jpg Include image in report Image Category Evaluation Treatment Post-…" at bounding box center [287, 85] width 331 height 380
click at [397, 259] on button "Save Changes" at bounding box center [398, 254] width 82 height 18
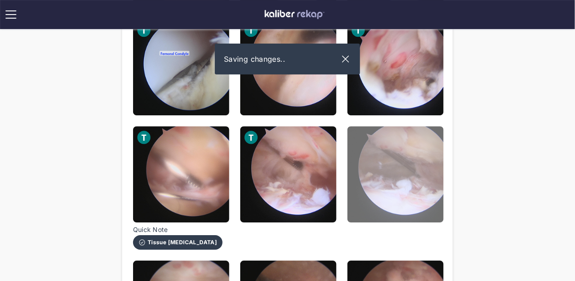
click at [379, 174] on img at bounding box center [395, 174] width 96 height 96
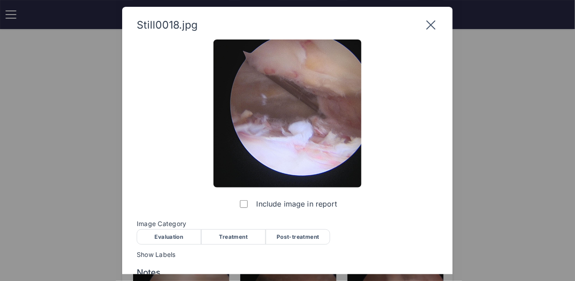
click at [241, 233] on div "Treatment" at bounding box center [233, 236] width 64 height 15
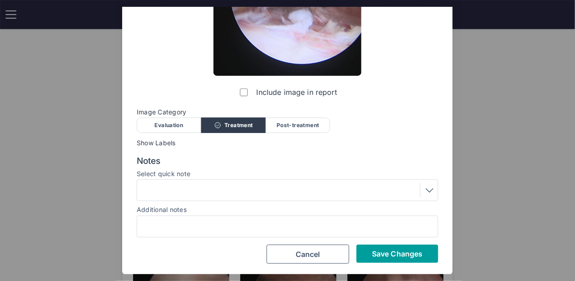
click at [393, 259] on button "Save Changes" at bounding box center [398, 254] width 82 height 18
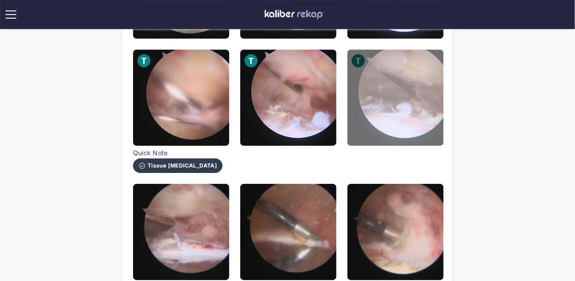
scroll to position [704, 0]
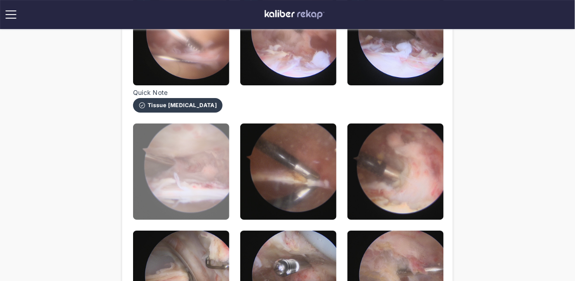
click at [170, 175] on img at bounding box center [181, 172] width 96 height 96
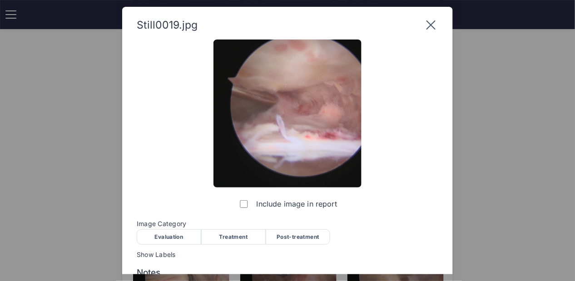
click at [249, 231] on div "Treatment" at bounding box center [233, 236] width 64 height 15
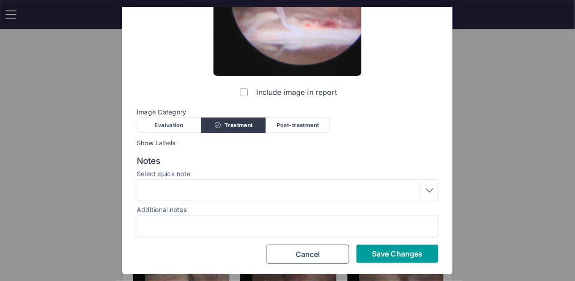
click at [380, 251] on span "Save Changes" at bounding box center [397, 253] width 50 height 9
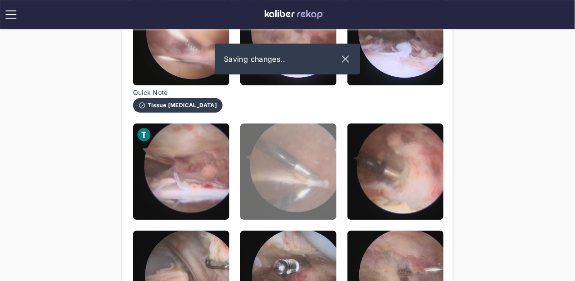
click at [285, 197] on img at bounding box center [288, 172] width 96 height 96
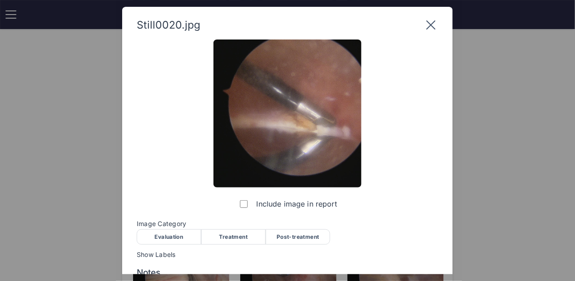
click at [237, 243] on div "Treatment" at bounding box center [233, 236] width 64 height 15
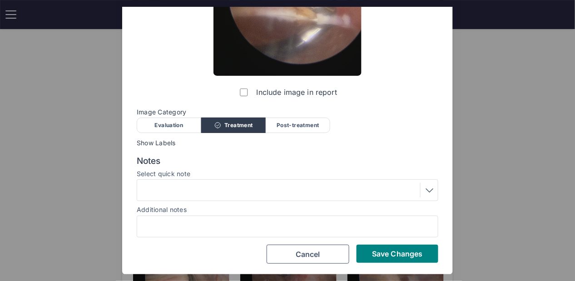
click at [396, 235] on div at bounding box center [288, 227] width 302 height 22
click at [397, 243] on div "Include image in report Image Category Evaluation Treatment Post-treatment Eval…" at bounding box center [288, 96] width 302 height 336
click at [399, 261] on button "Save Changes" at bounding box center [398, 254] width 82 height 18
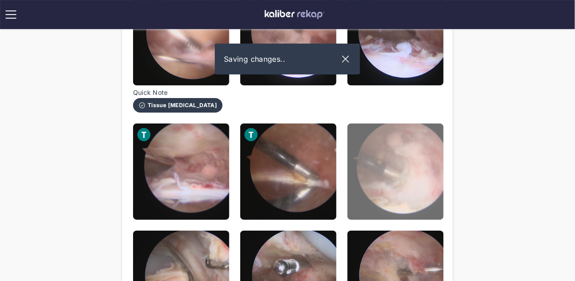
click at [390, 191] on img at bounding box center [395, 172] width 96 height 96
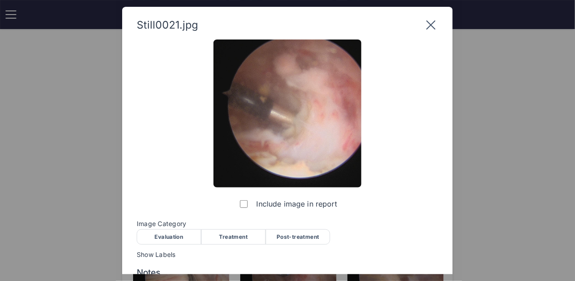
click at [241, 241] on div "Treatment" at bounding box center [233, 236] width 64 height 15
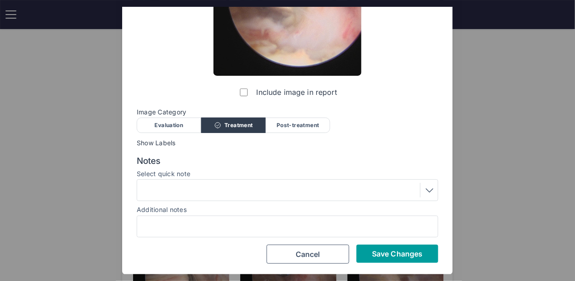
click at [379, 253] on span "Save Changes" at bounding box center [397, 253] width 50 height 9
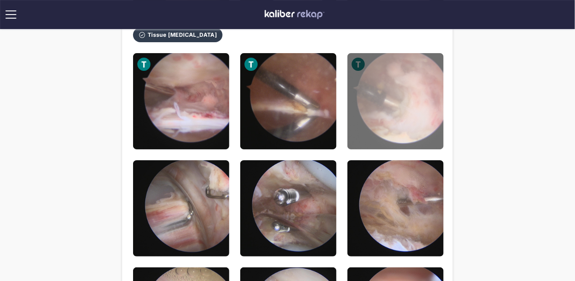
scroll to position [818, 0]
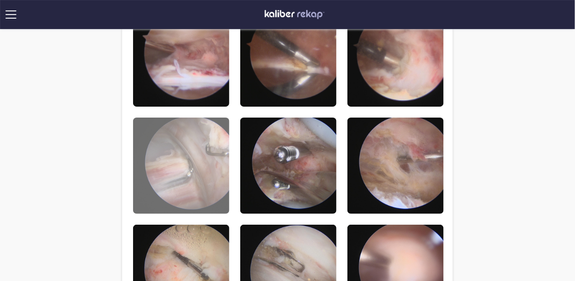
click at [188, 152] on img at bounding box center [181, 166] width 96 height 96
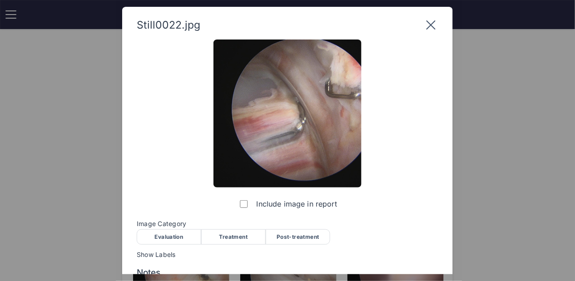
click at [238, 238] on div "Treatment" at bounding box center [233, 236] width 64 height 15
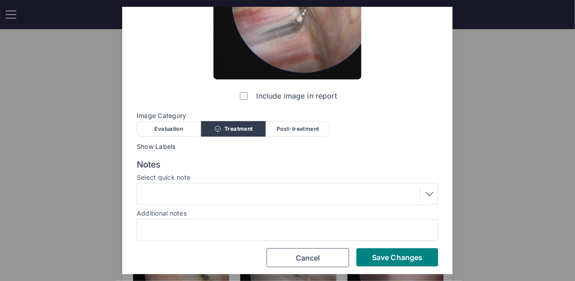
scroll to position [112, 0]
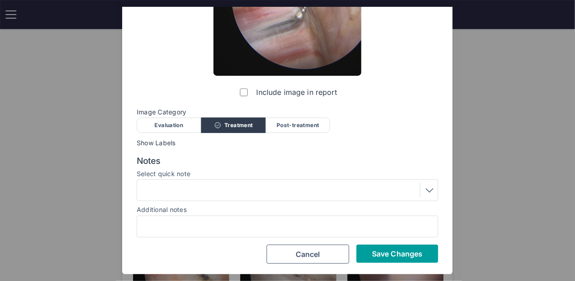
click at [374, 255] on span "Save Changes" at bounding box center [397, 253] width 50 height 9
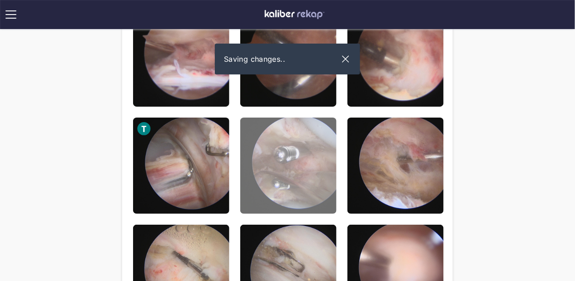
click at [289, 177] on img at bounding box center [288, 166] width 96 height 96
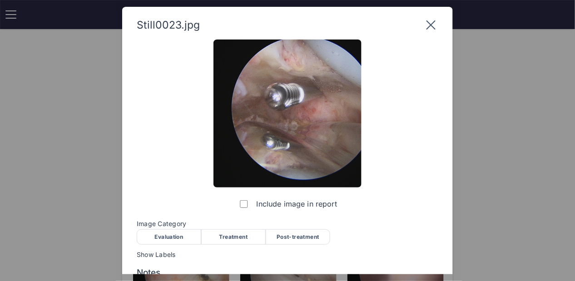
click at [240, 238] on div "Treatment" at bounding box center [233, 236] width 64 height 15
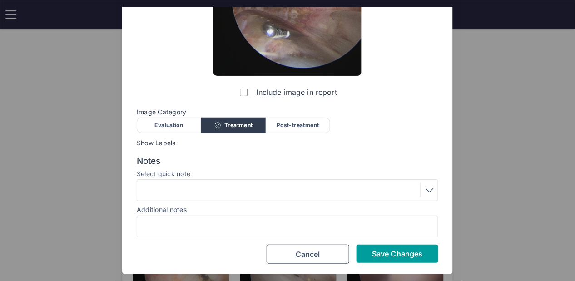
click at [417, 259] on button "Save Changes" at bounding box center [398, 254] width 82 height 18
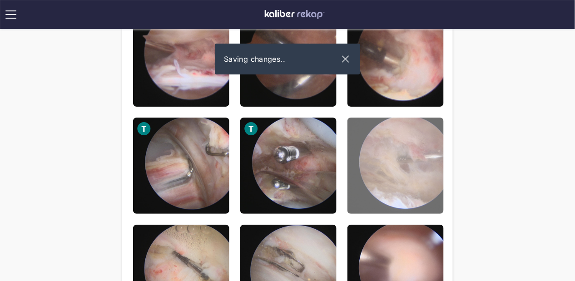
click at [393, 173] on img at bounding box center [395, 166] width 96 height 96
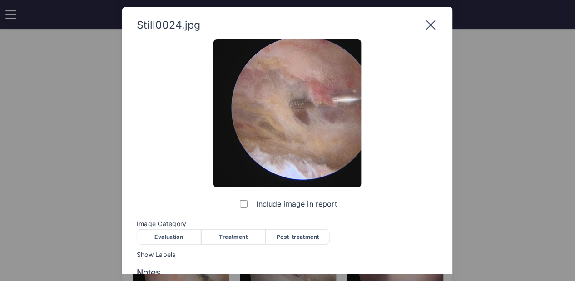
click at [228, 234] on div "Treatment" at bounding box center [233, 236] width 64 height 15
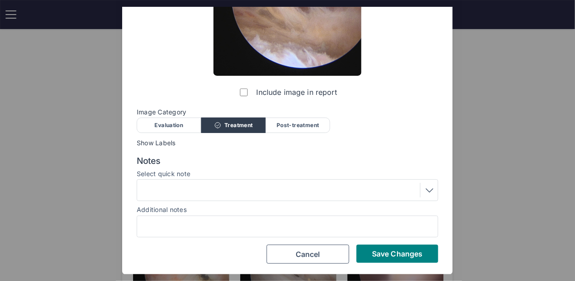
click at [169, 173] on label "Select quick note" at bounding box center [288, 173] width 302 height 7
click at [170, 185] on div at bounding box center [287, 190] width 295 height 15
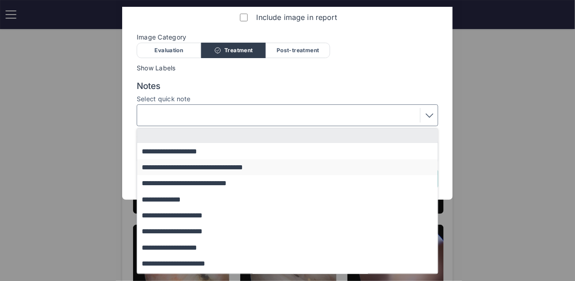
scroll to position [78, 0]
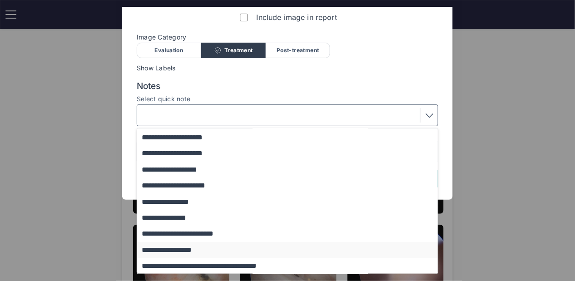
click at [185, 249] on button "**********" at bounding box center [291, 250] width 309 height 16
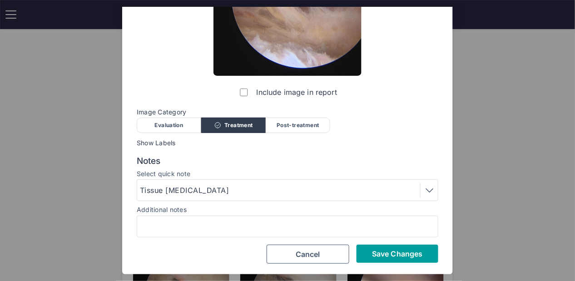
click at [399, 252] on span "Save Changes" at bounding box center [397, 253] width 50 height 9
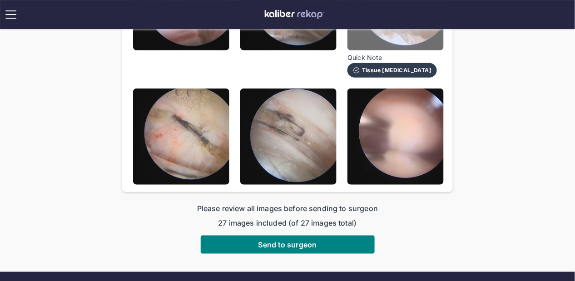
scroll to position [982, 0]
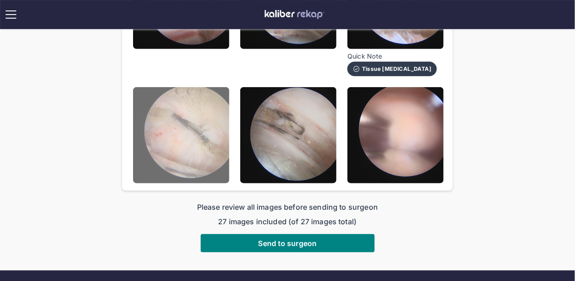
click at [195, 144] on img at bounding box center [181, 135] width 96 height 96
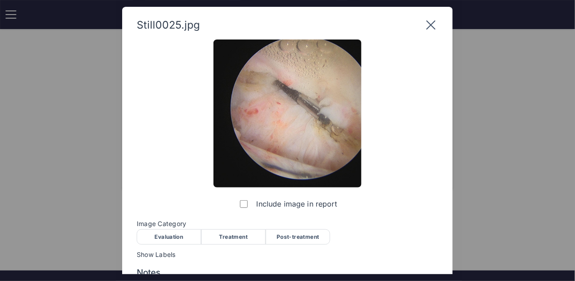
click at [239, 238] on div "Treatment" at bounding box center [233, 236] width 64 height 15
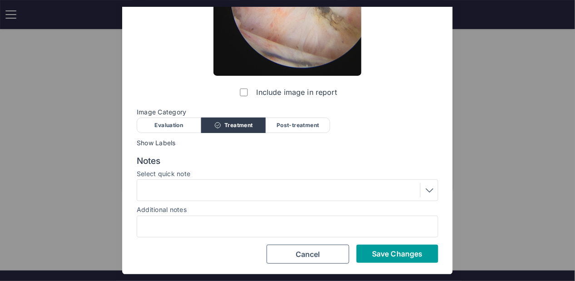
click at [374, 245] on div "Include image in report Image Category Evaluation Treatment Post-treatment Eval…" at bounding box center [288, 96] width 302 height 336
click at [375, 257] on span "Save Changes" at bounding box center [397, 253] width 50 height 9
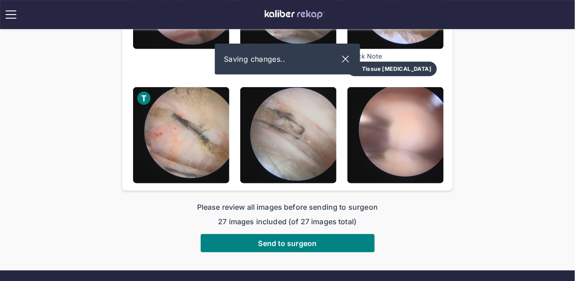
click at [321, 203] on span "Please review all images before sending to surgeon" at bounding box center [287, 207] width 181 height 11
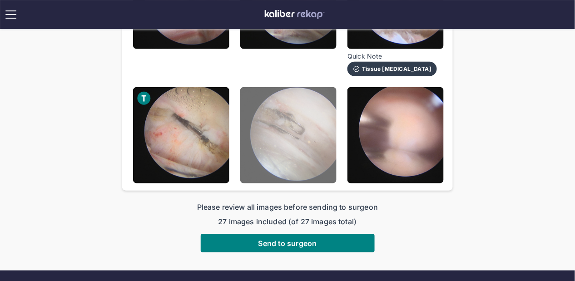
click at [302, 174] on img at bounding box center [288, 135] width 96 height 96
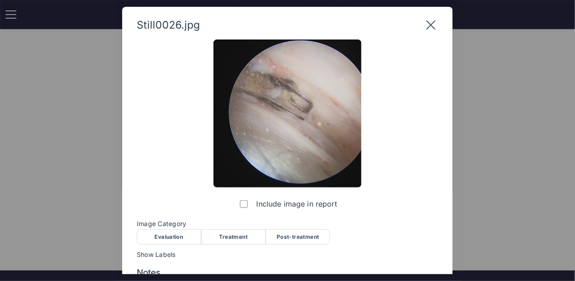
click at [246, 238] on div "Treatment" at bounding box center [233, 236] width 64 height 15
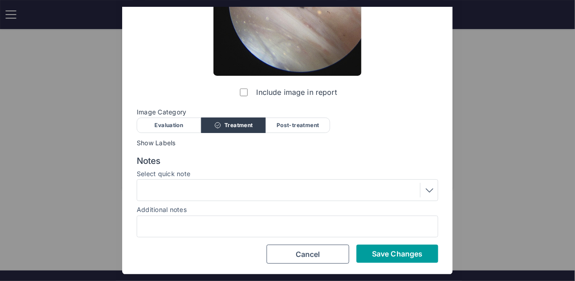
click at [377, 256] on span "Save Changes" at bounding box center [397, 253] width 50 height 9
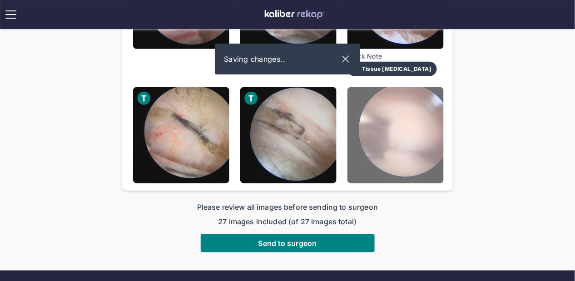
click at [355, 150] on img at bounding box center [395, 135] width 96 height 96
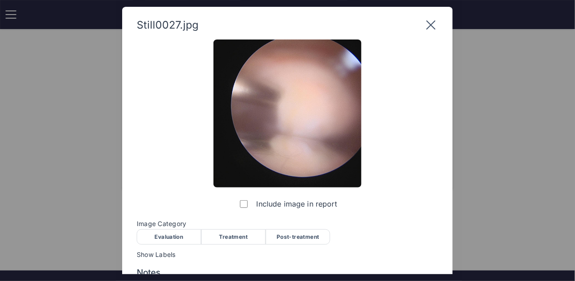
click at [243, 238] on div "Treatment" at bounding box center [233, 236] width 64 height 15
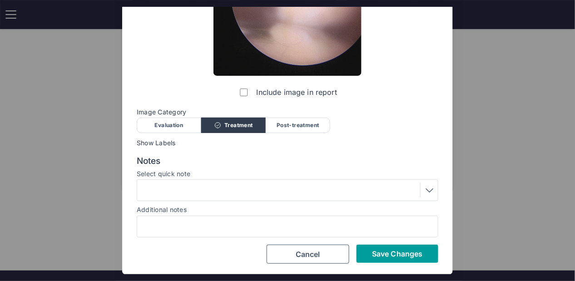
click at [388, 250] on span "Save Changes" at bounding box center [397, 253] width 50 height 9
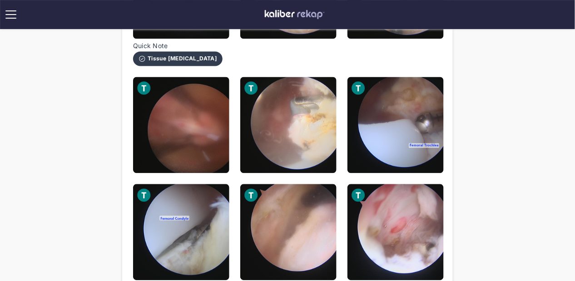
scroll to position [1031, 0]
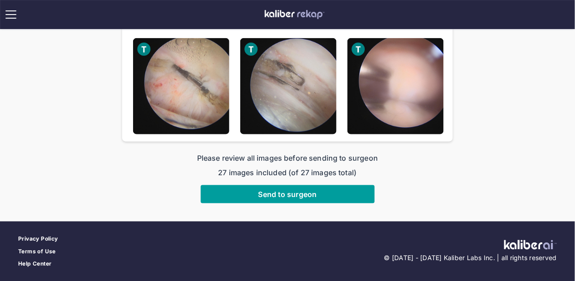
click at [326, 187] on button "Send to surgeon" at bounding box center [288, 194] width 174 height 18
